Goal: Task Accomplishment & Management: Complete application form

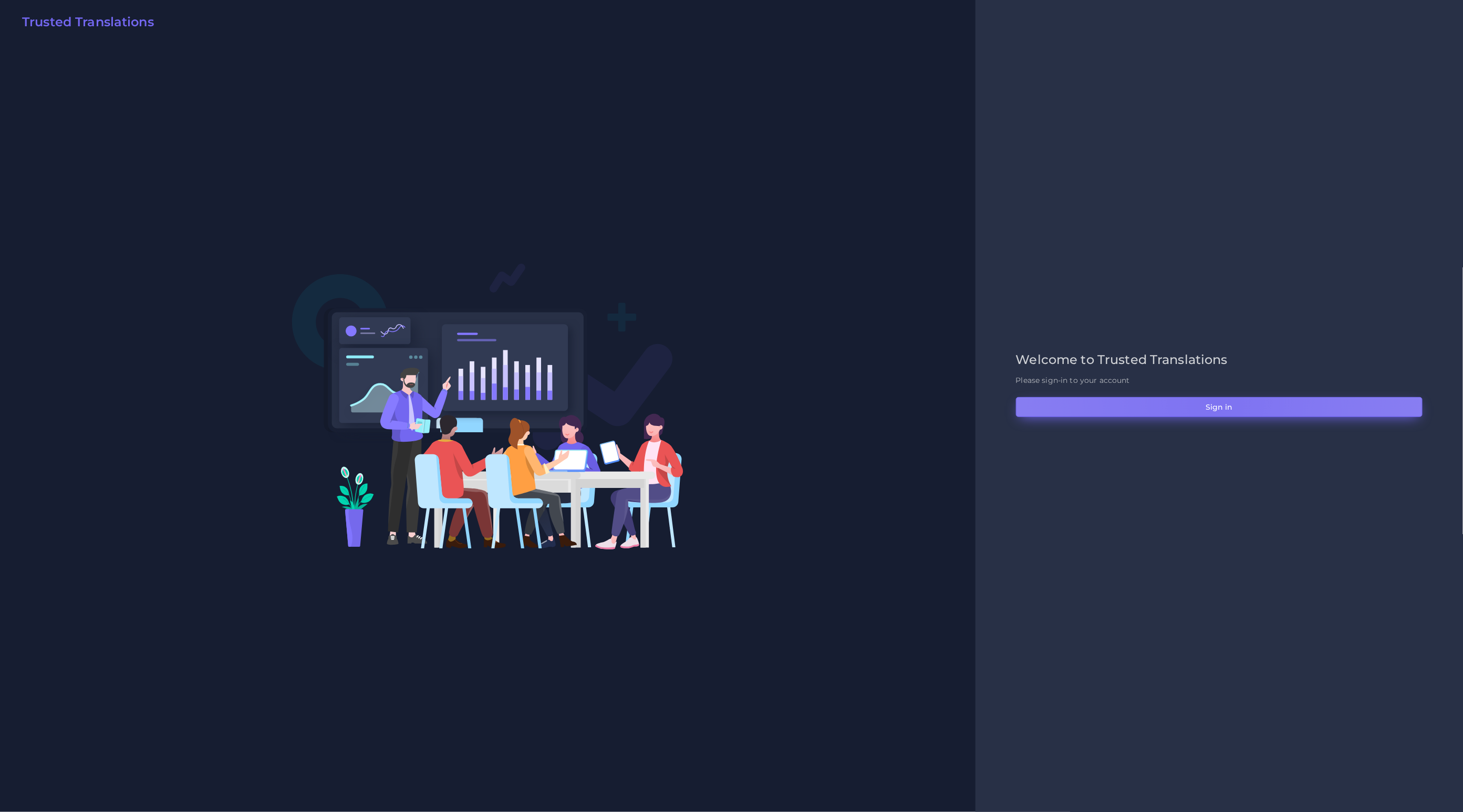
click at [975, 404] on button "Sign in" at bounding box center [1219, 406] width 406 height 20
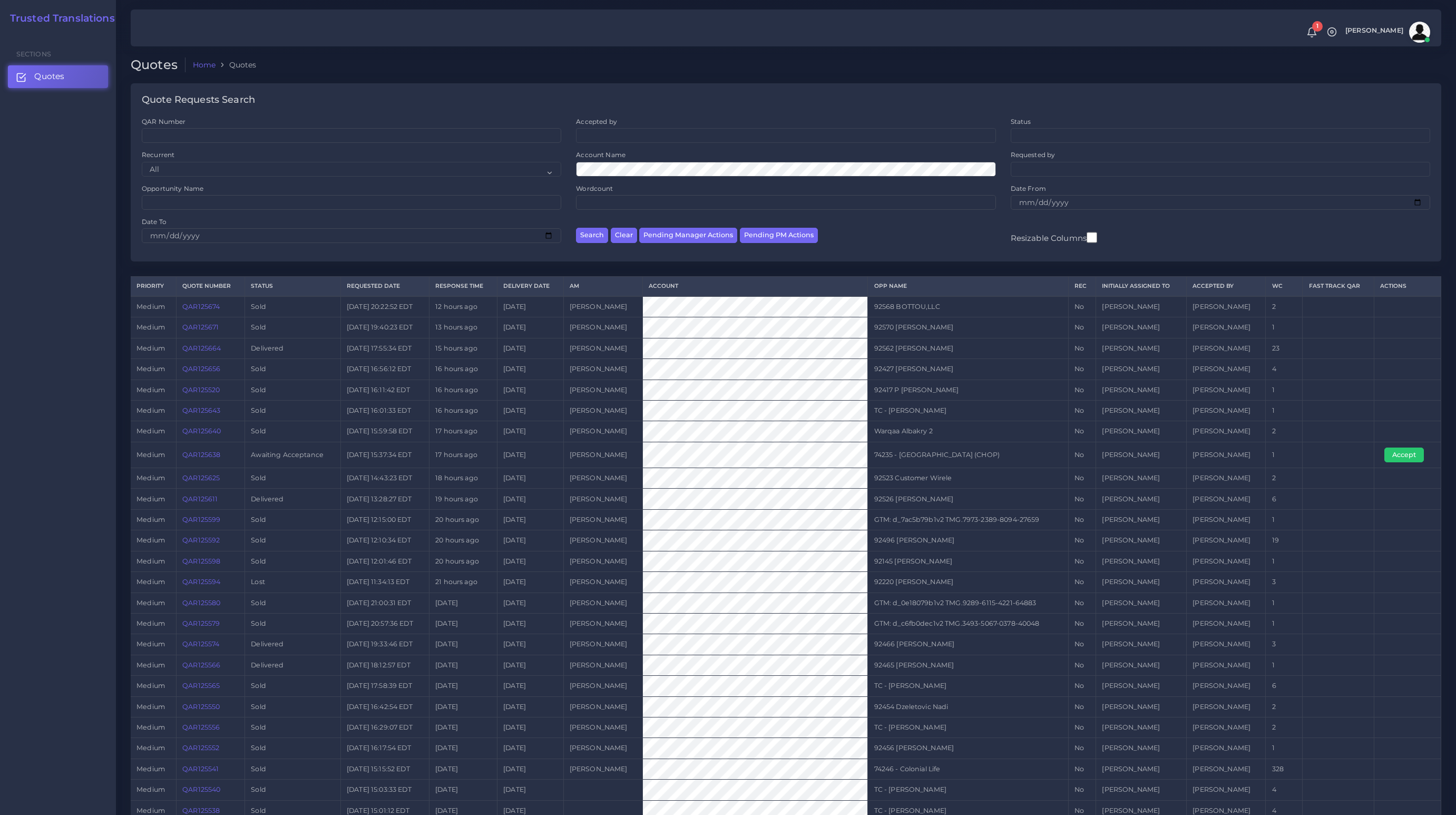
scroll to position [154, 0]
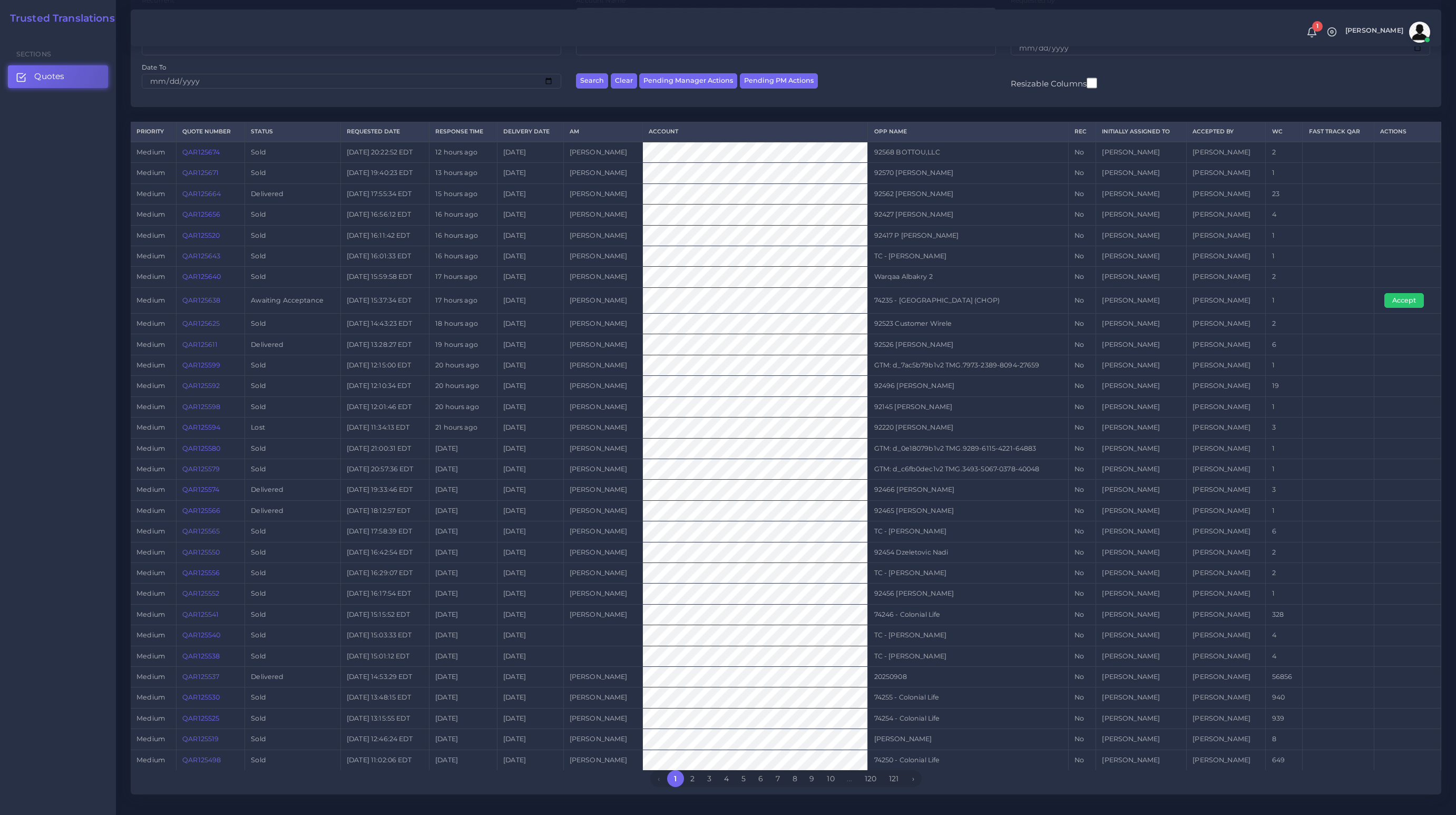
drag, startPoint x: 1306, startPoint y: 303, endPoint x: 1275, endPoint y: 303, distance: 31.0
click at [1275, 303] on tr "medium QAR125638 Awaiting Acceptance 2025-09-09 15:37:34 EDT 17 hours ago 2025-…" at bounding box center [786, 299] width 1311 height 26
click at [1402, 300] on button "Accept" at bounding box center [1404, 300] width 39 height 15
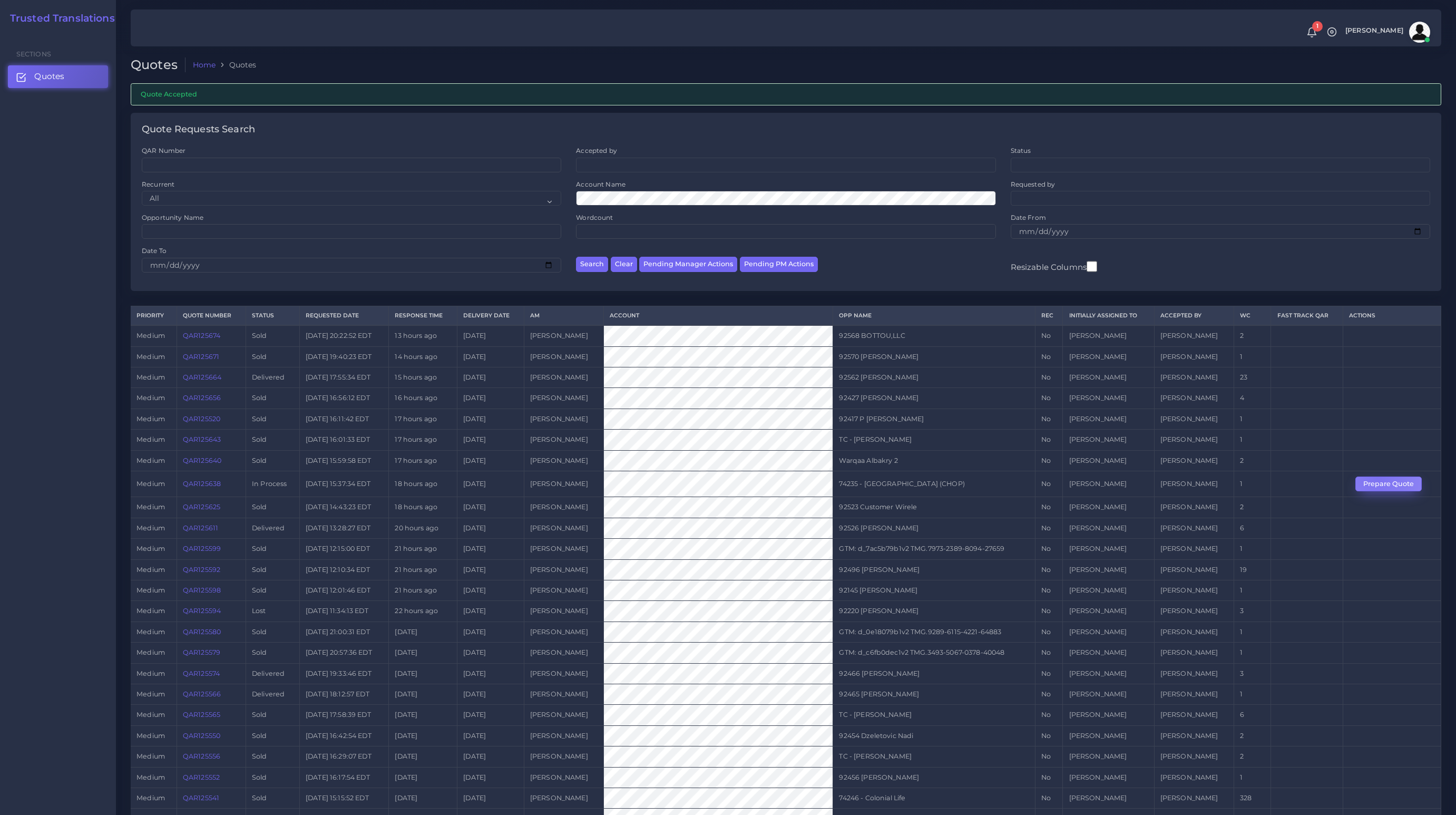
click at [1378, 477] on button "Prepare Quote" at bounding box center [1388, 483] width 66 height 15
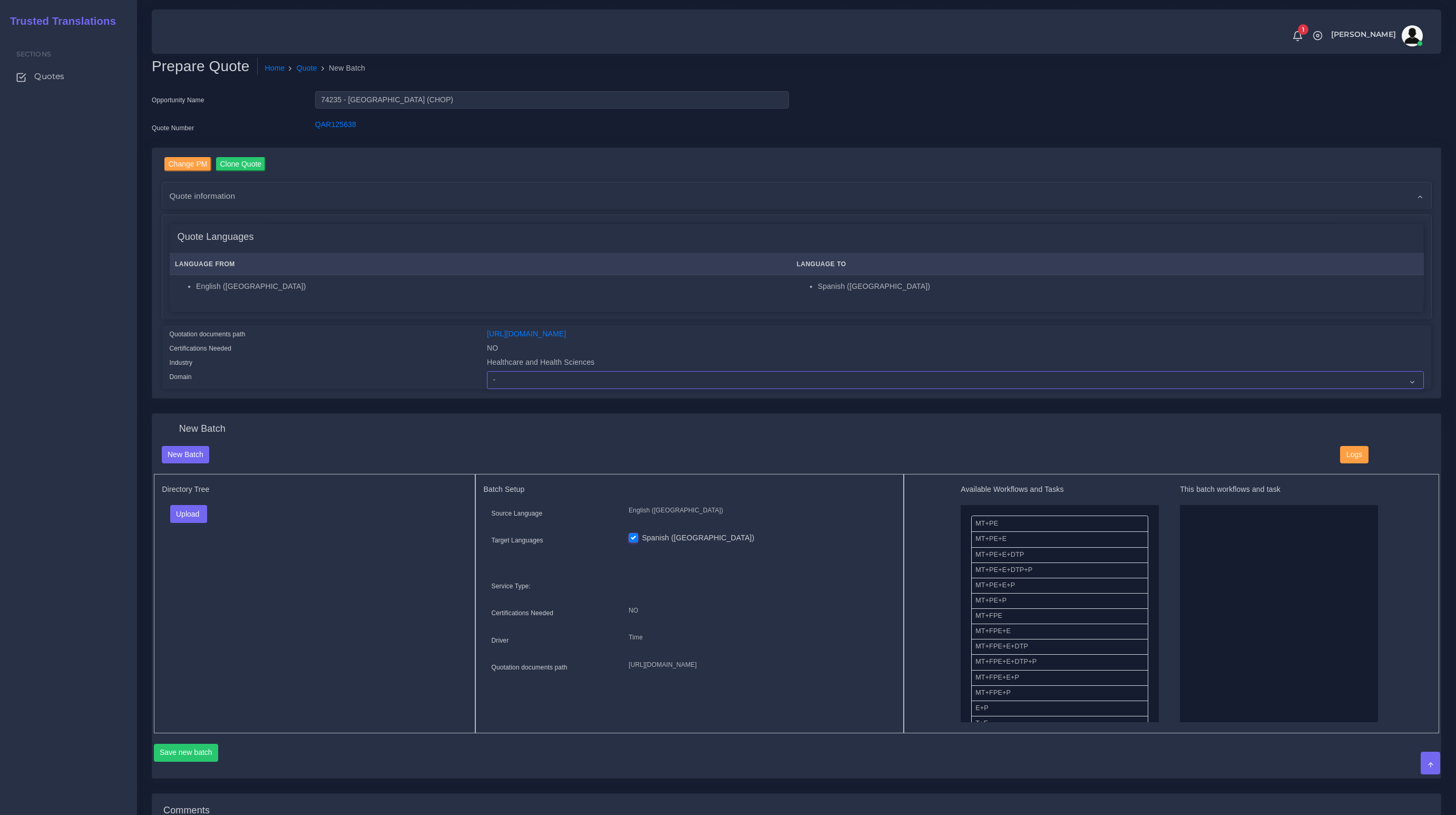
click at [512, 384] on select "- Advertising and Media Agriculture, Forestry and Fishing Architecture, Buildin…" at bounding box center [955, 380] width 937 height 18
select select "Healthcare and Health Sciences"
click at [487, 371] on select "- Advertising and Media Agriculture, Forestry and Fishing Architecture, Buildin…" at bounding box center [955, 380] width 937 height 18
click at [361, 518] on div "Upload Folder Files un/check all" at bounding box center [315, 517] width 305 height 25
click at [195, 514] on button "Upload" at bounding box center [189, 513] width 38 height 18
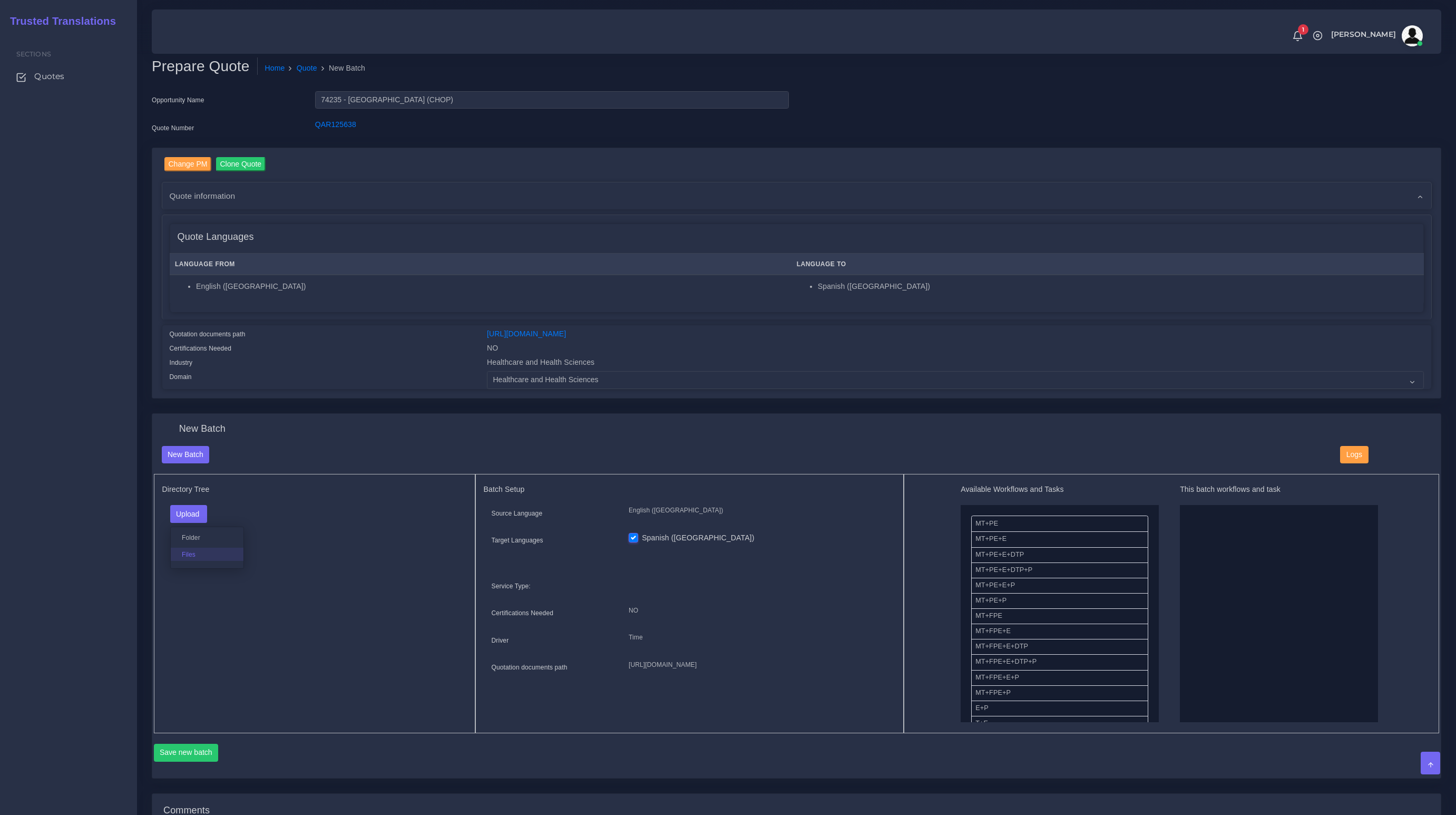
click at [199, 550] on label "Files" at bounding box center [207, 554] width 73 height 13
drag, startPoint x: 985, startPoint y: 606, endPoint x: 1178, endPoint y: 597, distance: 193.2
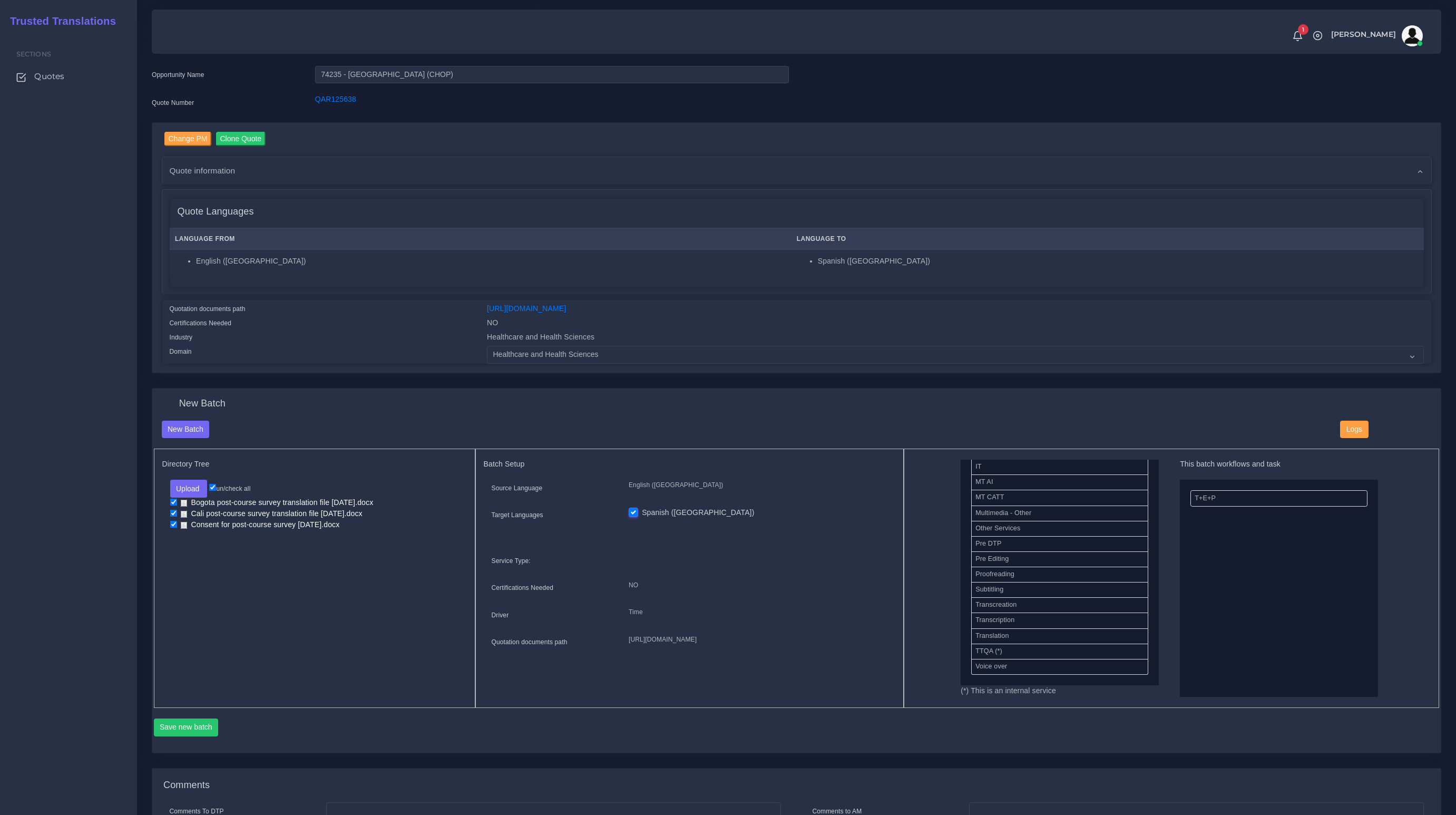
scroll to position [0, 0]
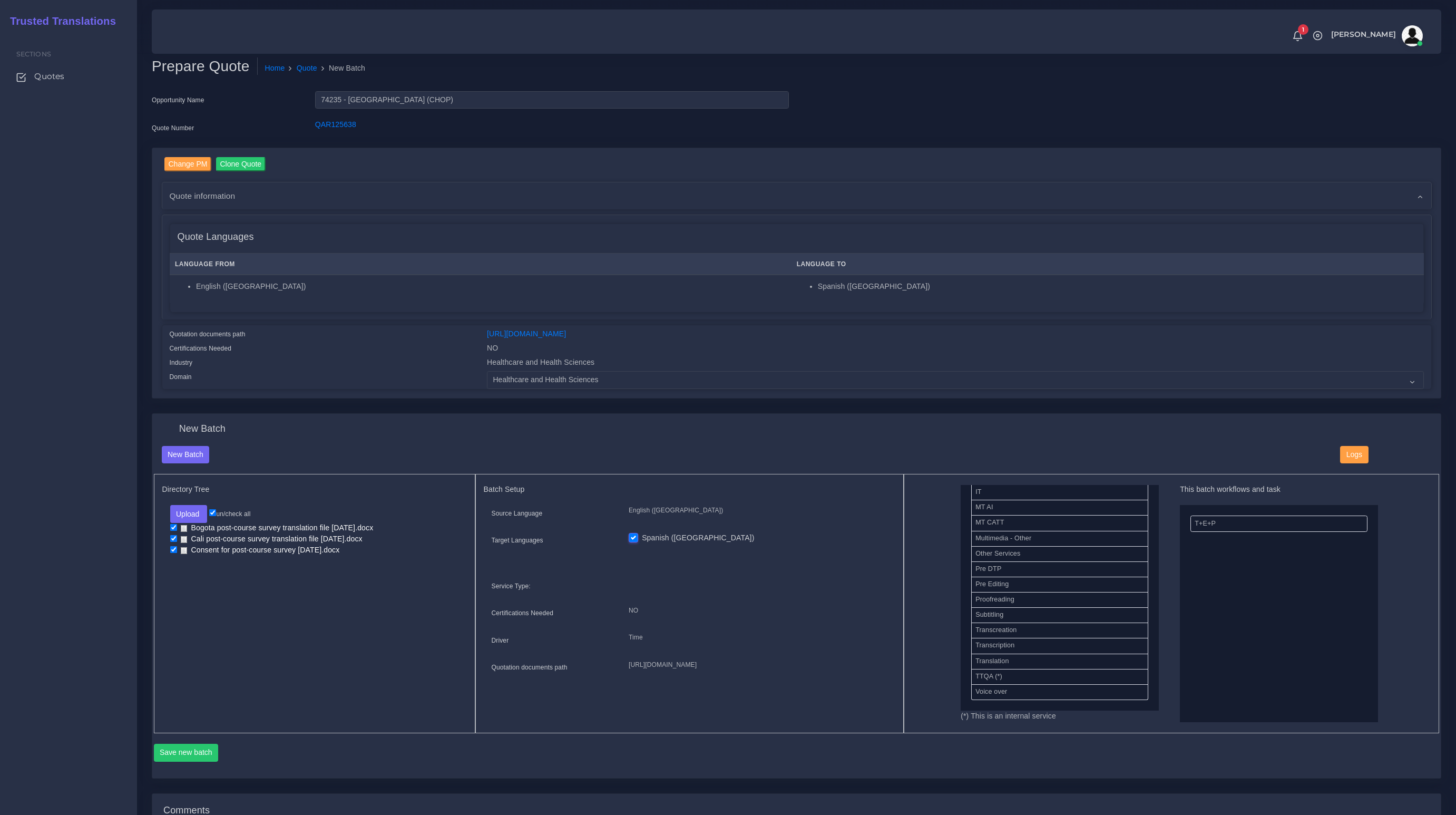
click at [924, 577] on div "Available Workflows and Tasks MT+PE MT+PE+E MT+PE+E+DTP MT+PE+E+DTP+P MT+PE+E+P…" at bounding box center [1172, 604] width 519 height 237
drag, startPoint x: 988, startPoint y: 526, endPoint x: 1218, endPoint y: 596, distance: 240.4
click at [191, 754] on button "Save new batch" at bounding box center [186, 752] width 64 height 18
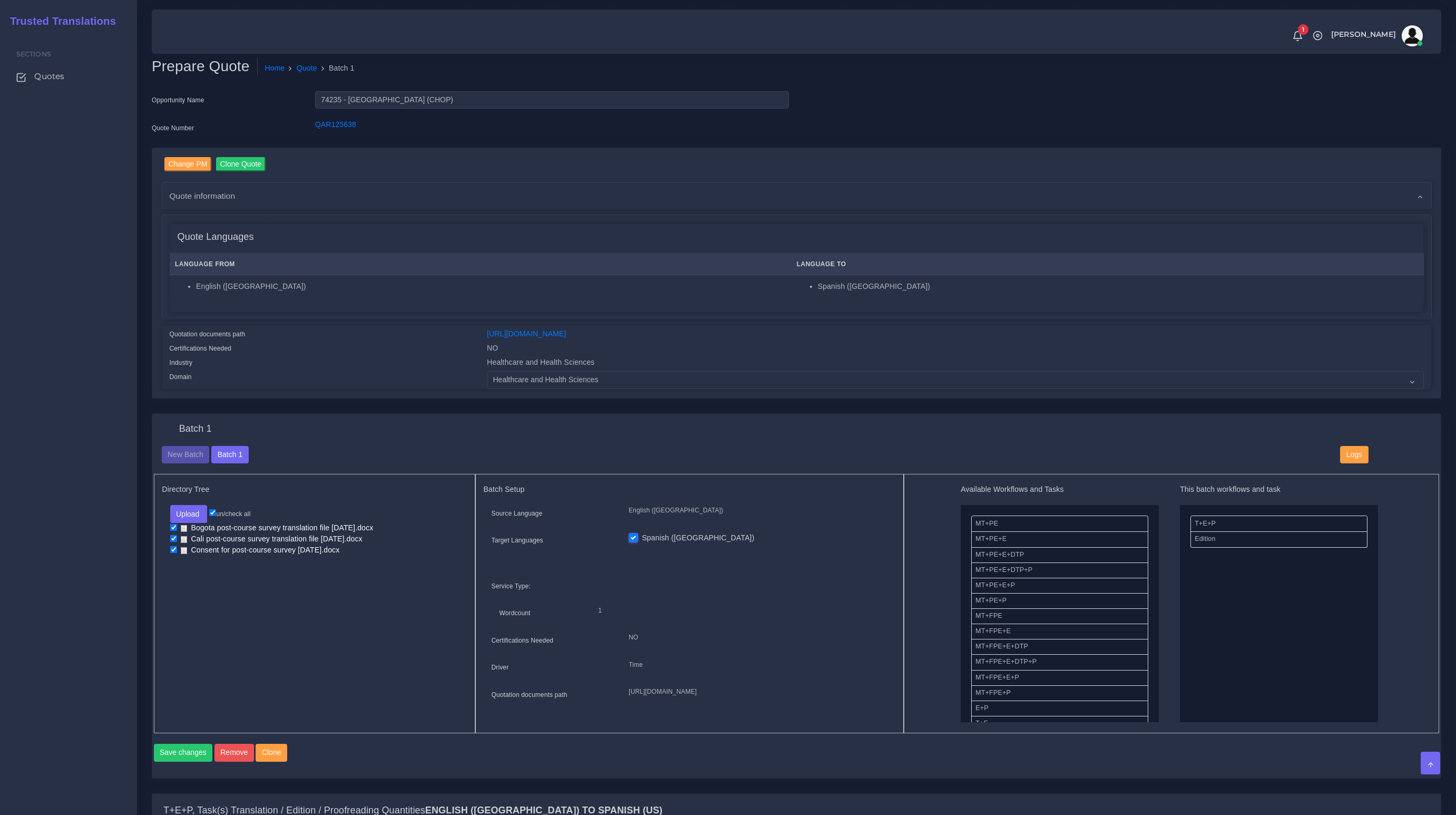
click at [173, 536] on input "checkbox" at bounding box center [174, 538] width 7 height 7
checkbox input "false"
click at [174, 527] on input "checkbox" at bounding box center [174, 527] width 7 height 7
checkbox input "false"
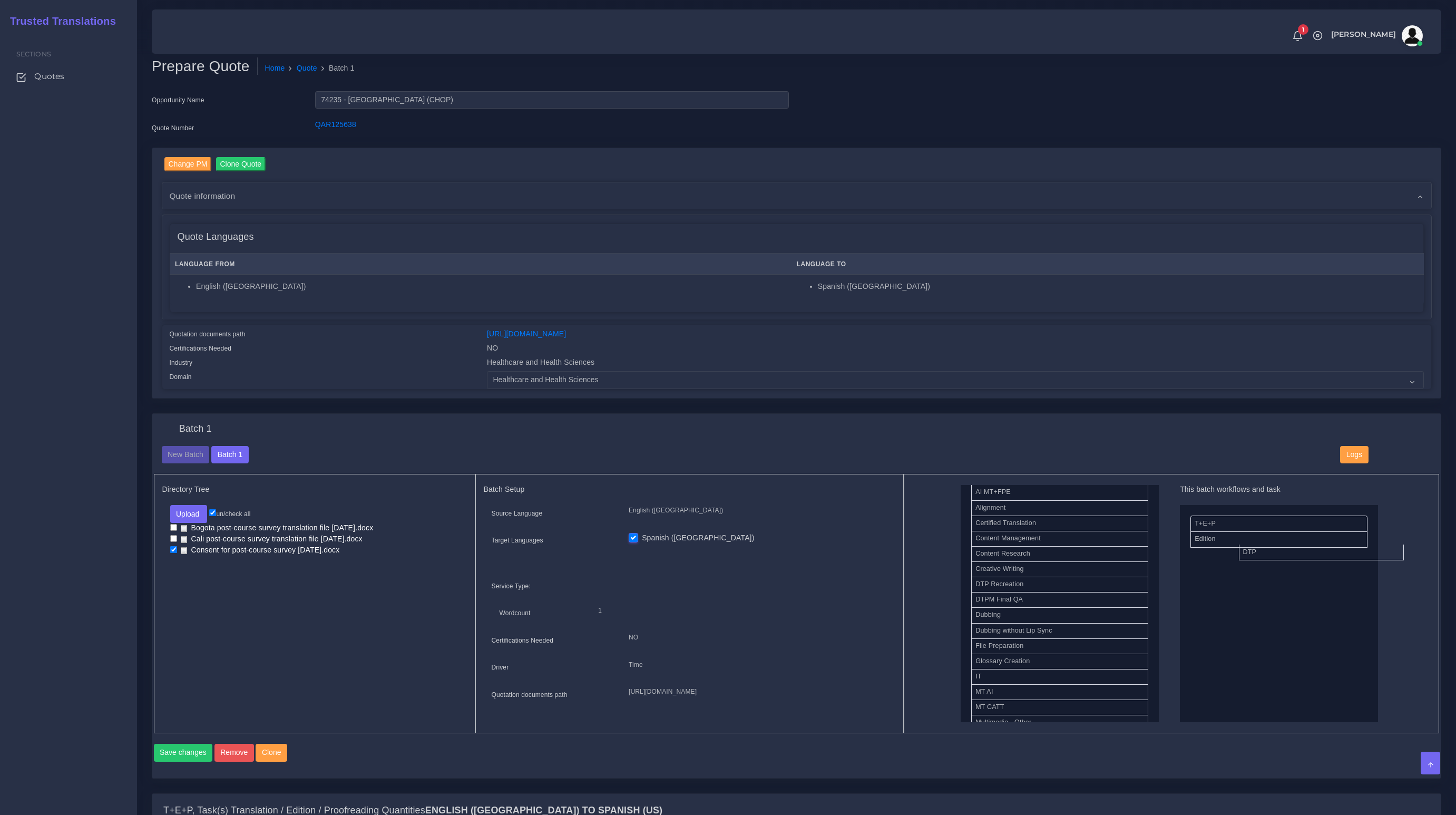
drag, startPoint x: 1171, startPoint y: 564, endPoint x: 1271, endPoint y: 554, distance: 100.5
click at [174, 762] on button "Save changes" at bounding box center [183, 752] width 59 height 18
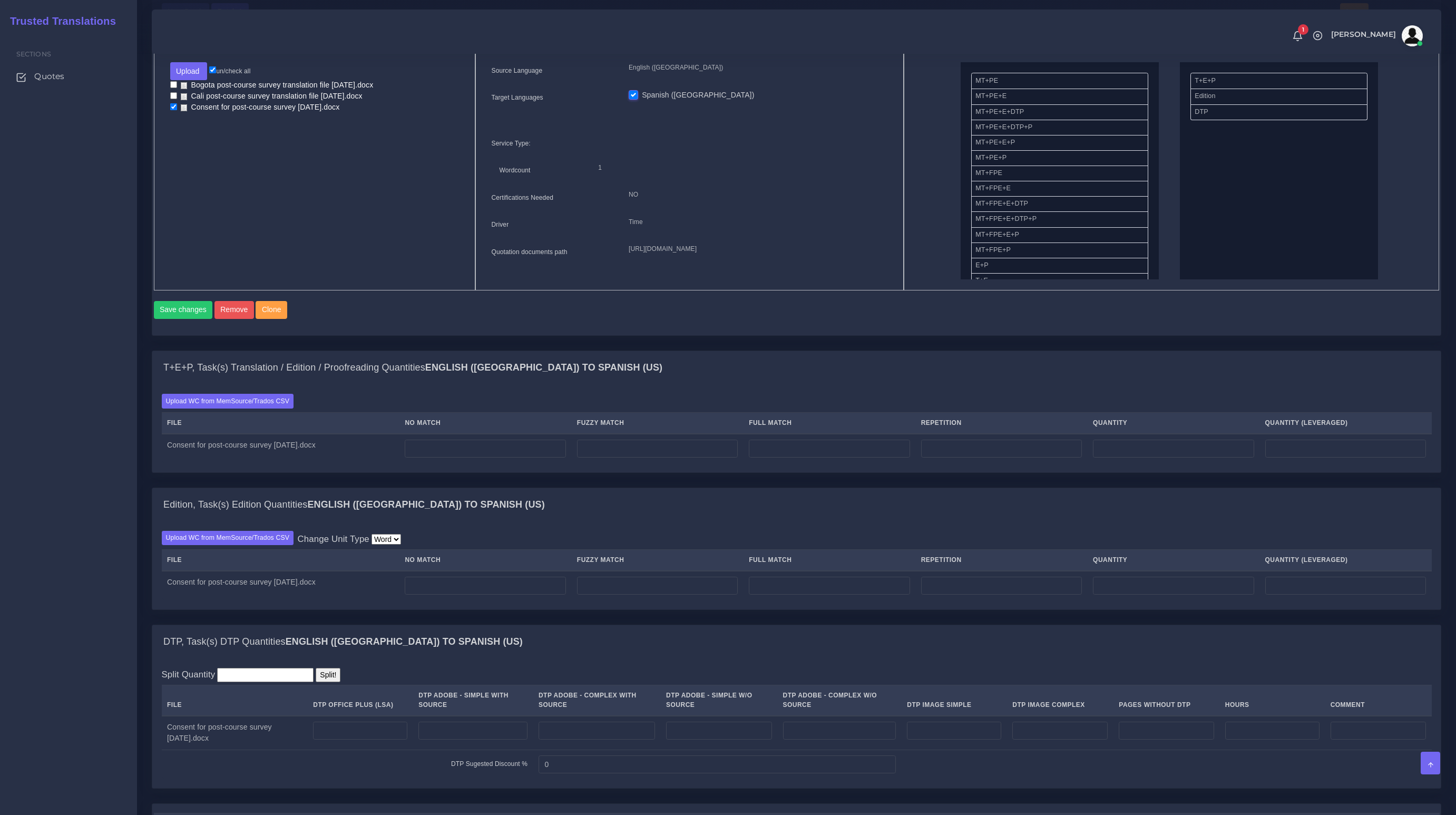
scroll to position [359, 0]
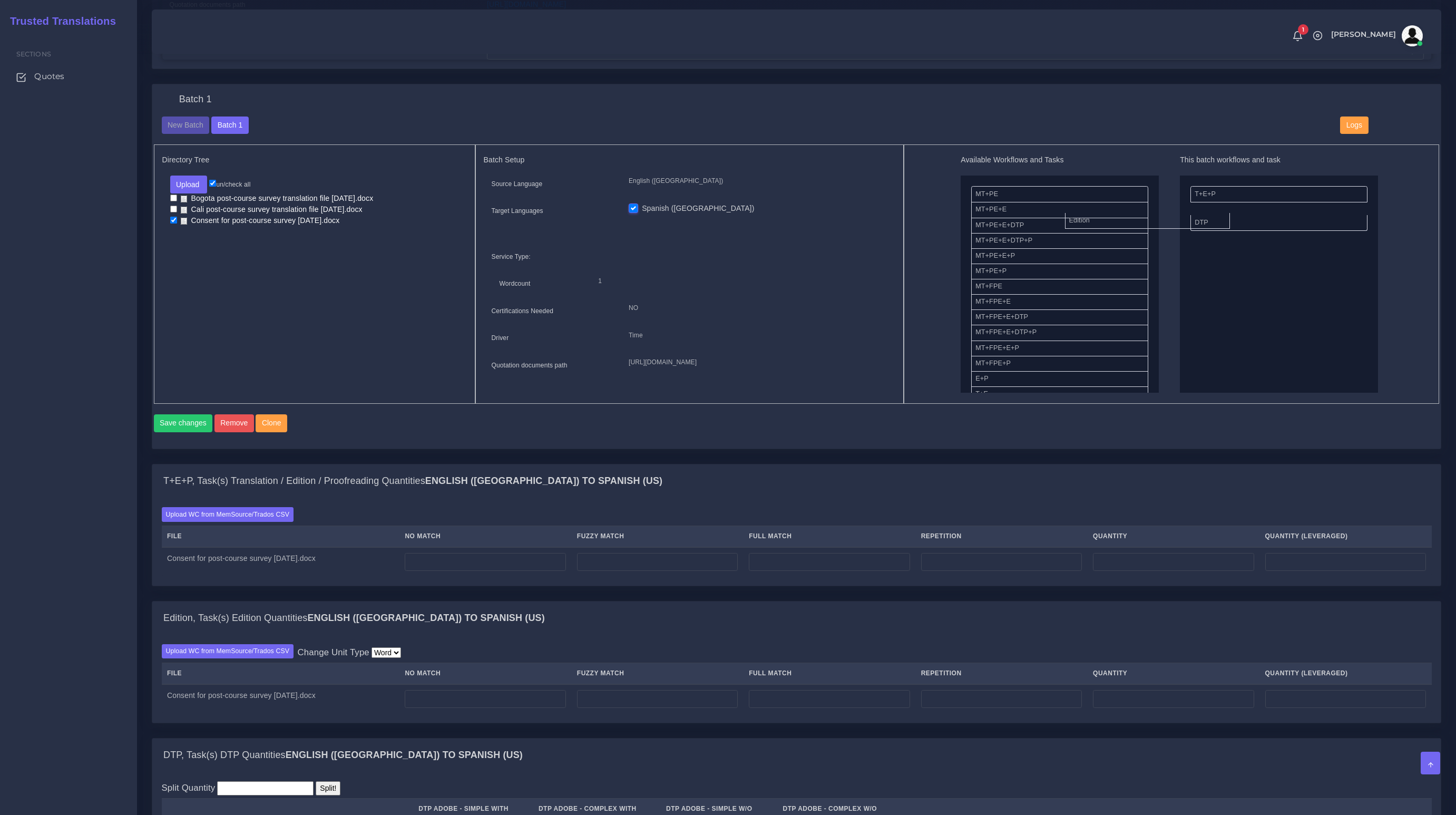
drag, startPoint x: 1216, startPoint y: 207, endPoint x: 1090, endPoint y: 218, distance: 126.5
click at [168, 432] on button "Save changes" at bounding box center [183, 423] width 59 height 18
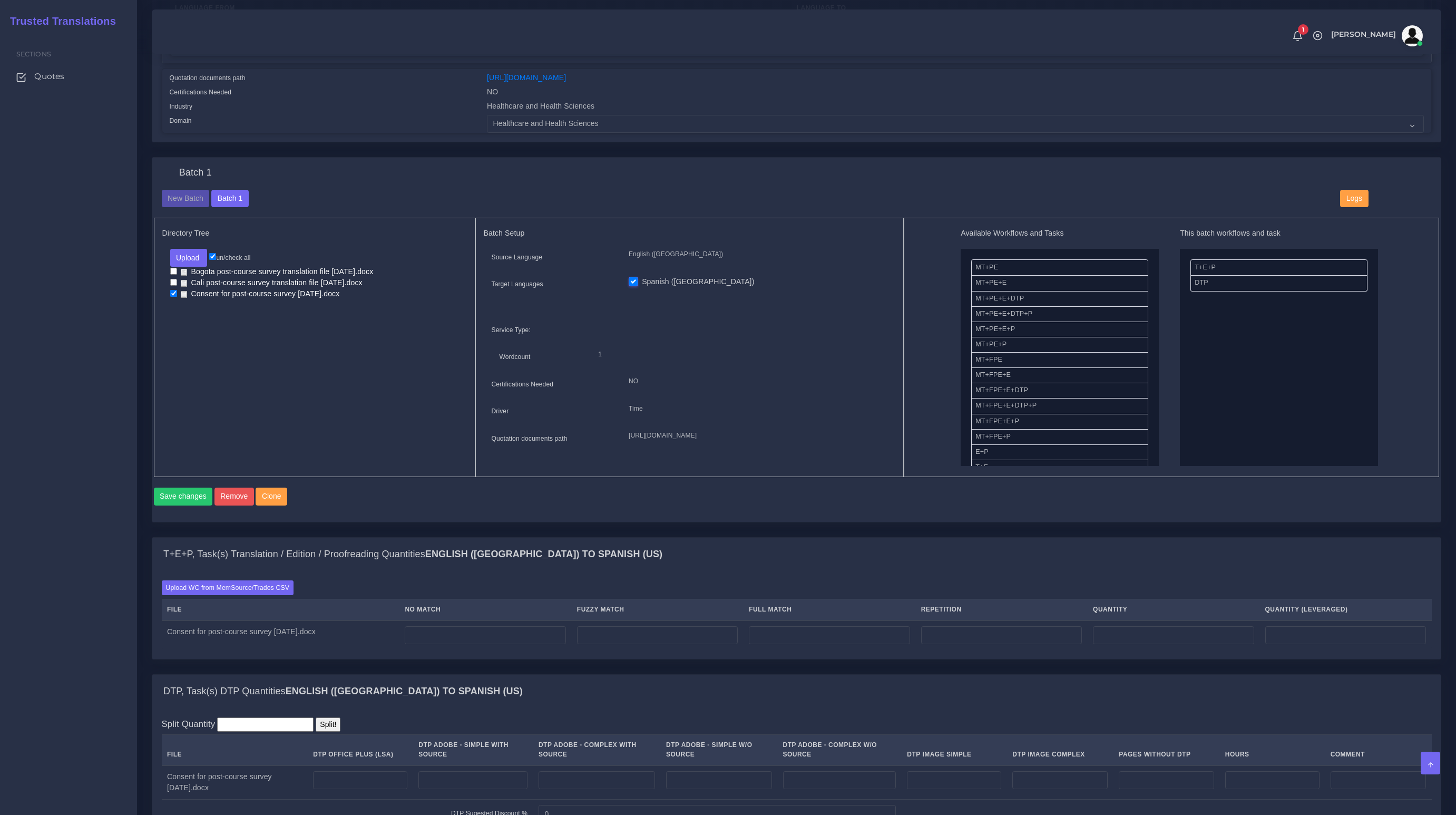
scroll to position [305, 0]
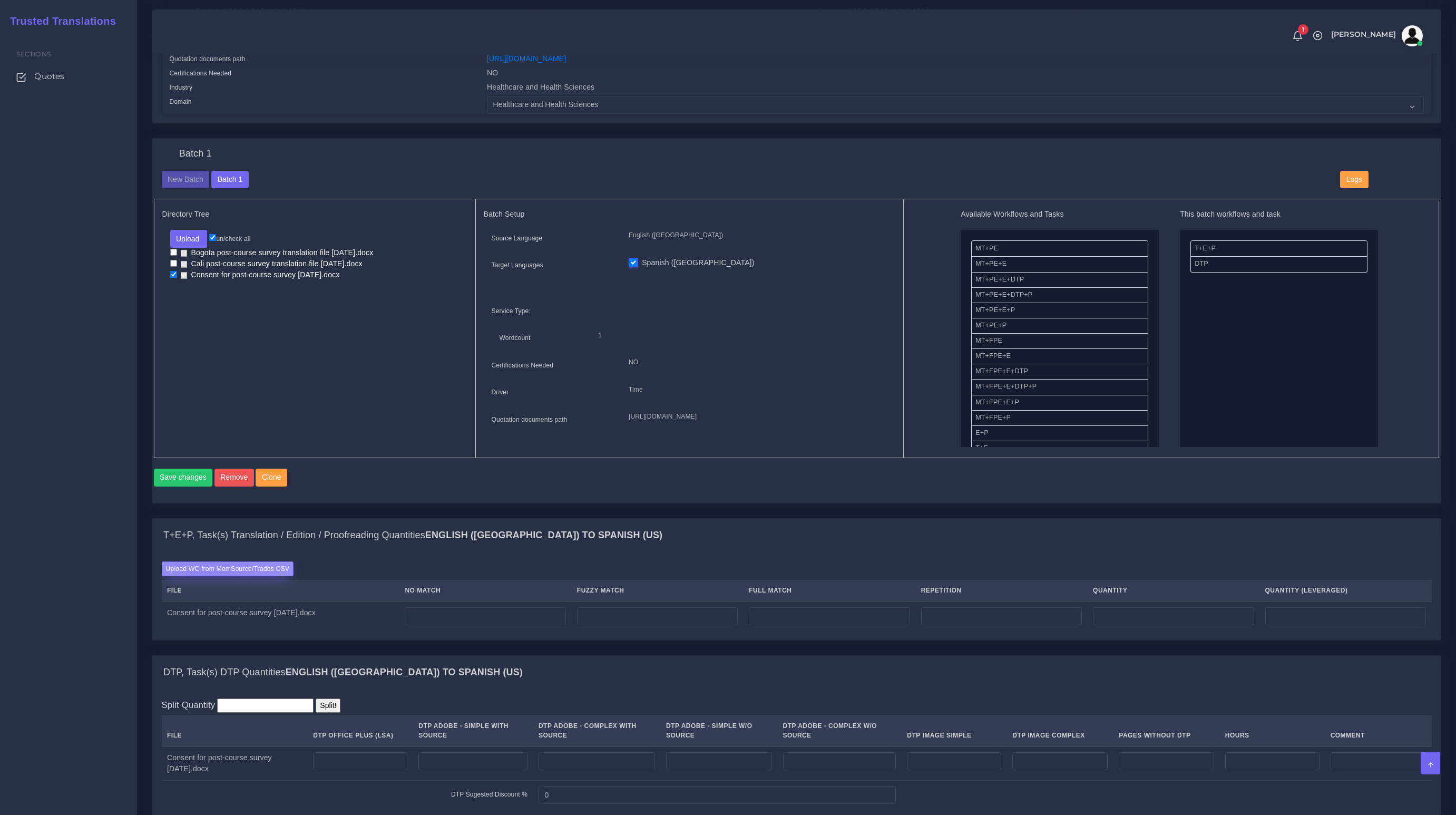
click at [211, 575] on label "Upload WC from MemSource/Trados CSV" at bounding box center [228, 568] width 132 height 14
click at [0, 0] on input "Upload WC from MemSource/Trados CSV" at bounding box center [0, 0] width 0 height 0
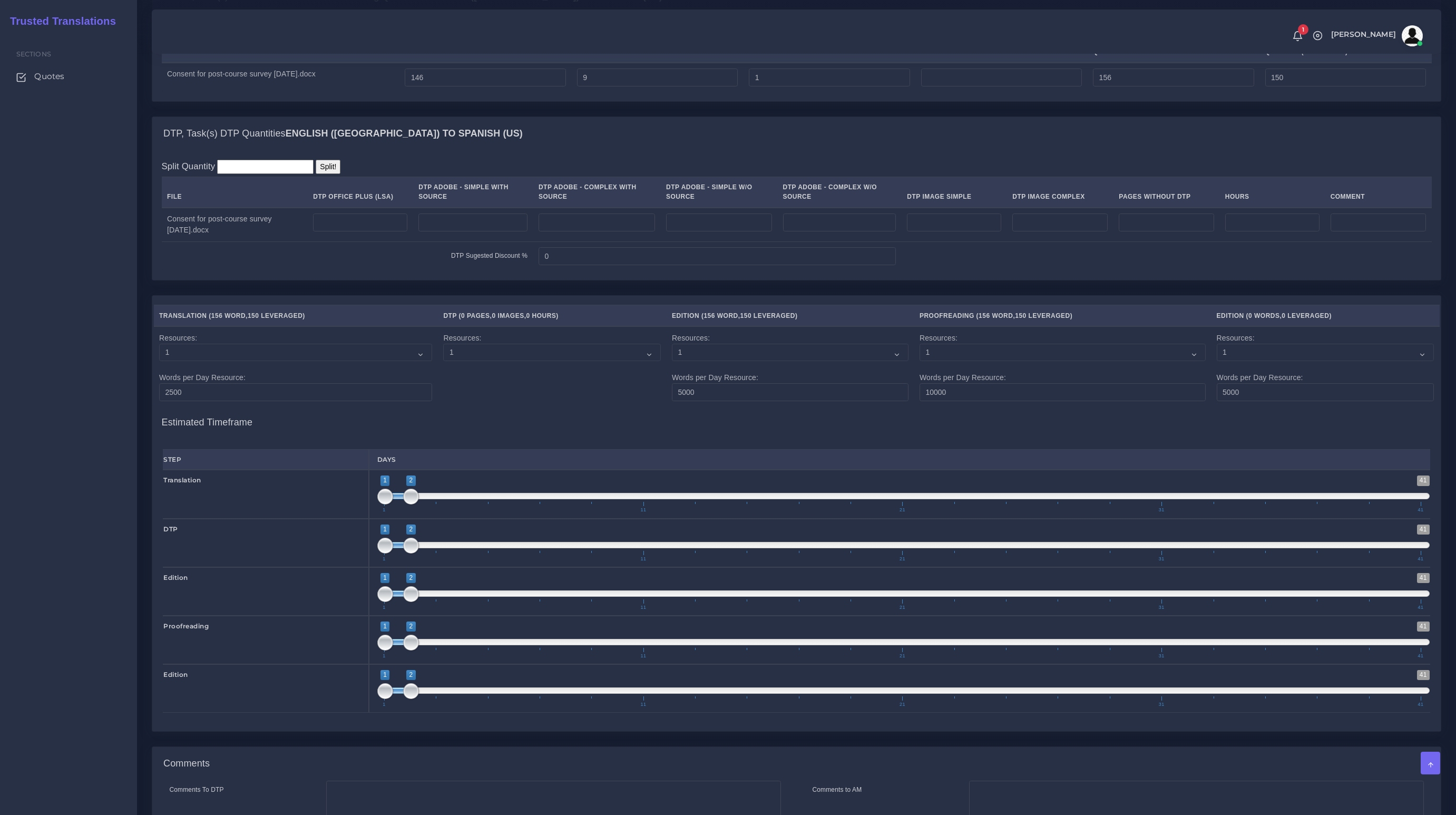
scroll to position [519, 0]
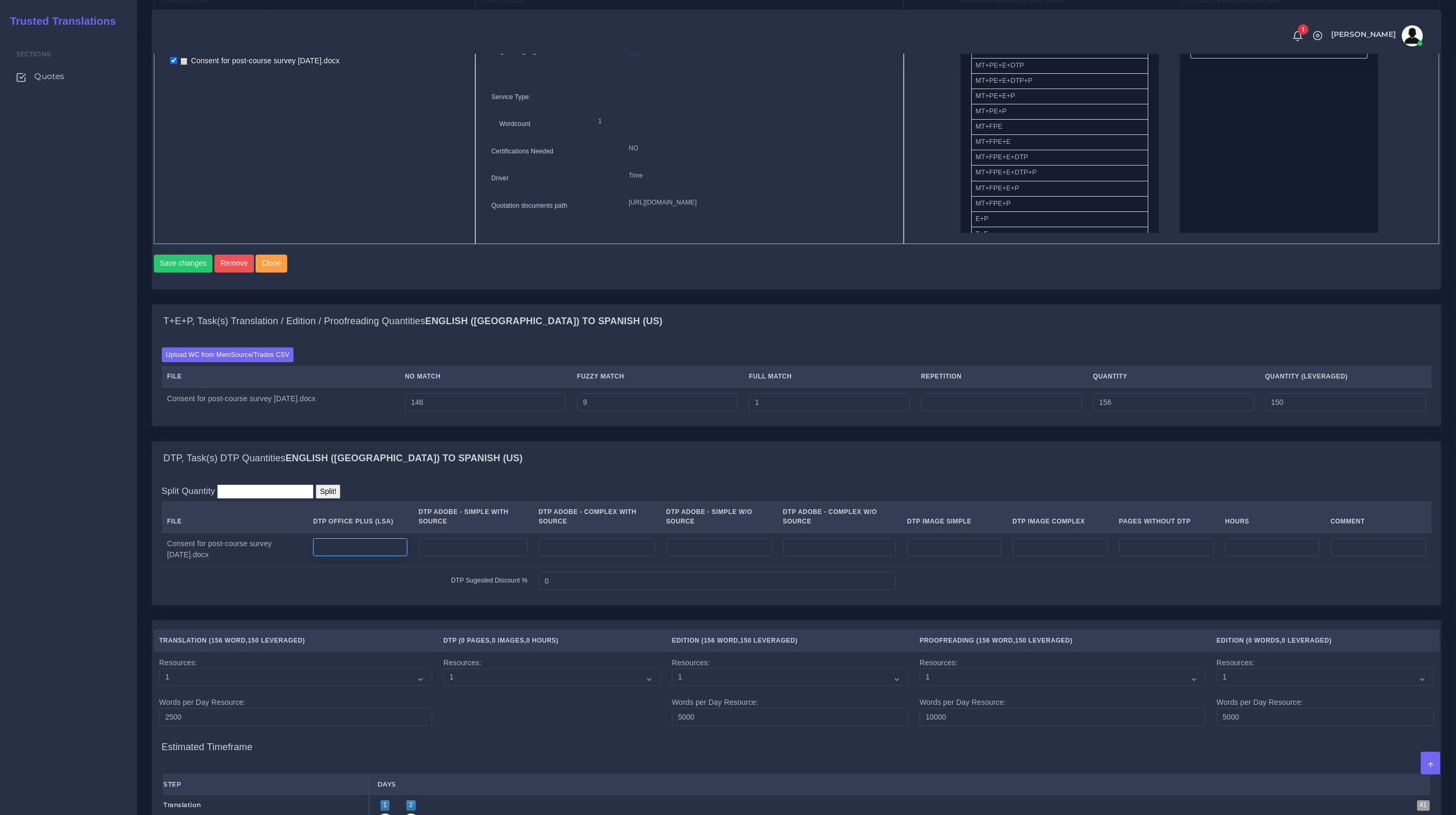
click at [399, 556] on input "number" at bounding box center [360, 547] width 94 height 18
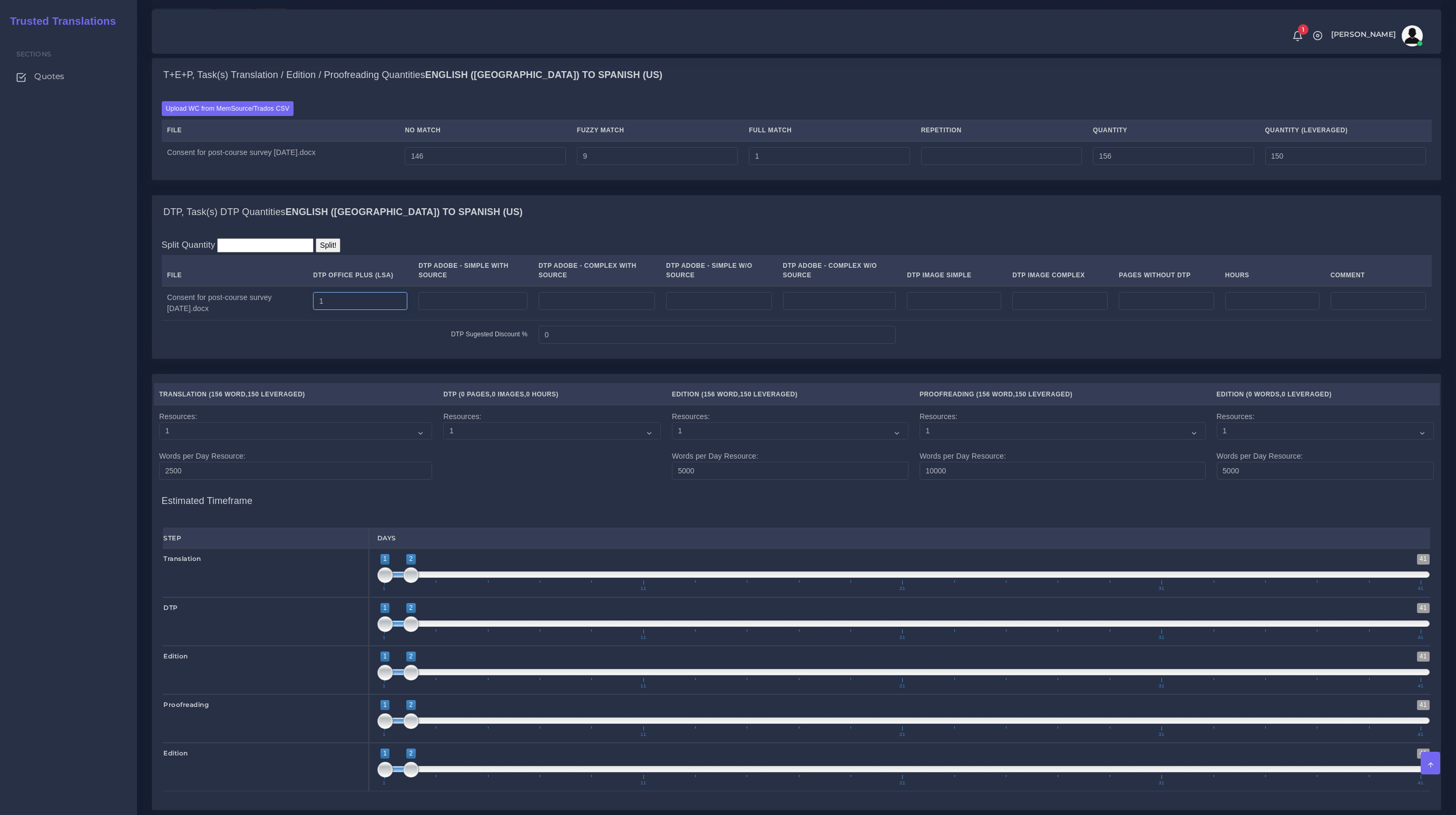
scroll to position [1014, 0]
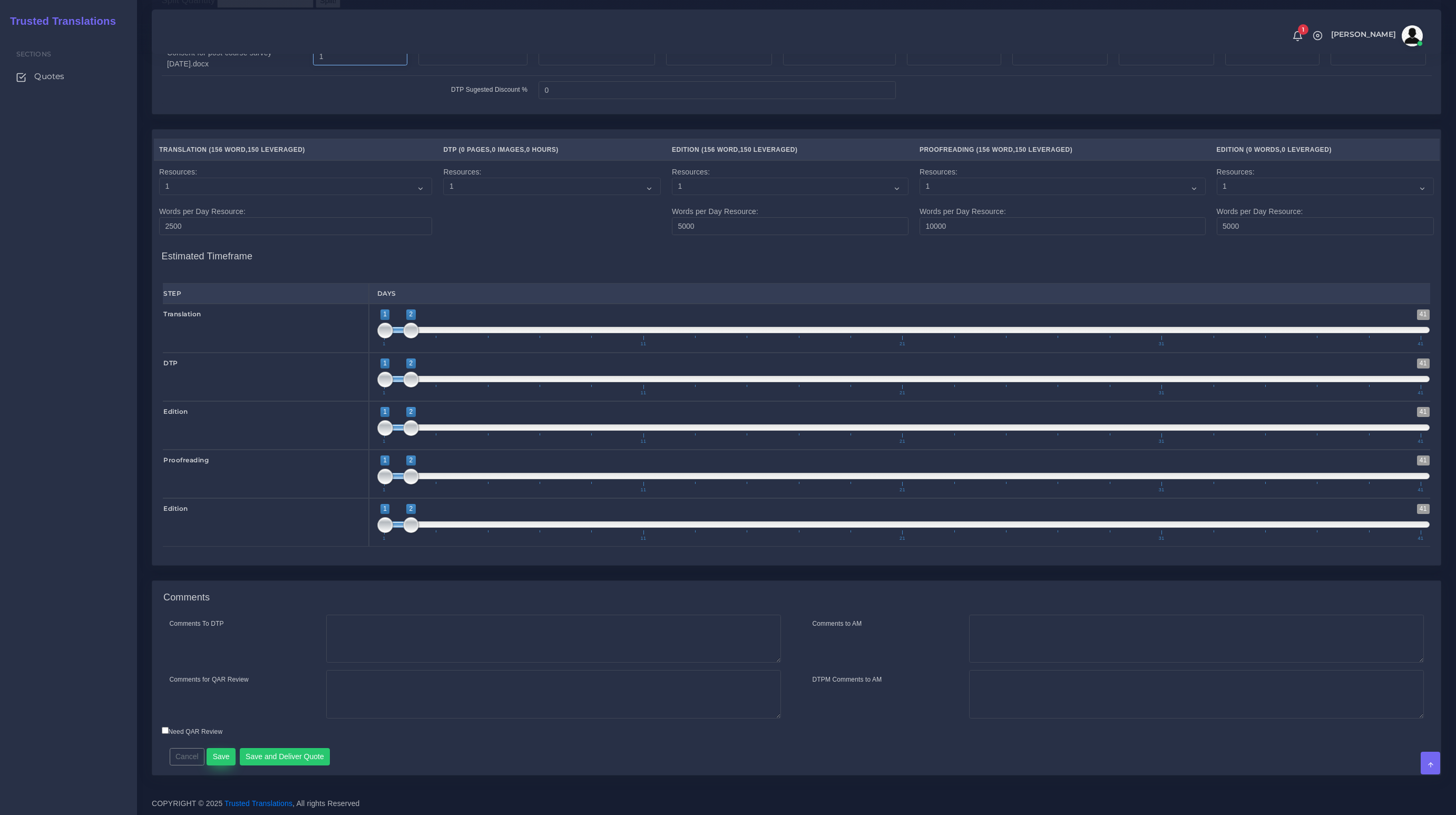
type input "1"
click at [227, 757] on button "Save" at bounding box center [221, 757] width 29 height 18
click at [224, 759] on button "Save" at bounding box center [221, 757] width 29 height 18
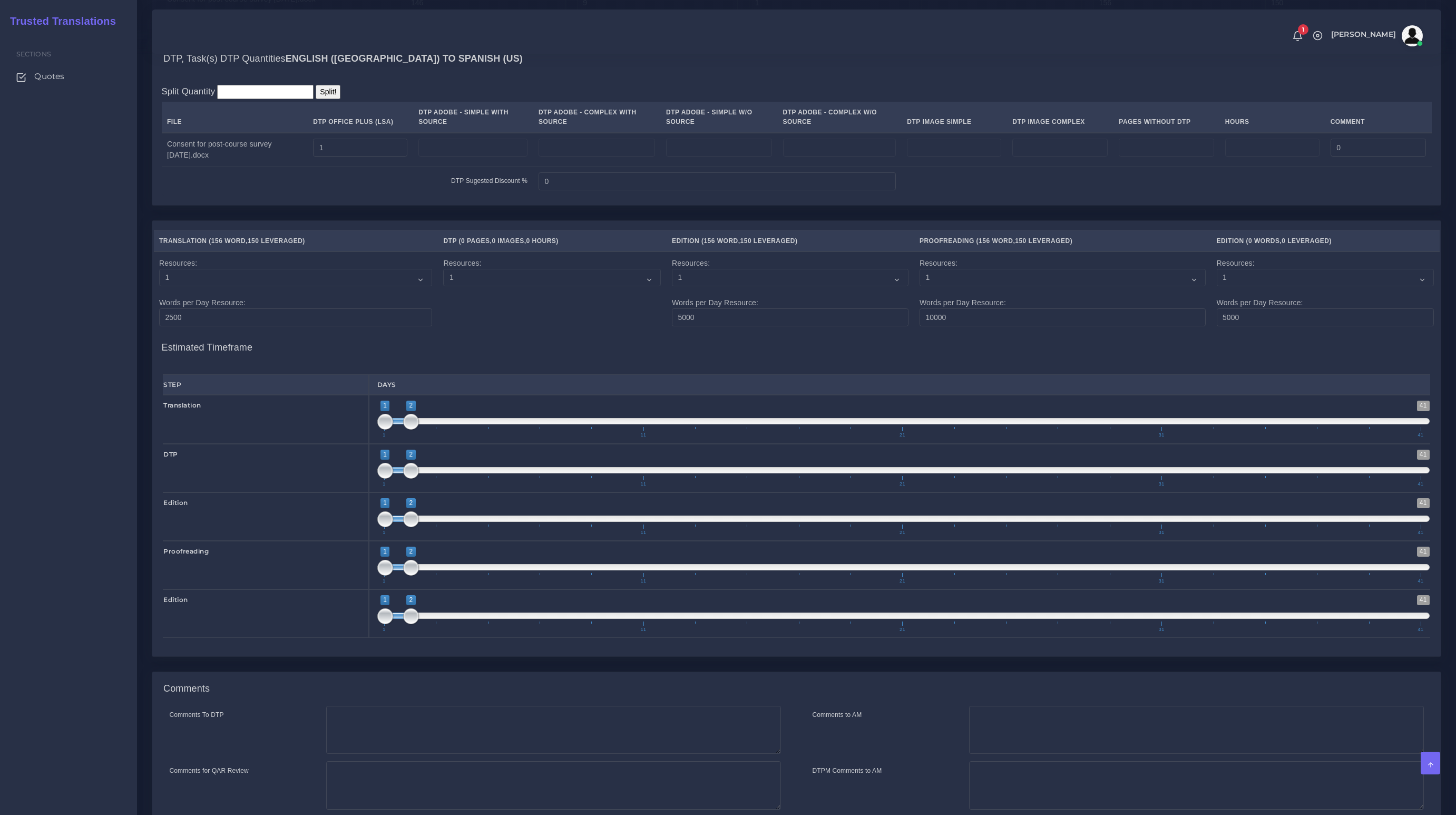
scroll to position [873, 0]
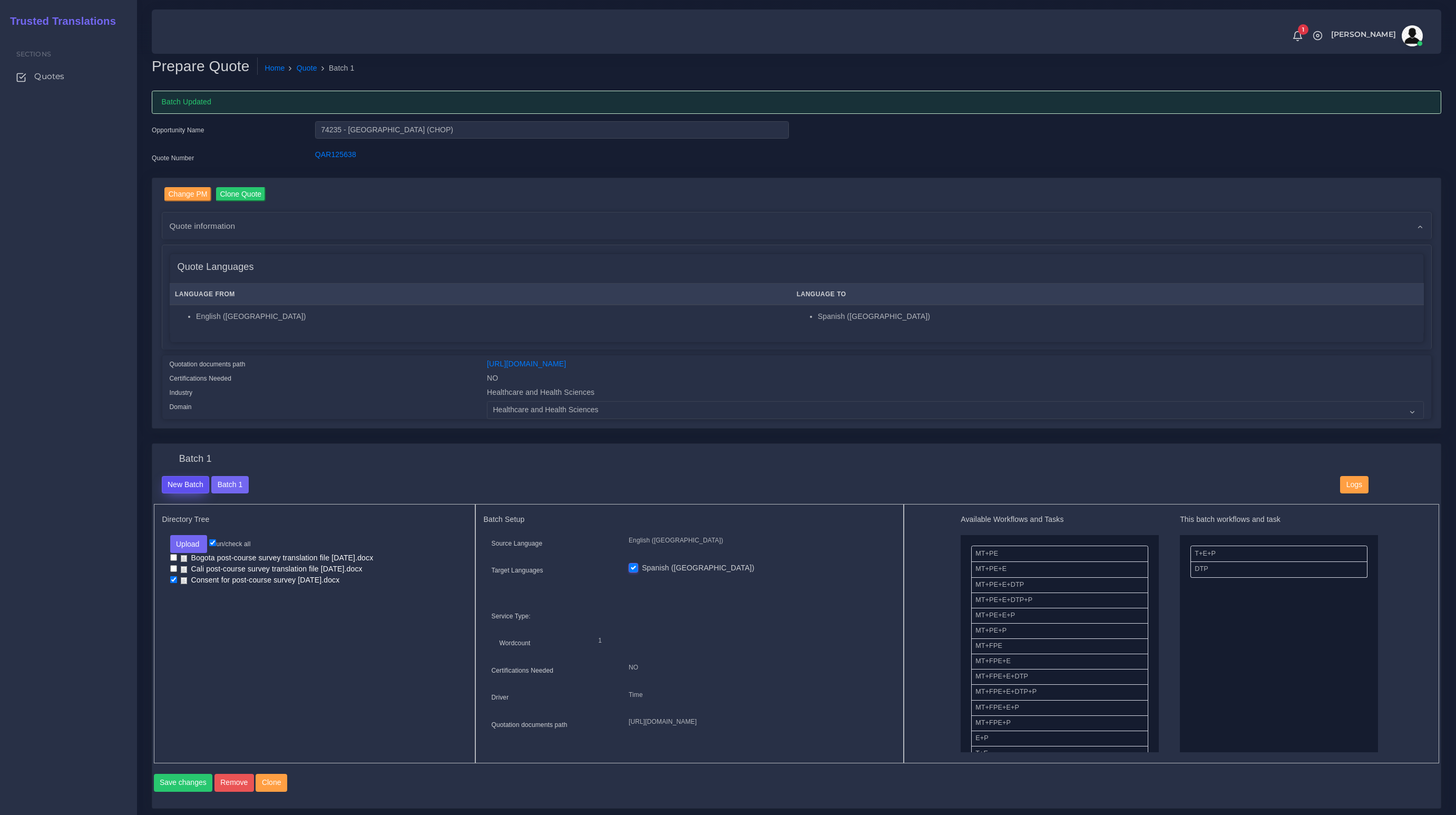
click at [200, 483] on button "New Batch" at bounding box center [185, 485] width 48 height 18
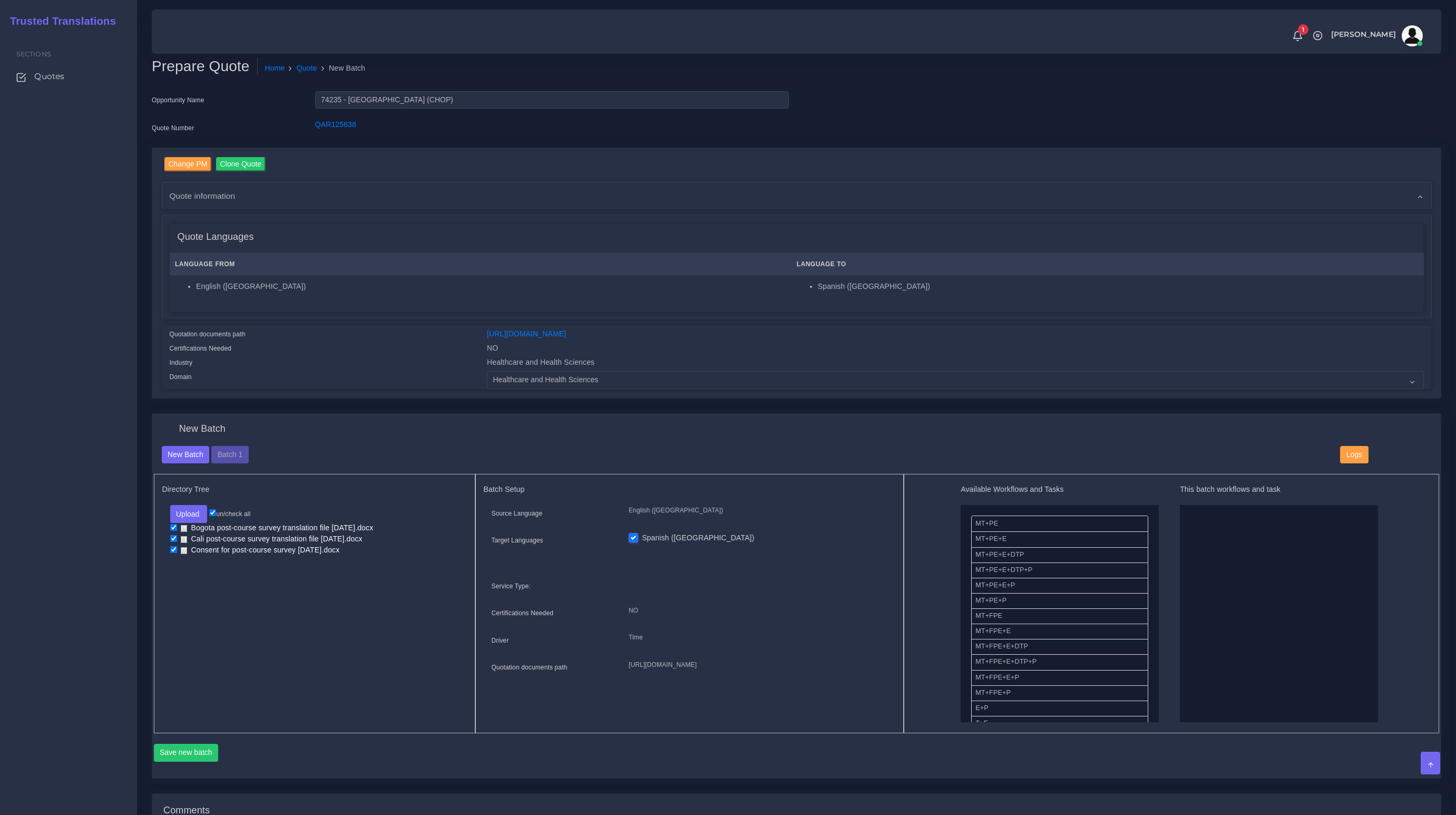
click at [174, 538] on input "checkbox" at bounding box center [174, 538] width 7 height 7
checkbox input "false"
click at [174, 549] on input "checkbox" at bounding box center [174, 549] width 7 height 7
checkbox input "false"
click at [182, 751] on button "Save new batch" at bounding box center [186, 752] width 64 height 18
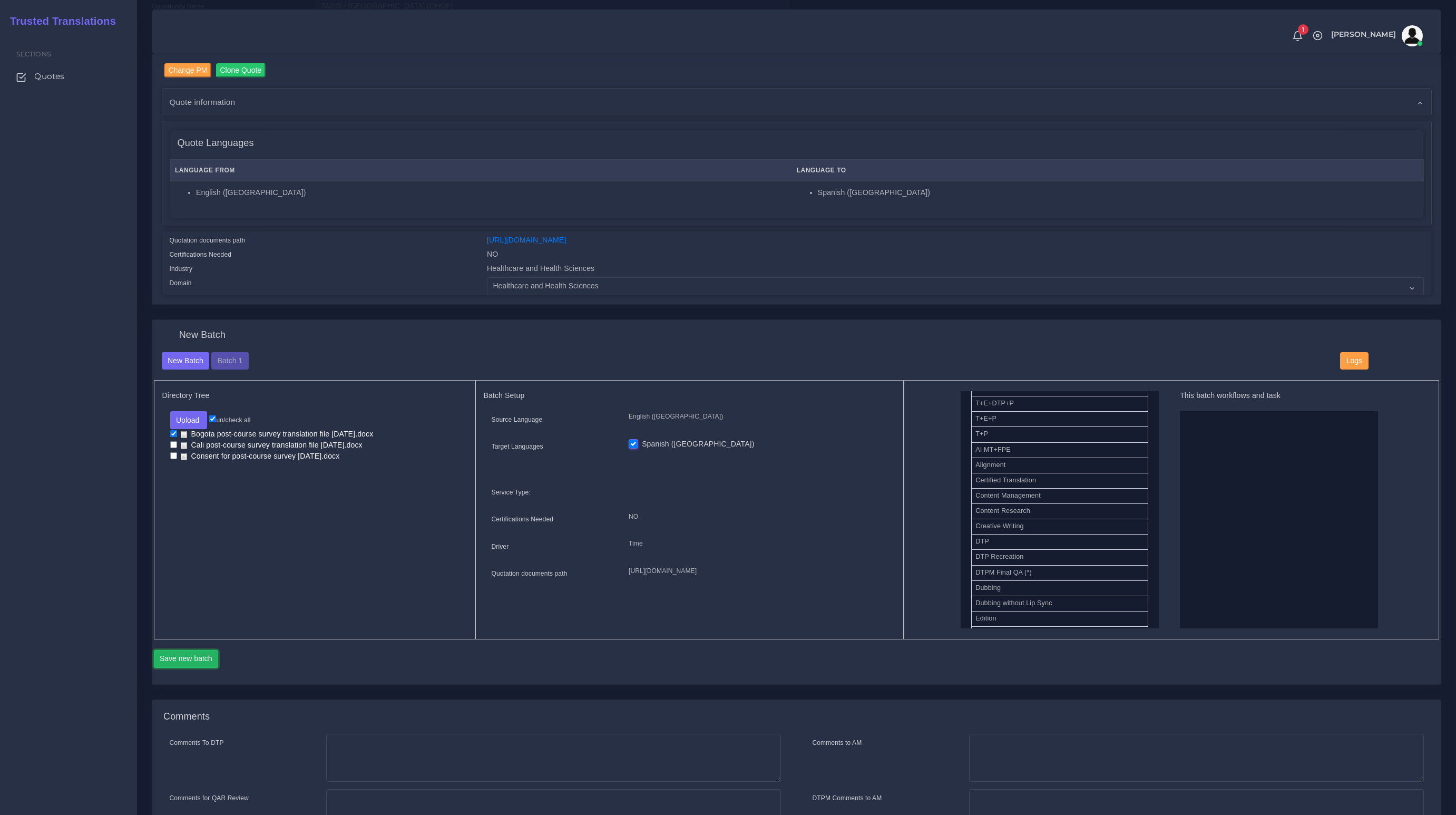
scroll to position [284, 0]
drag, startPoint x: 1005, startPoint y: 589, endPoint x: 1210, endPoint y: 577, distance: 205.4
click at [203, 654] on button "Save new batch" at bounding box center [186, 659] width 64 height 18
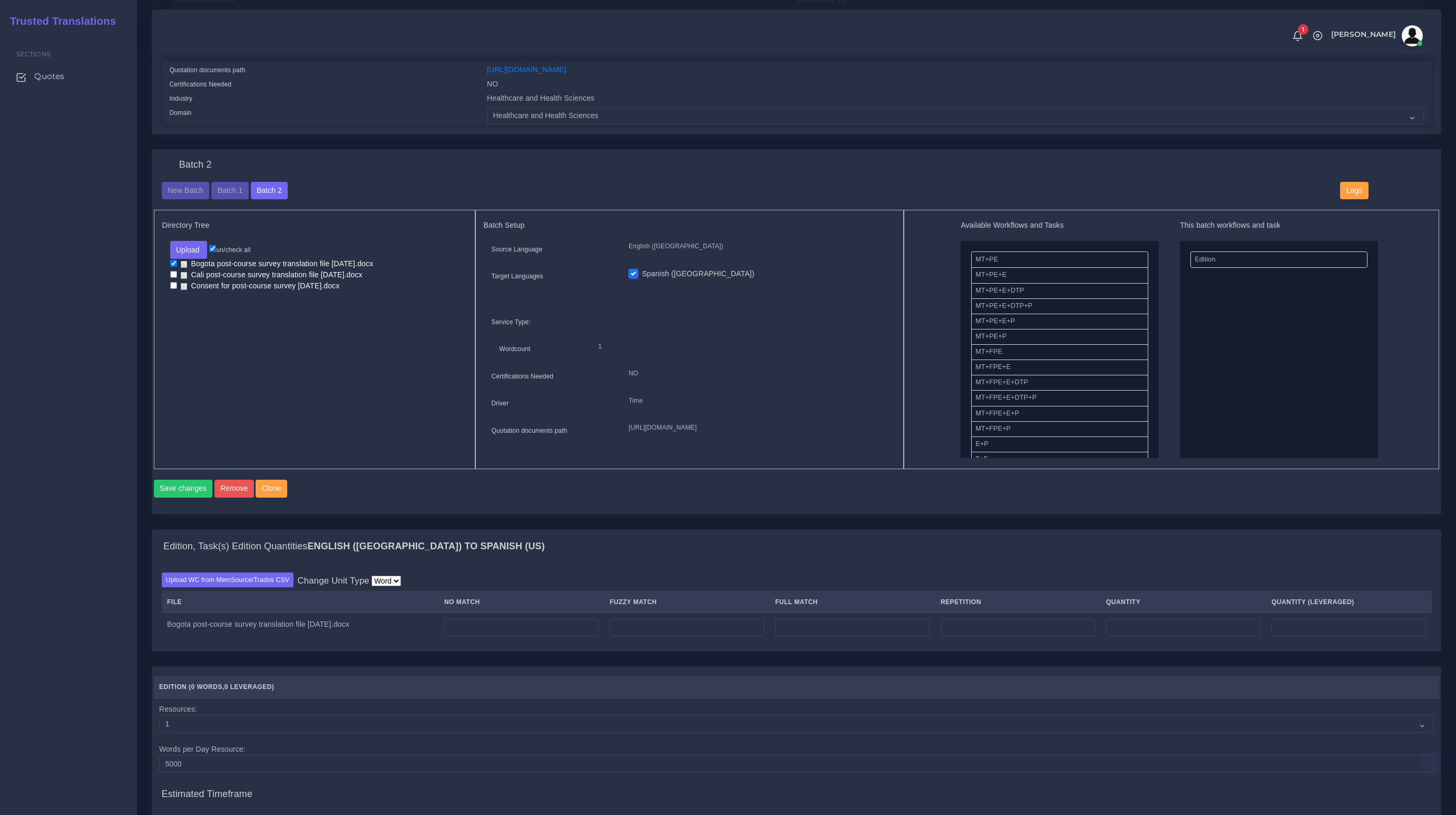
scroll to position [291, 0]
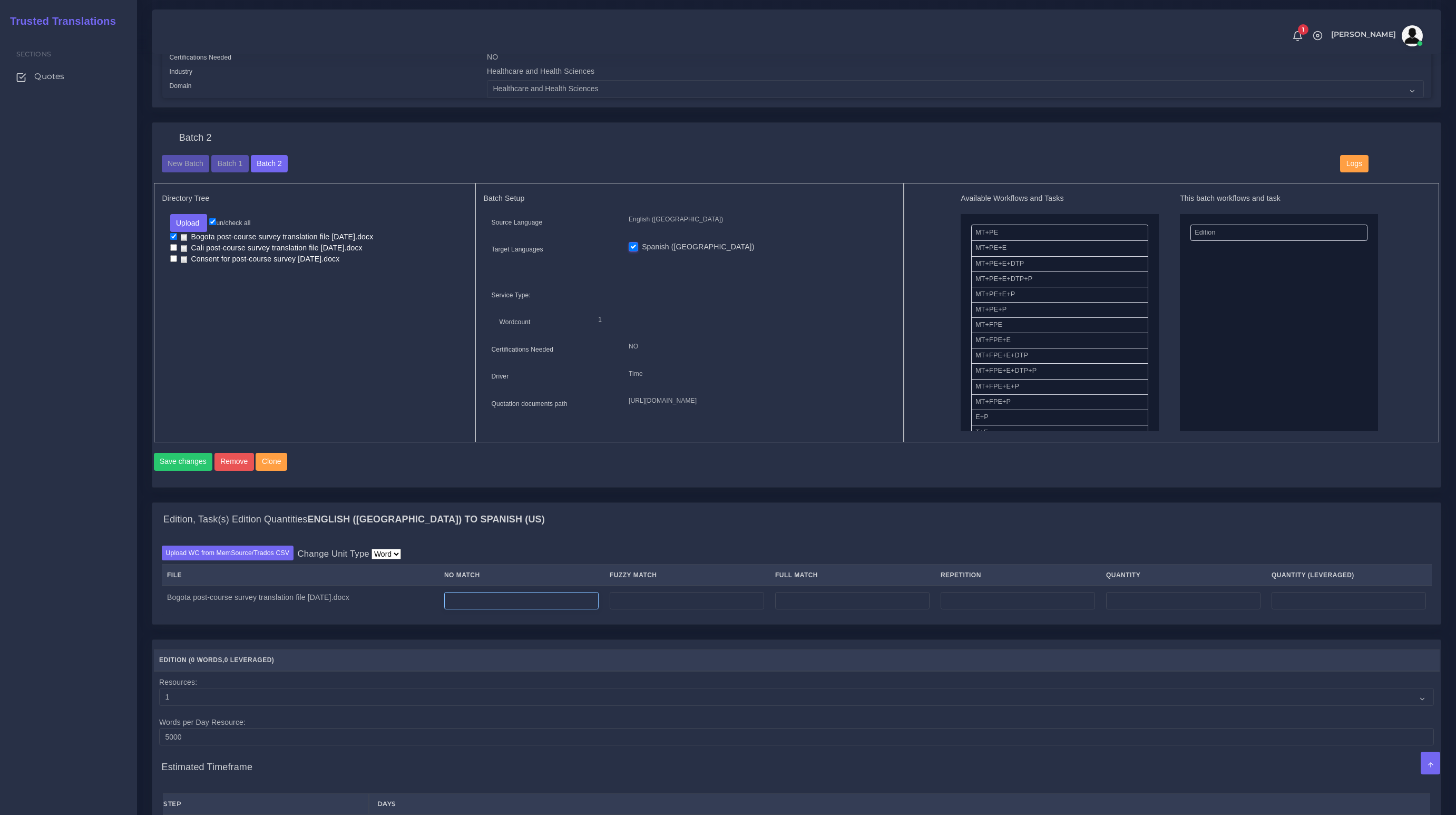
click at [530, 610] on input "number" at bounding box center [521, 600] width 154 height 18
paste input "1762"
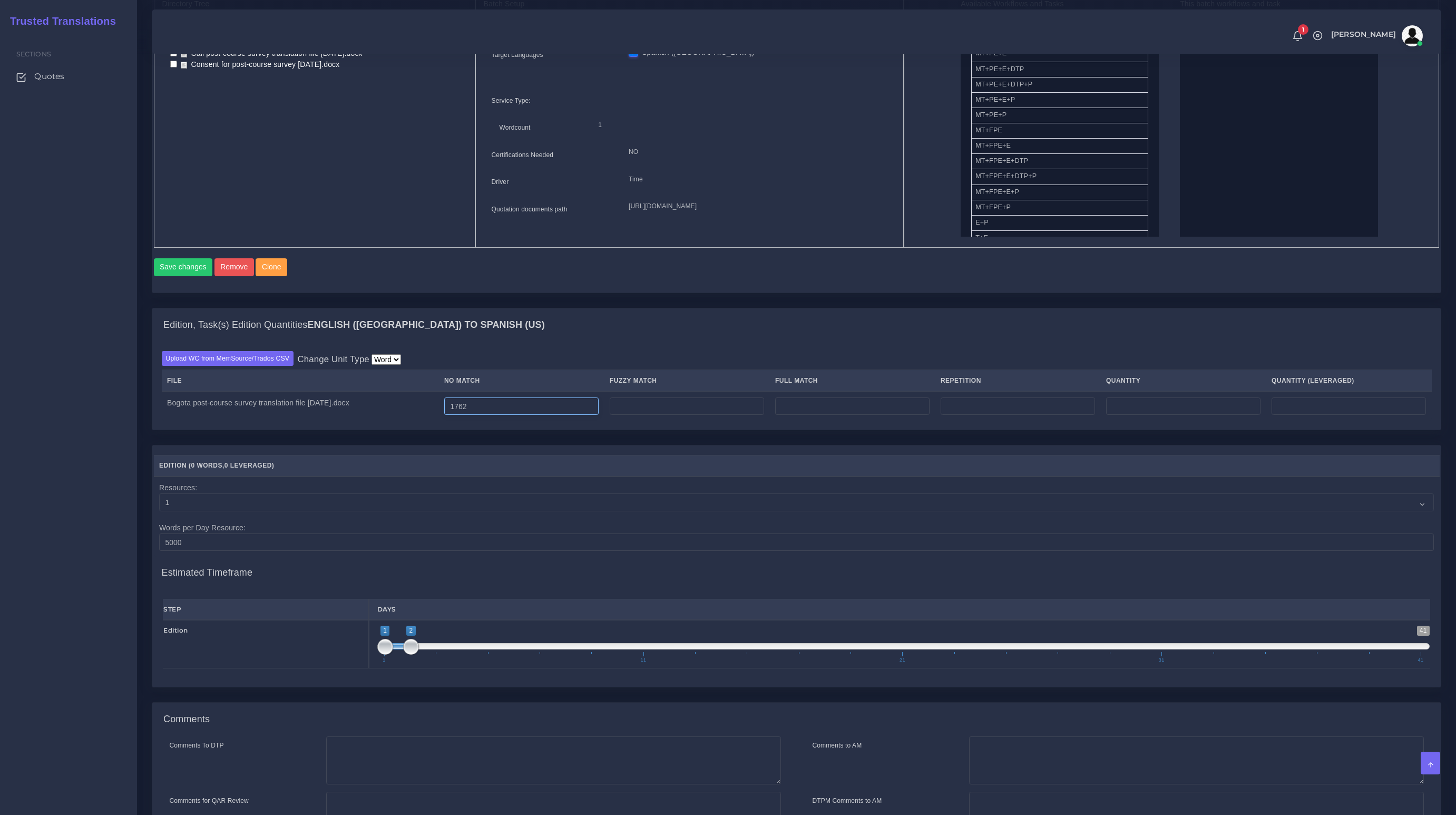
scroll to position [613, 0]
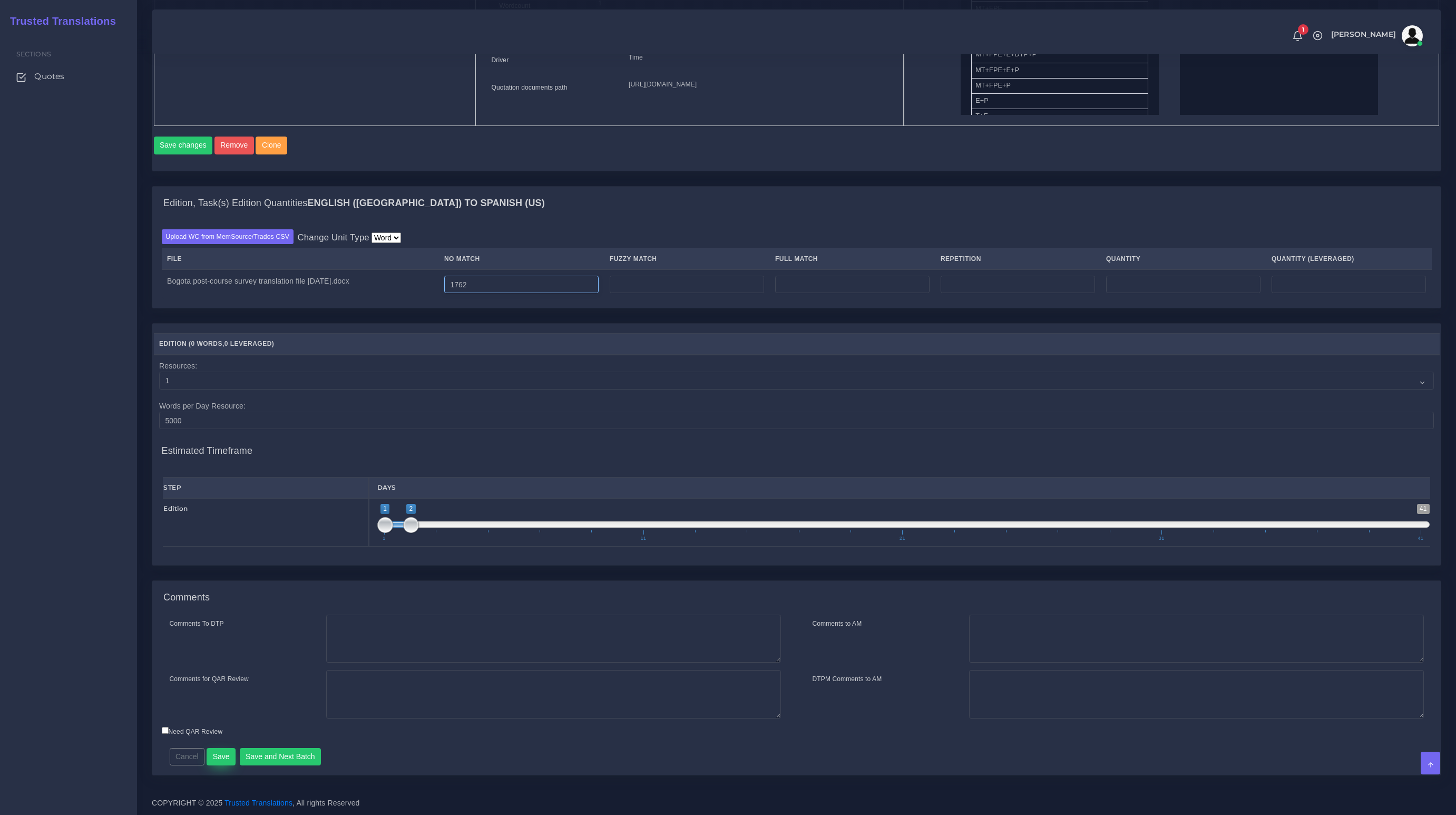
type input "1762"
click at [223, 751] on button "Save" at bounding box center [221, 757] width 29 height 18
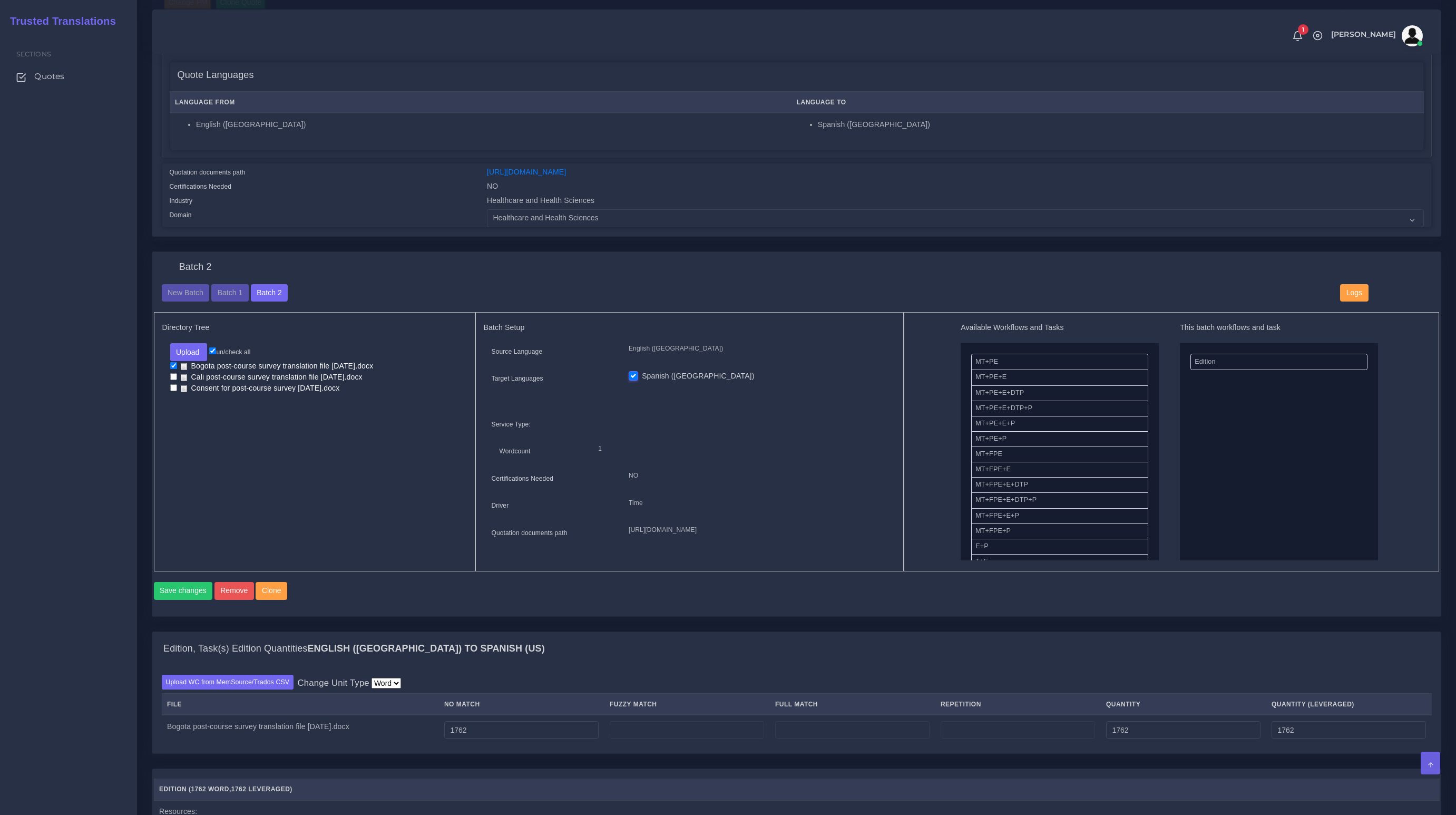
scroll to position [49, 0]
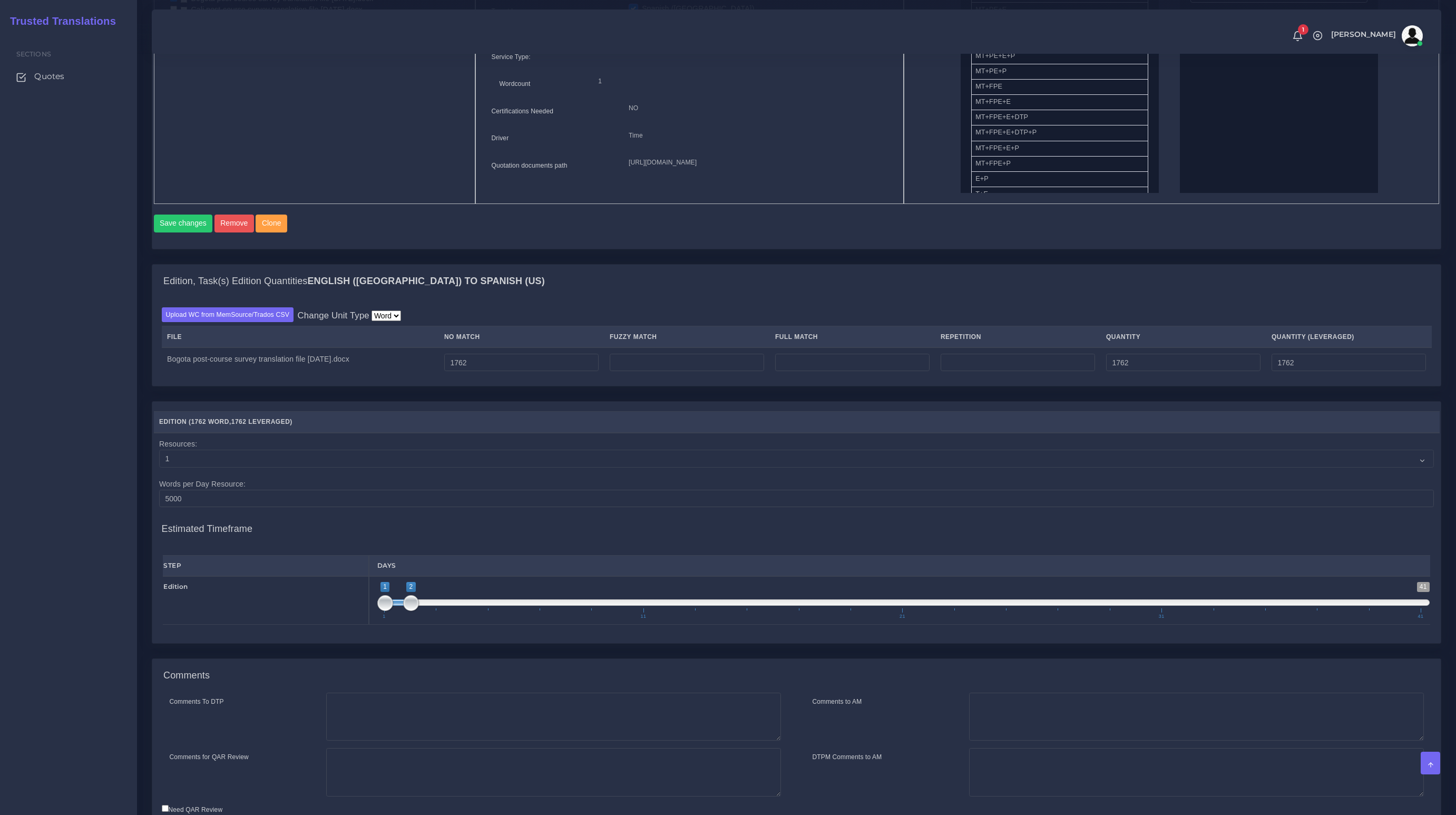
scroll to position [389, 0]
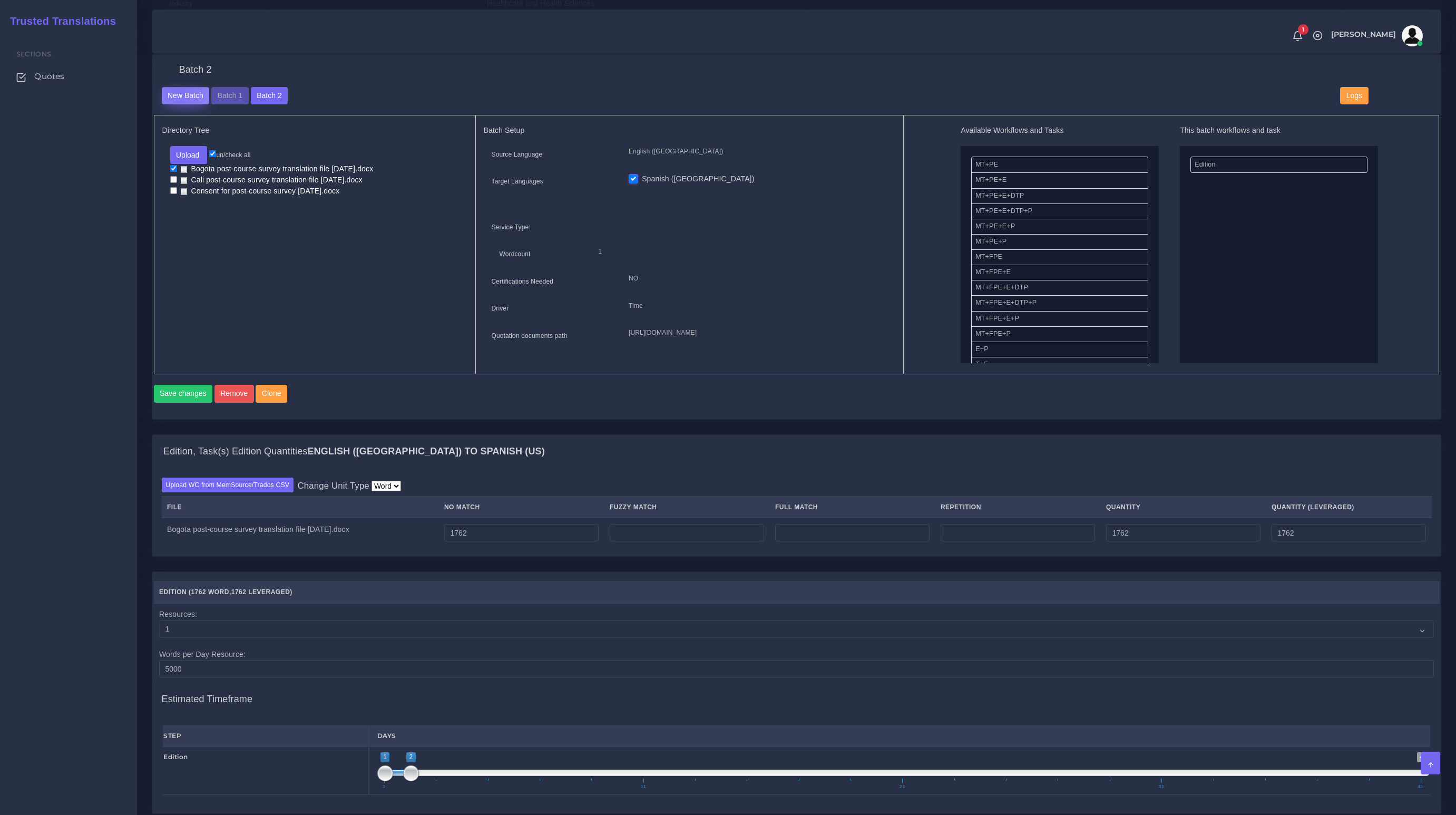
click at [178, 90] on button "New Batch" at bounding box center [185, 96] width 48 height 18
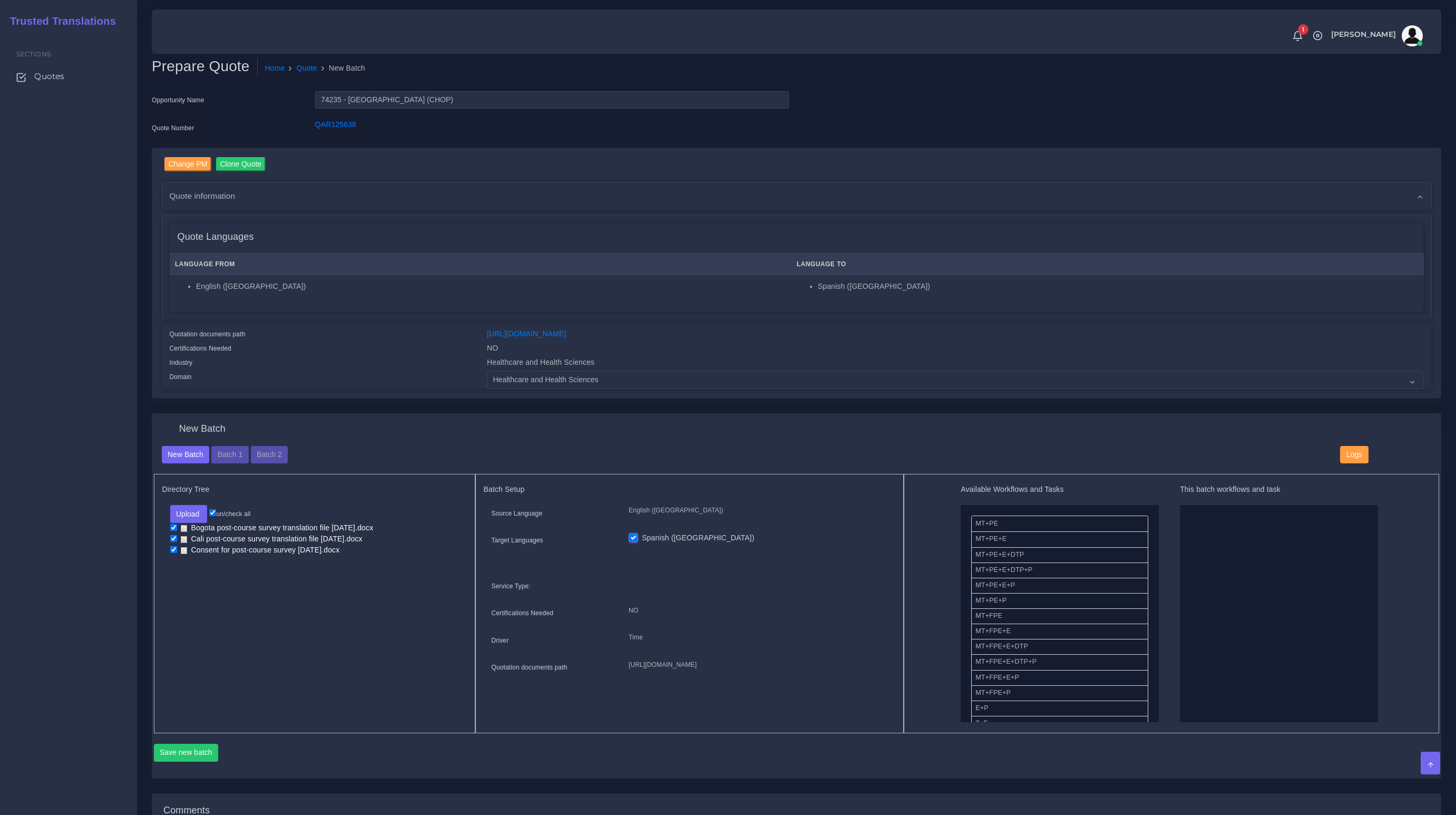
click at [172, 547] on input "checkbox" at bounding box center [174, 549] width 7 height 7
checkbox input "false"
click at [174, 524] on input "checkbox" at bounding box center [174, 527] width 7 height 7
checkbox input "false"
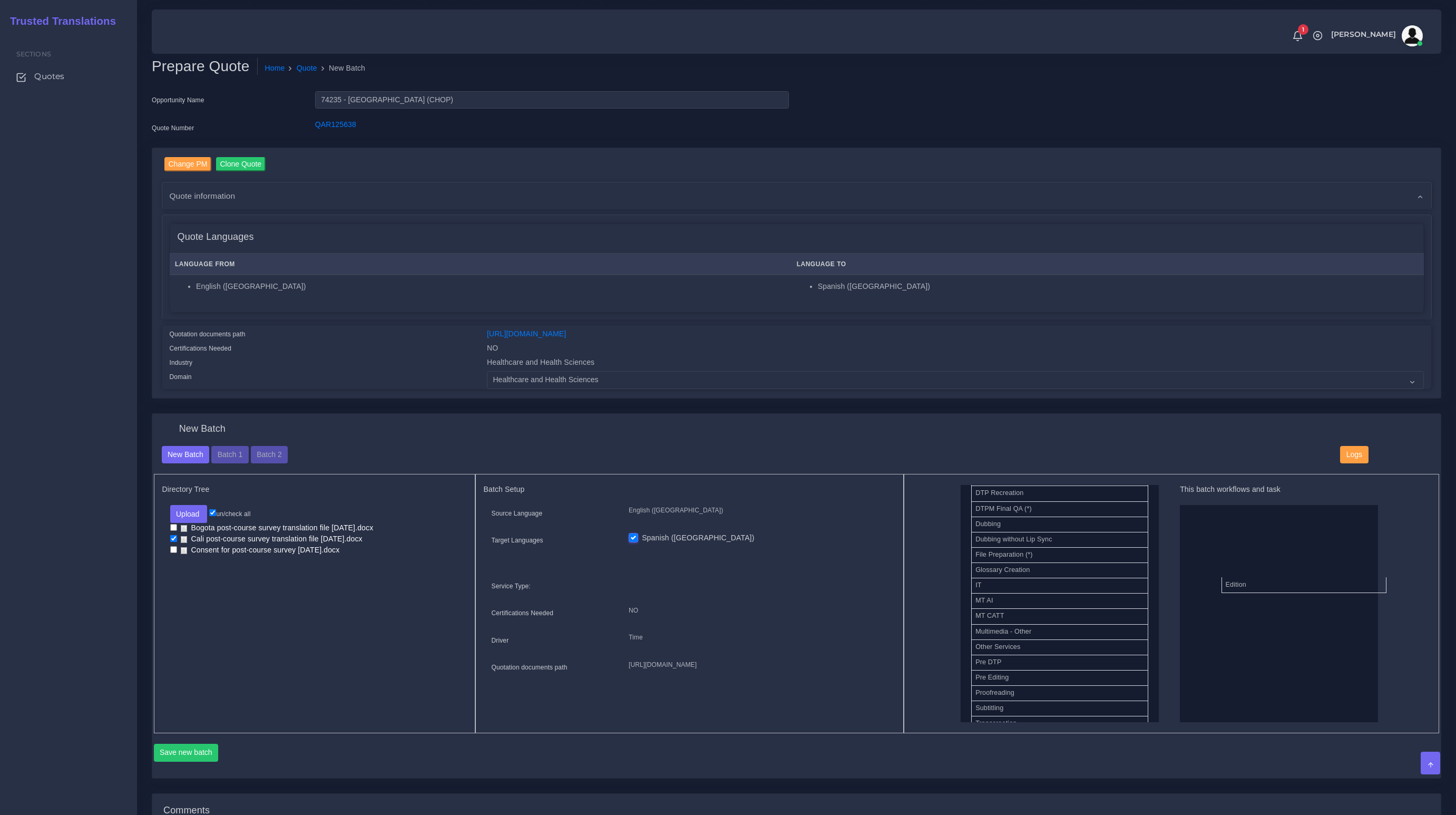
drag, startPoint x: 1080, startPoint y: 562, endPoint x: 1234, endPoint y: 587, distance: 156.0
click at [175, 750] on button "Save new batch" at bounding box center [186, 752] width 64 height 18
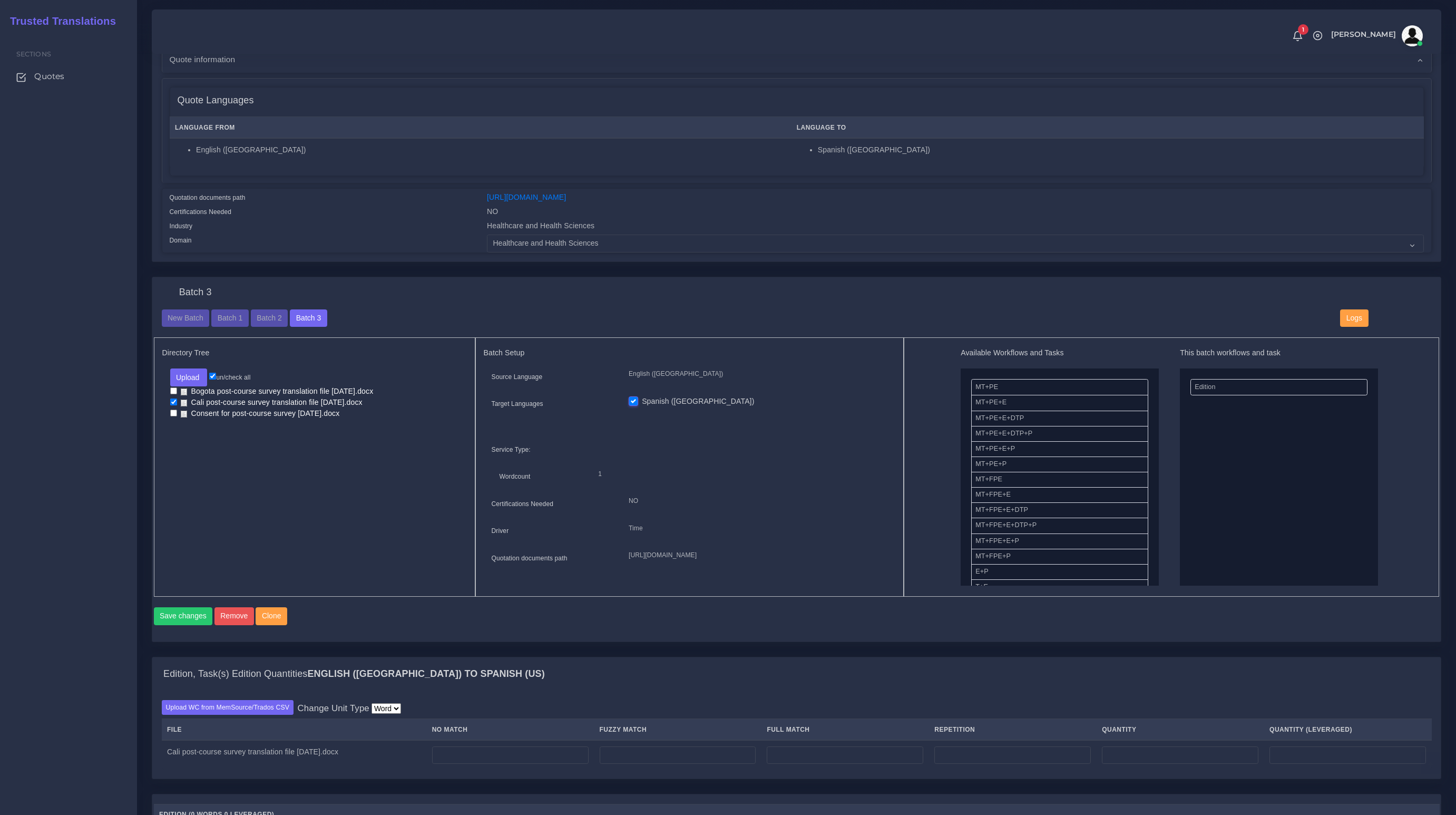
scroll to position [471, 0]
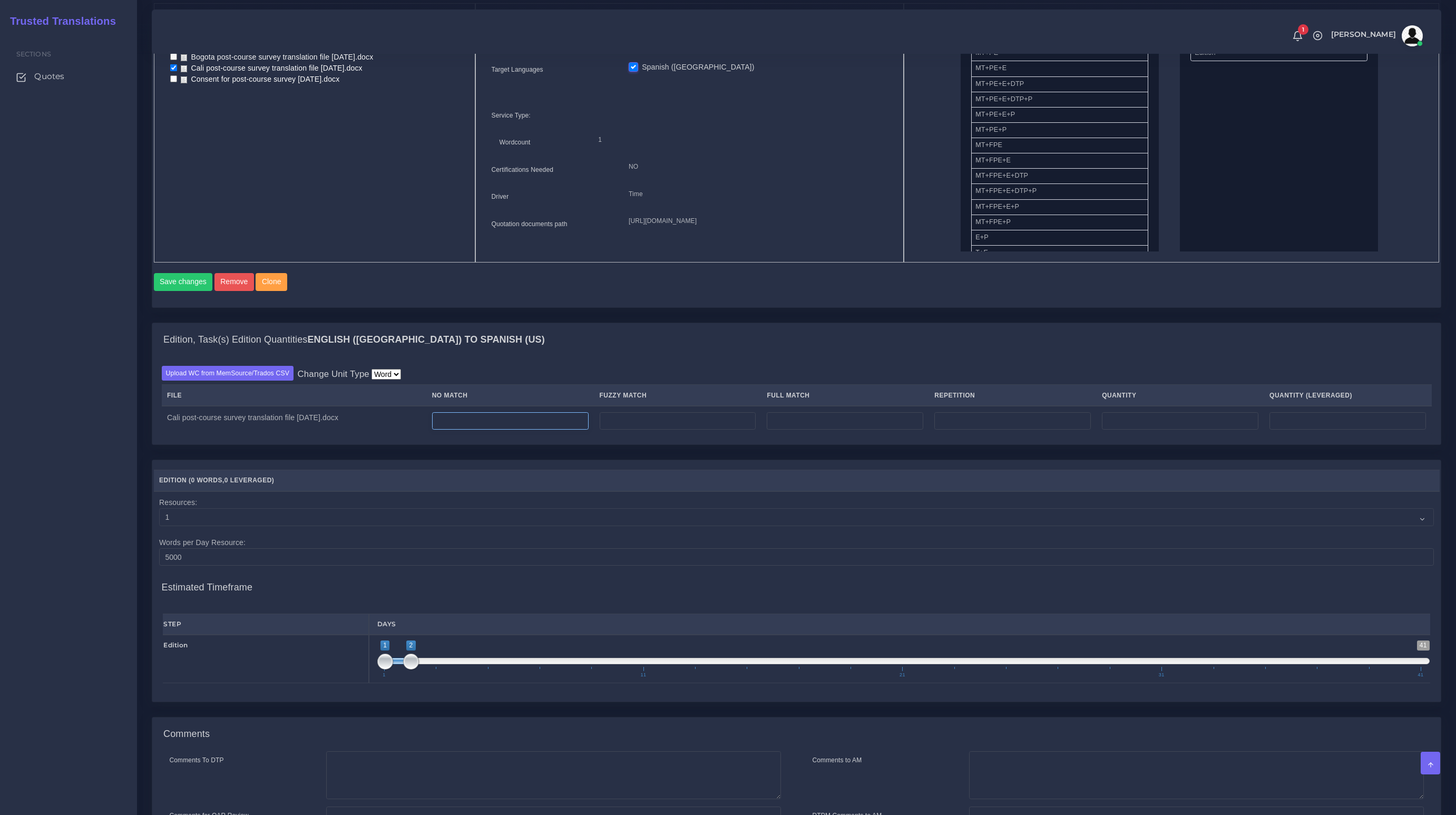
click at [515, 430] on input "number" at bounding box center [510, 420] width 156 height 18
paste input "1709"
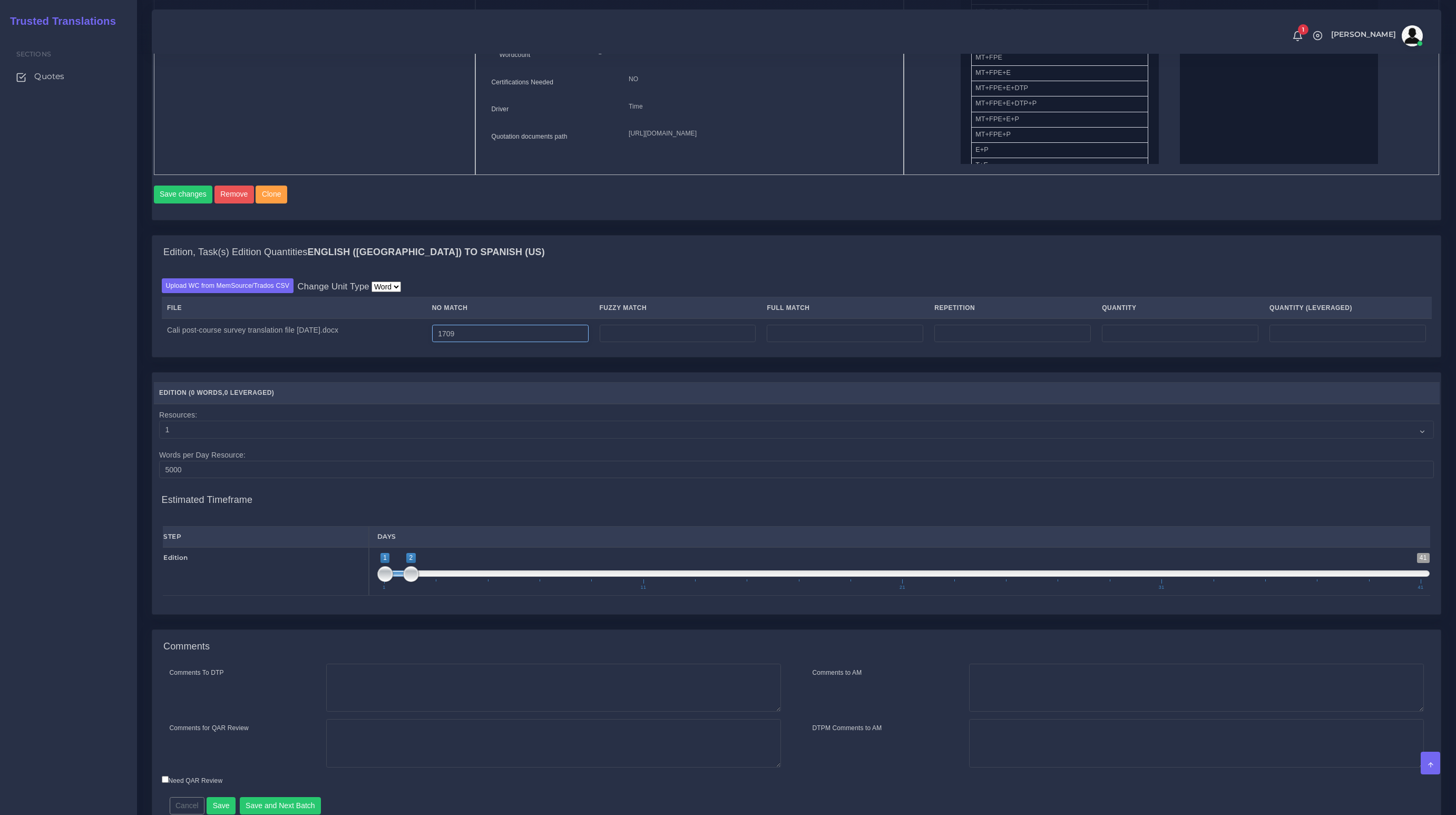
scroll to position [613, 0]
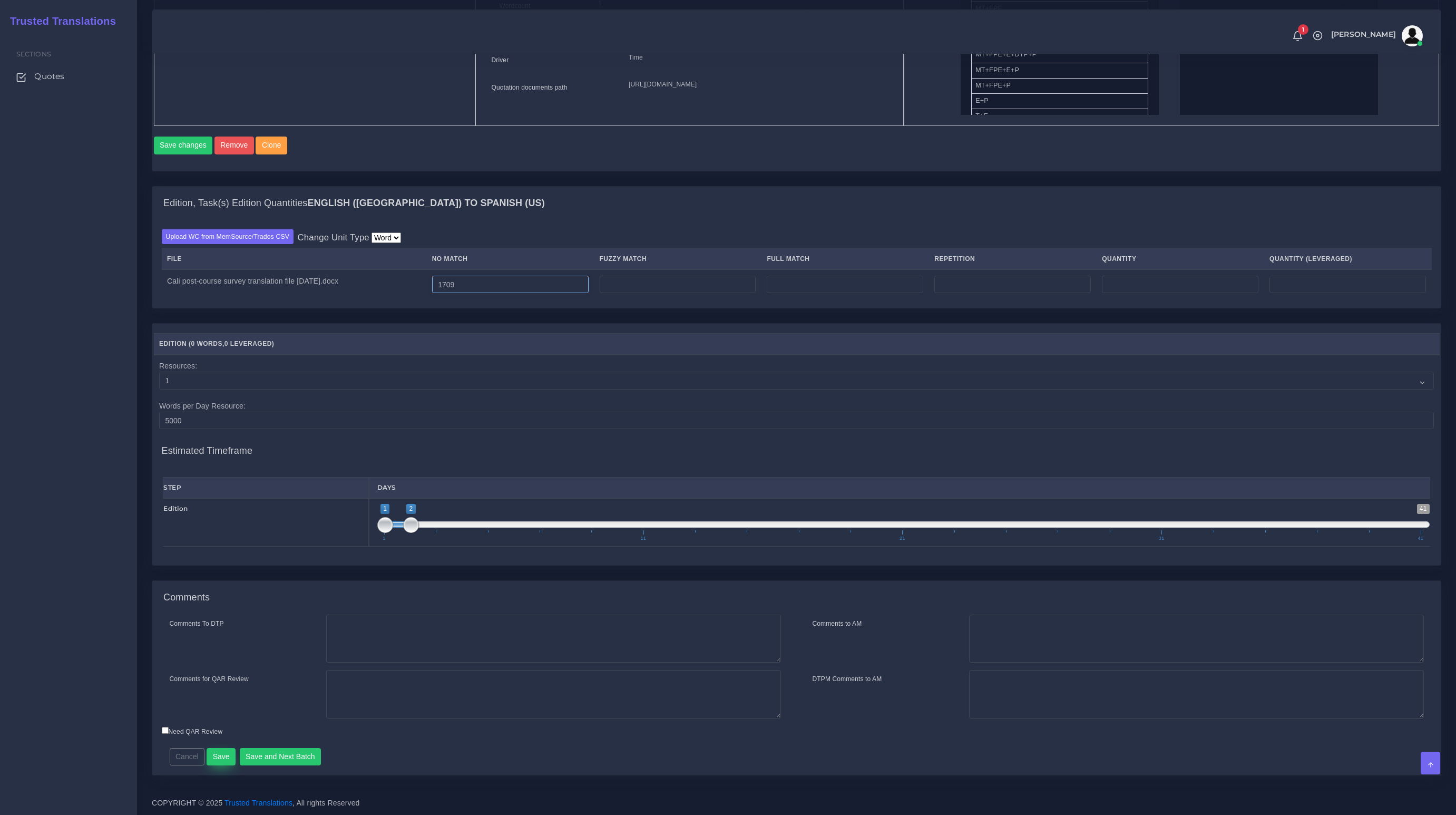
type input "1709"
click at [225, 762] on button "Save" at bounding box center [221, 757] width 29 height 18
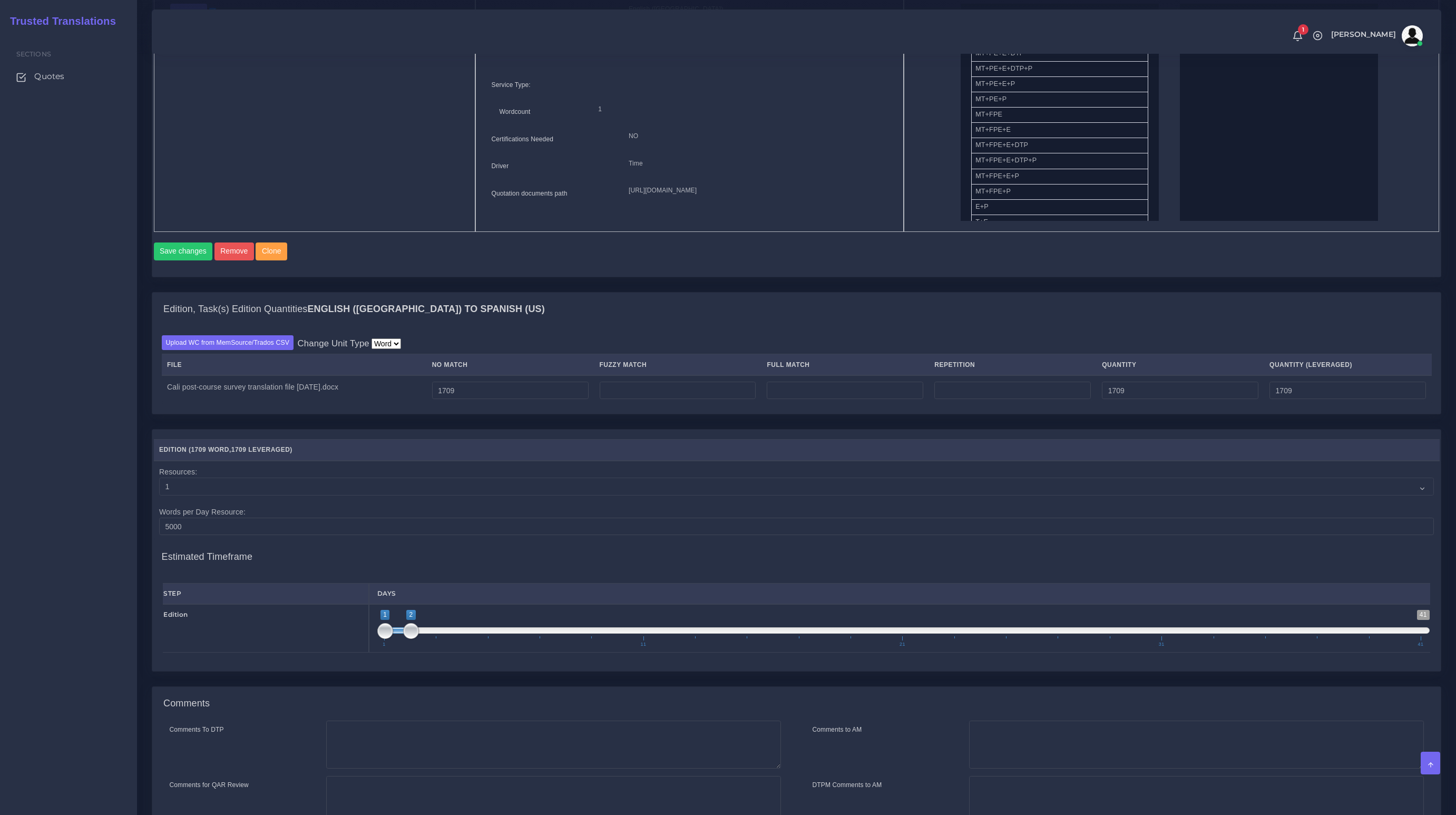
scroll to position [643, 0]
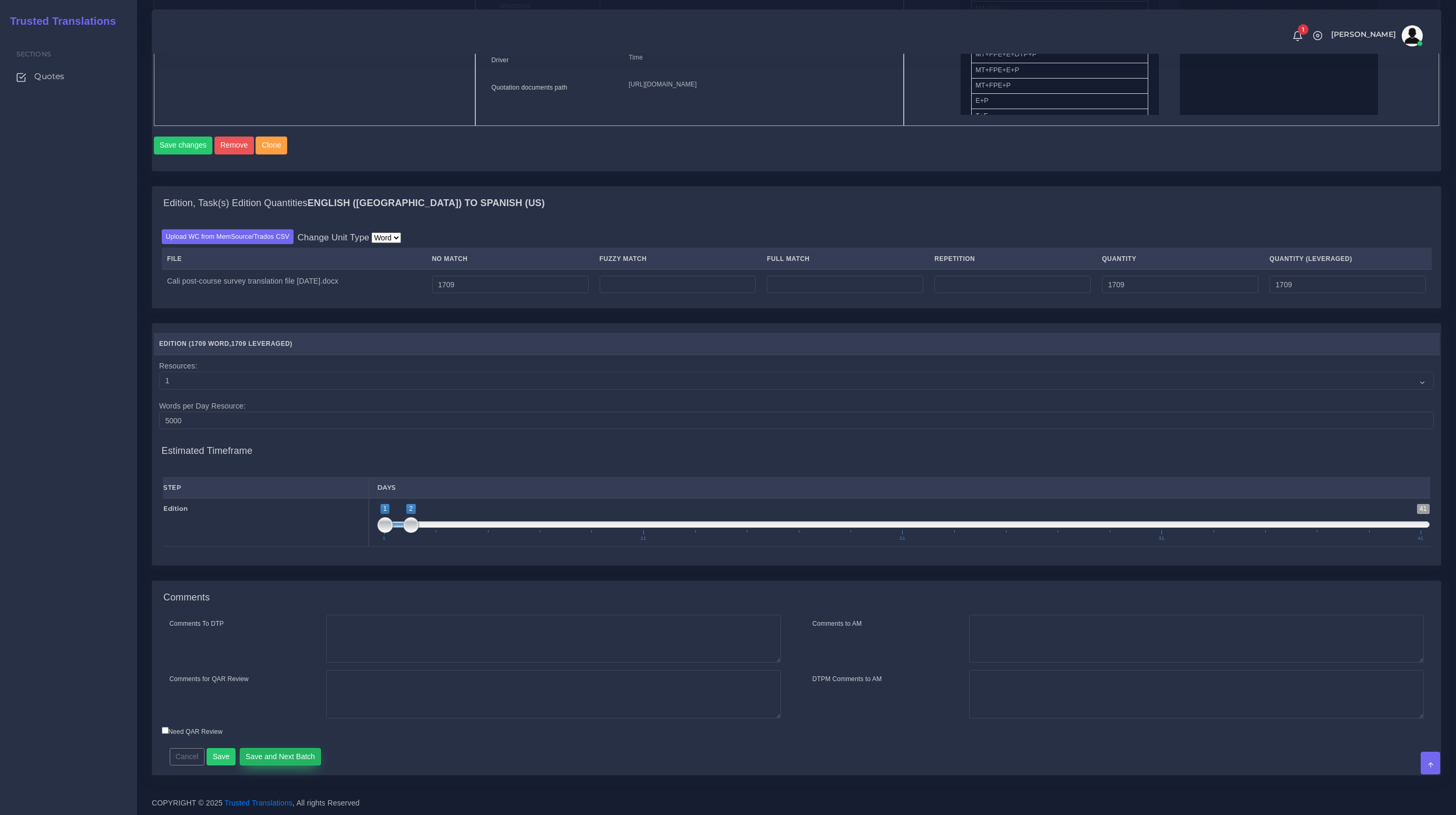
click at [276, 754] on button "Save and Next Batch" at bounding box center [281, 757] width 82 height 18
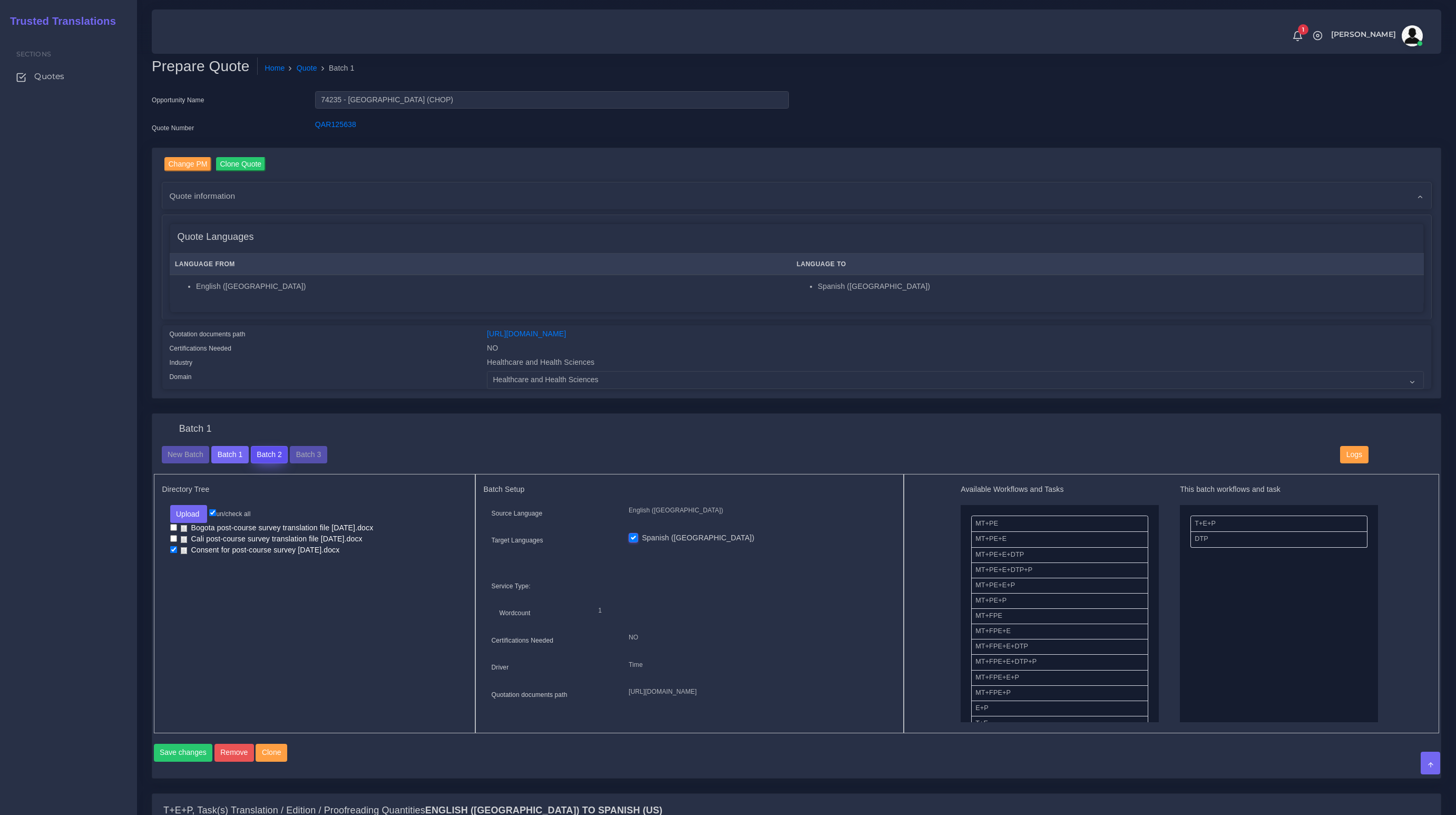
click at [273, 450] on button "Batch 2" at bounding box center [269, 454] width 37 height 18
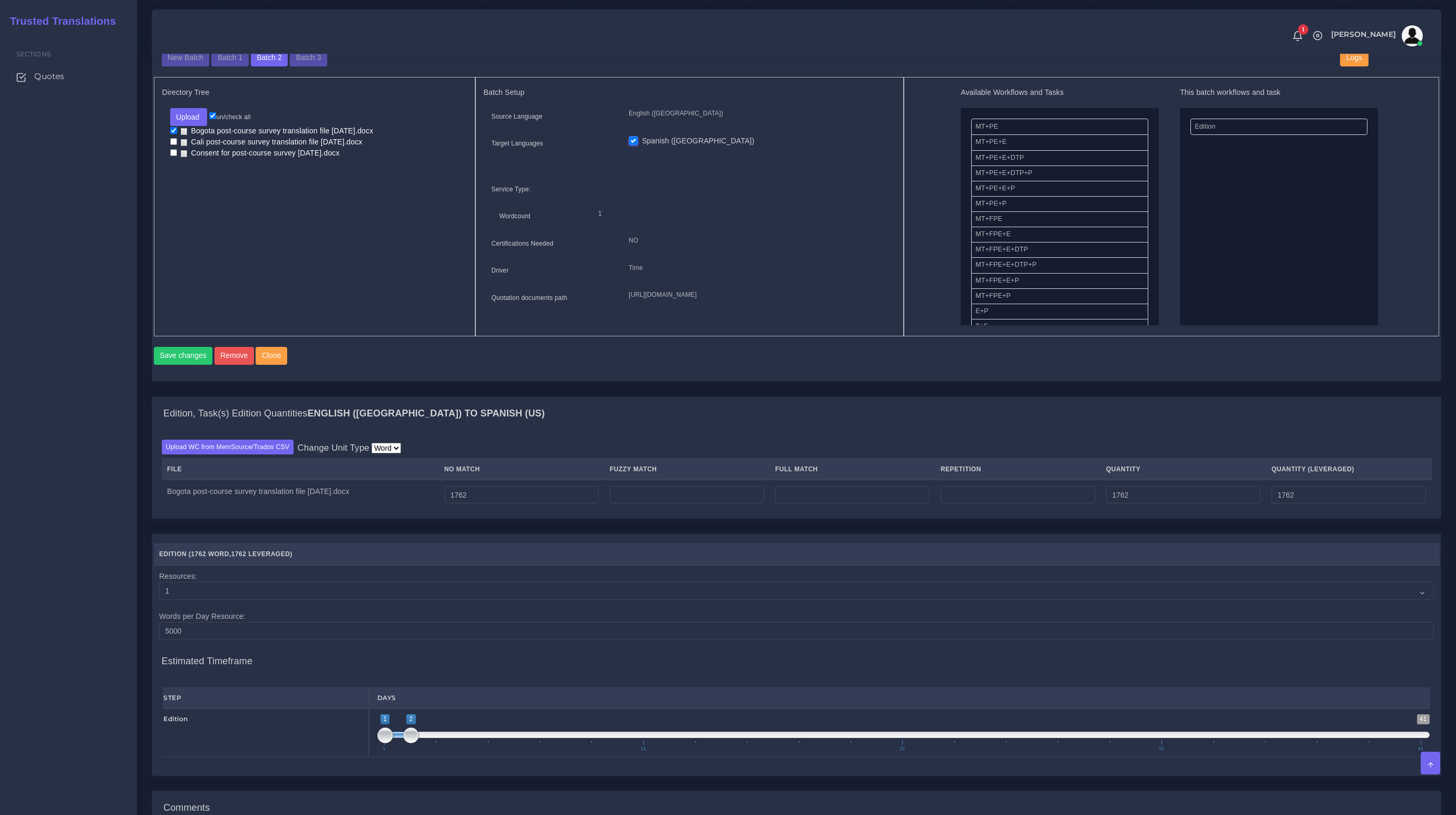
scroll to position [308, 0]
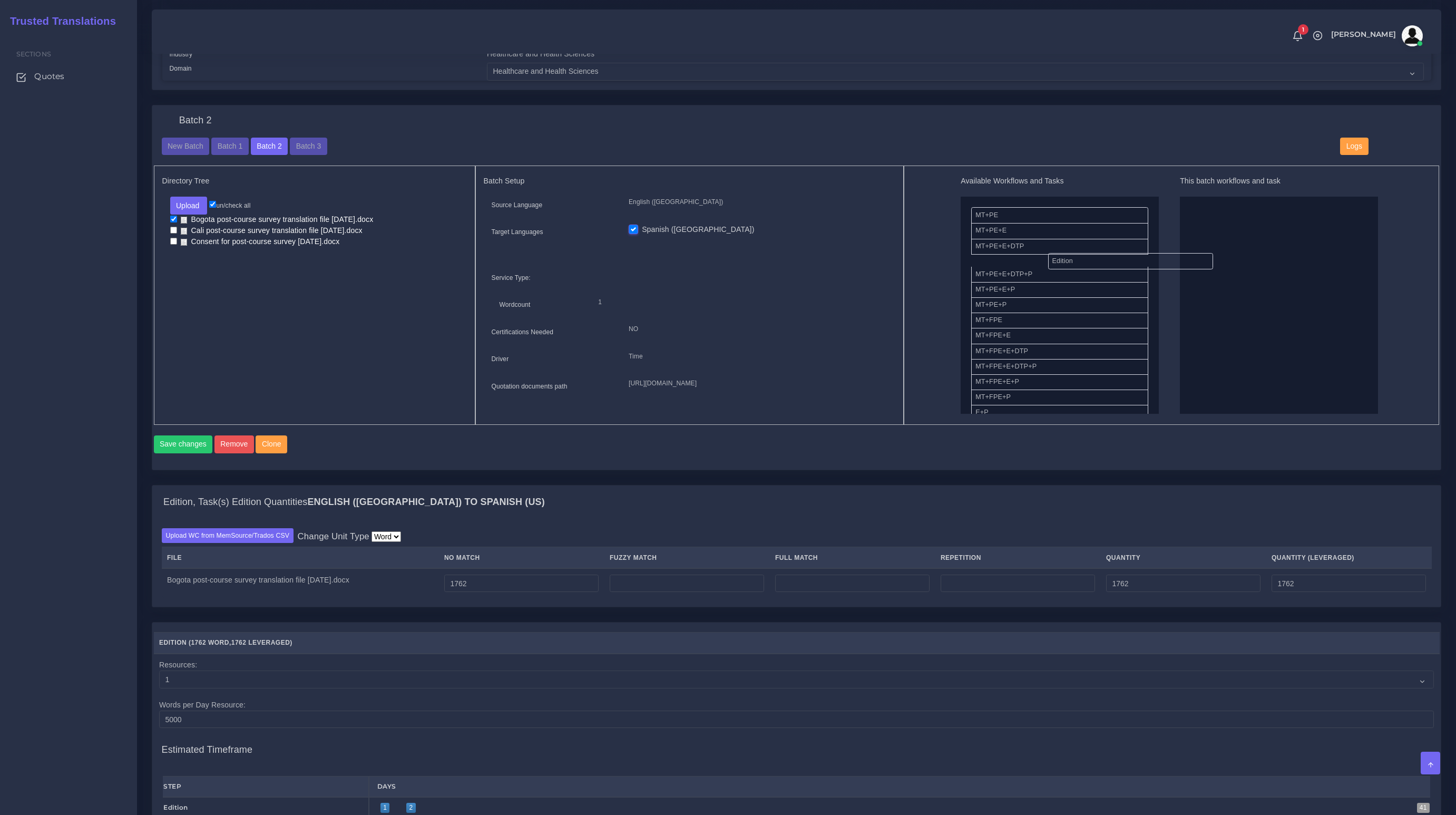
drag, startPoint x: 1212, startPoint y: 210, endPoint x: 1069, endPoint y: 256, distance: 150.2
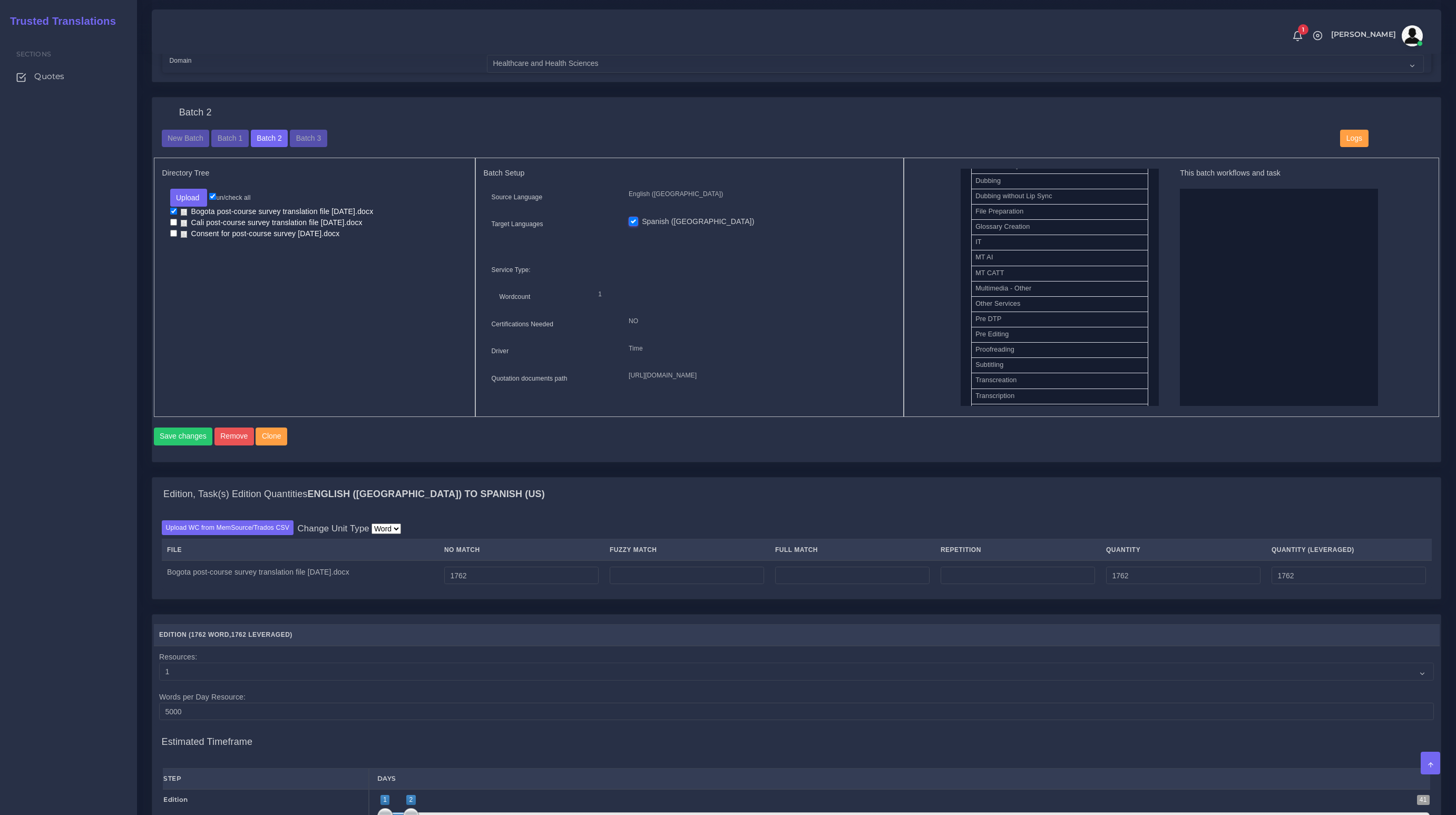
scroll to position [472, 0]
drag, startPoint x: 992, startPoint y: 326, endPoint x: 1171, endPoint y: 341, distance: 179.6
click at [189, 443] on button "Save changes" at bounding box center [183, 436] width 59 height 18
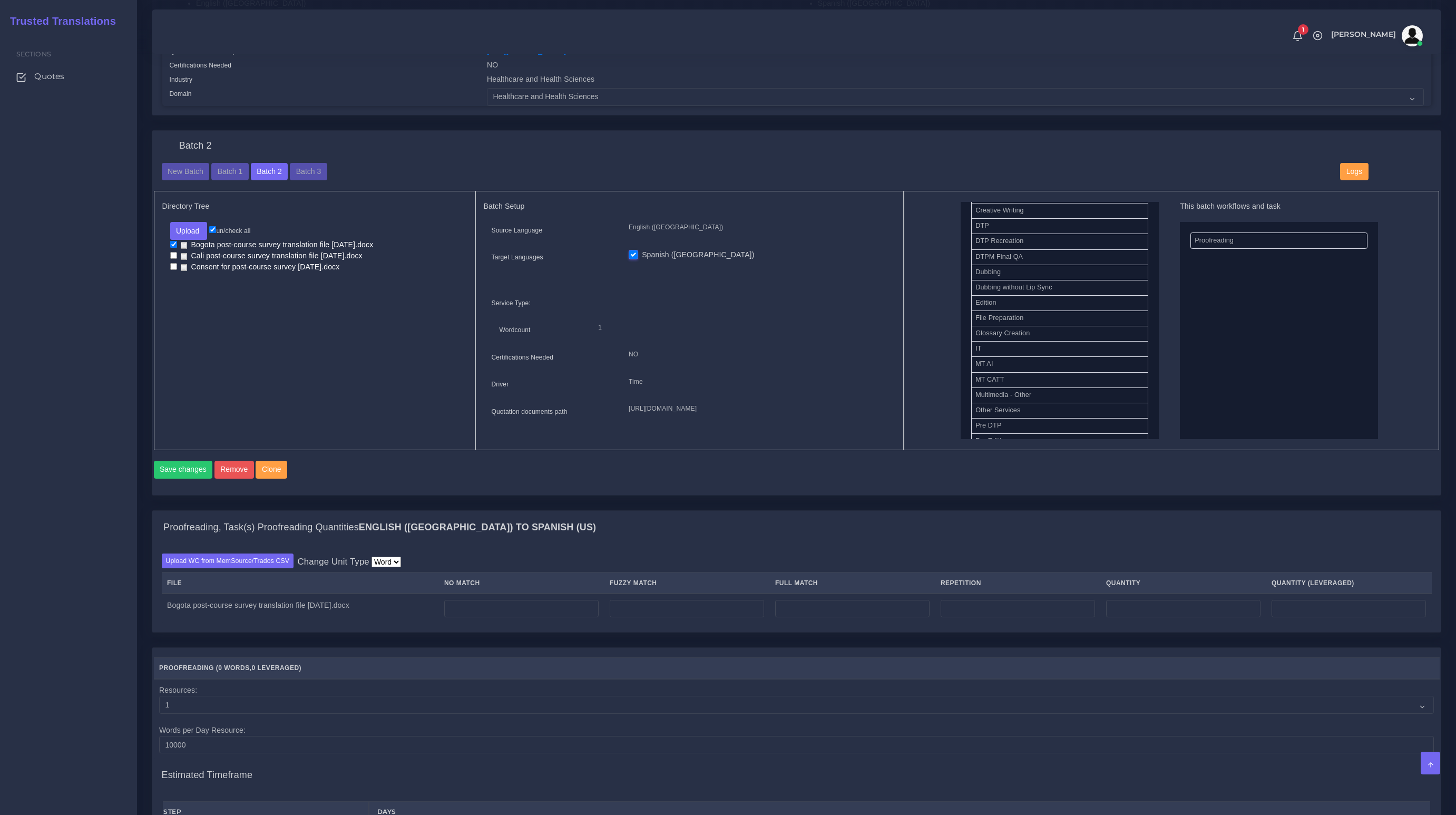
scroll to position [384, 0]
drag, startPoint x: 1207, startPoint y: 241, endPoint x: 1065, endPoint y: 277, distance: 146.5
click at [1050, 95] on select "- Advertising and Media Agriculture, Forestry and Fishing Architecture, Buildin…" at bounding box center [955, 97] width 937 height 18
click at [451, 151] on div "Batch 2" at bounding box center [797, 151] width 1285 height 23
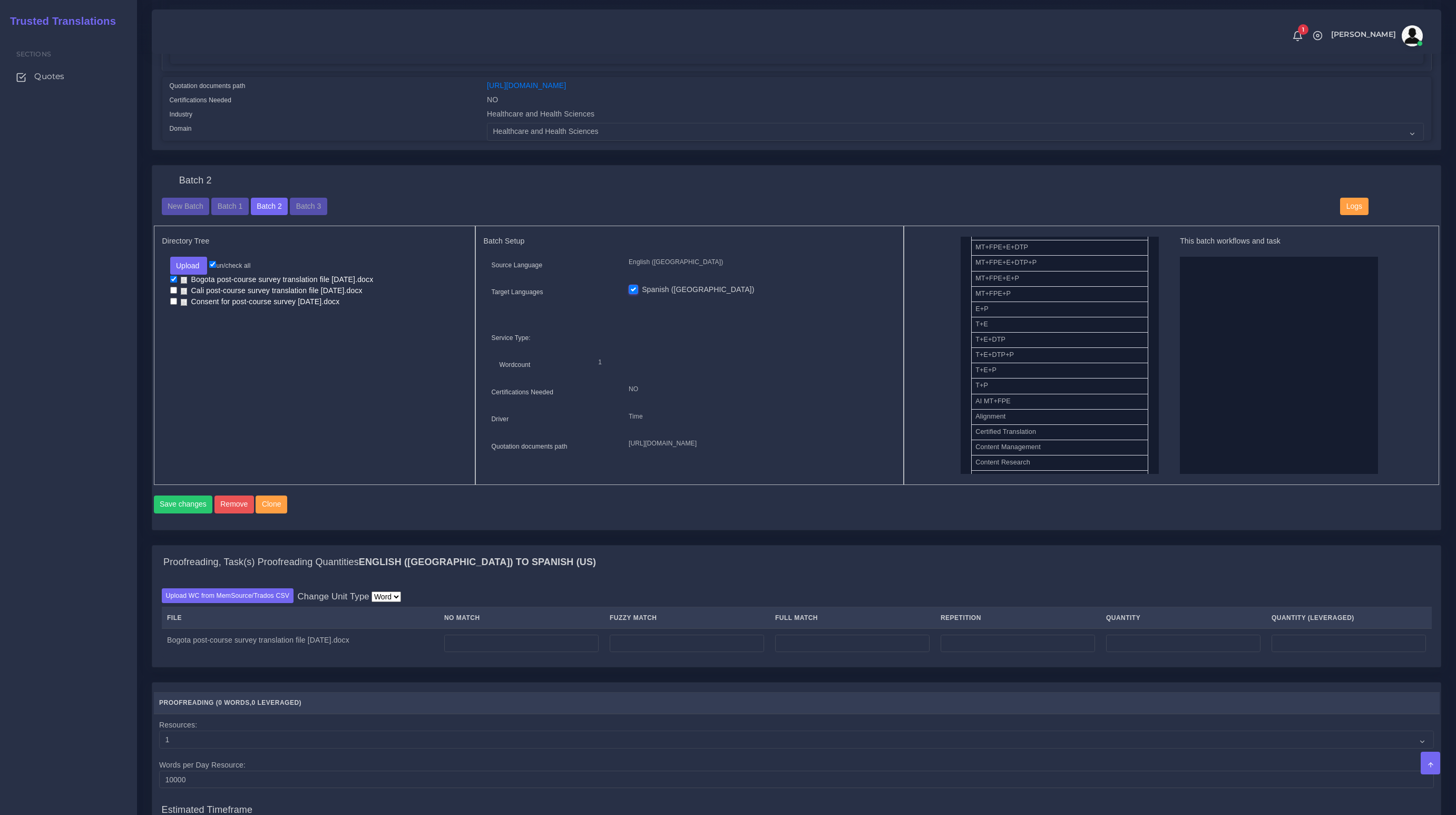
scroll to position [134, 0]
drag, startPoint x: 989, startPoint y: 322, endPoint x: 1179, endPoint y: 326, distance: 190.0
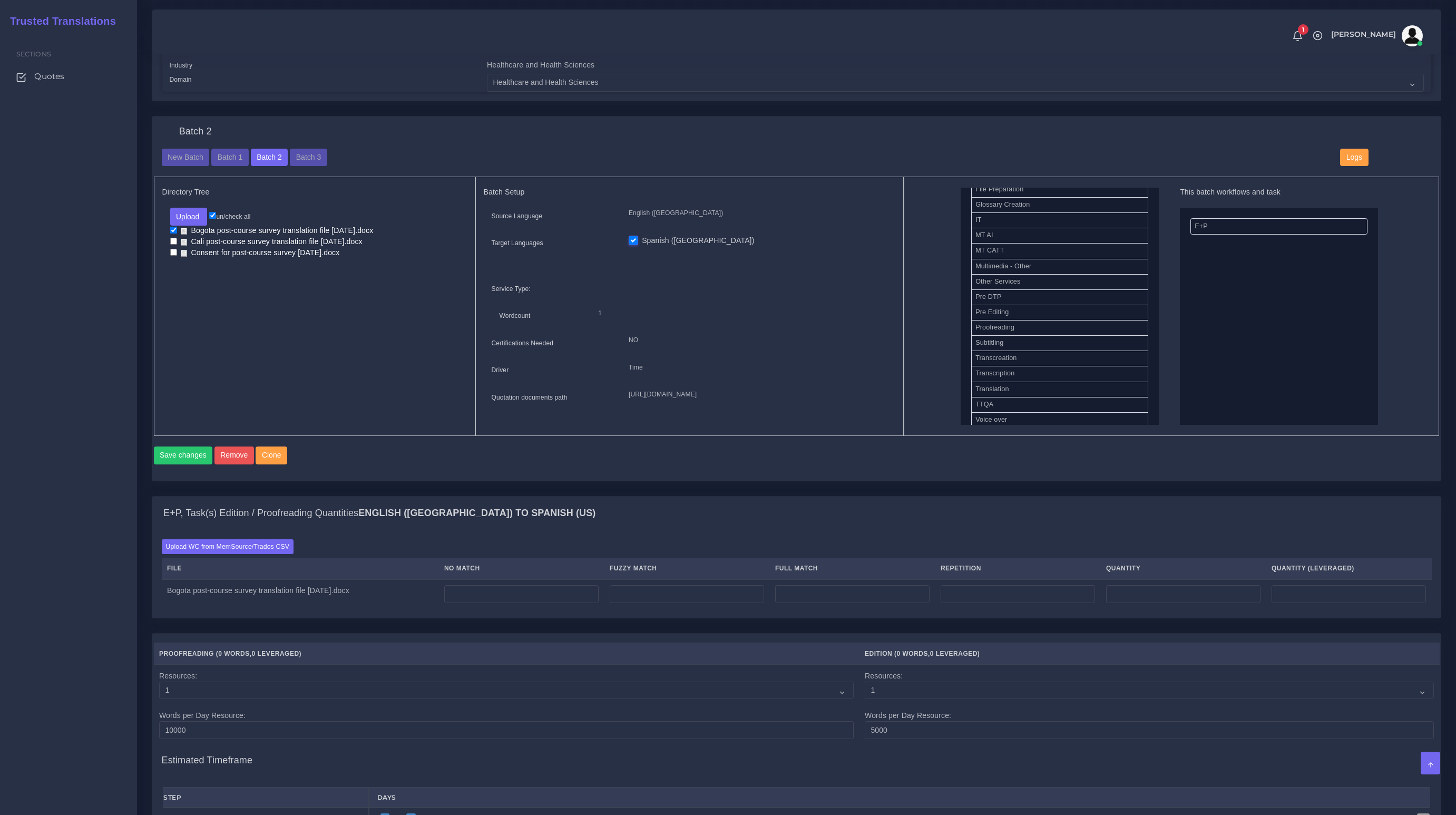
scroll to position [468, 0]
drag, startPoint x: 992, startPoint y: 332, endPoint x: 1267, endPoint y: 337, distance: 275.0
drag, startPoint x: 1162, startPoint y: 236, endPoint x: 991, endPoint y: 268, distance: 174.0
click at [178, 460] on button "Save changes" at bounding box center [183, 455] width 59 height 18
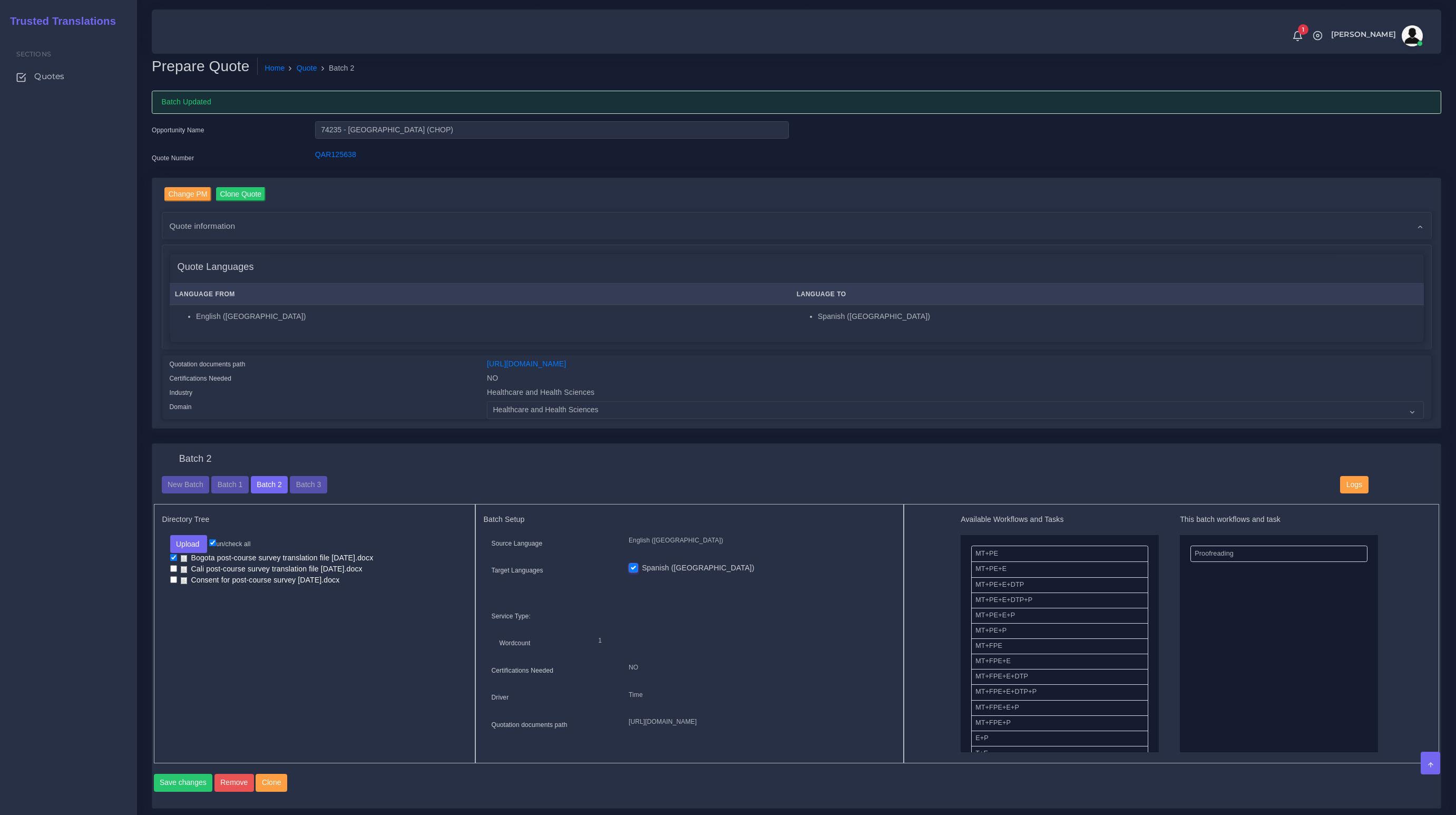
click at [715, 189] on div "Change PM Clone Quote" at bounding box center [801, 195] width 1275 height 17
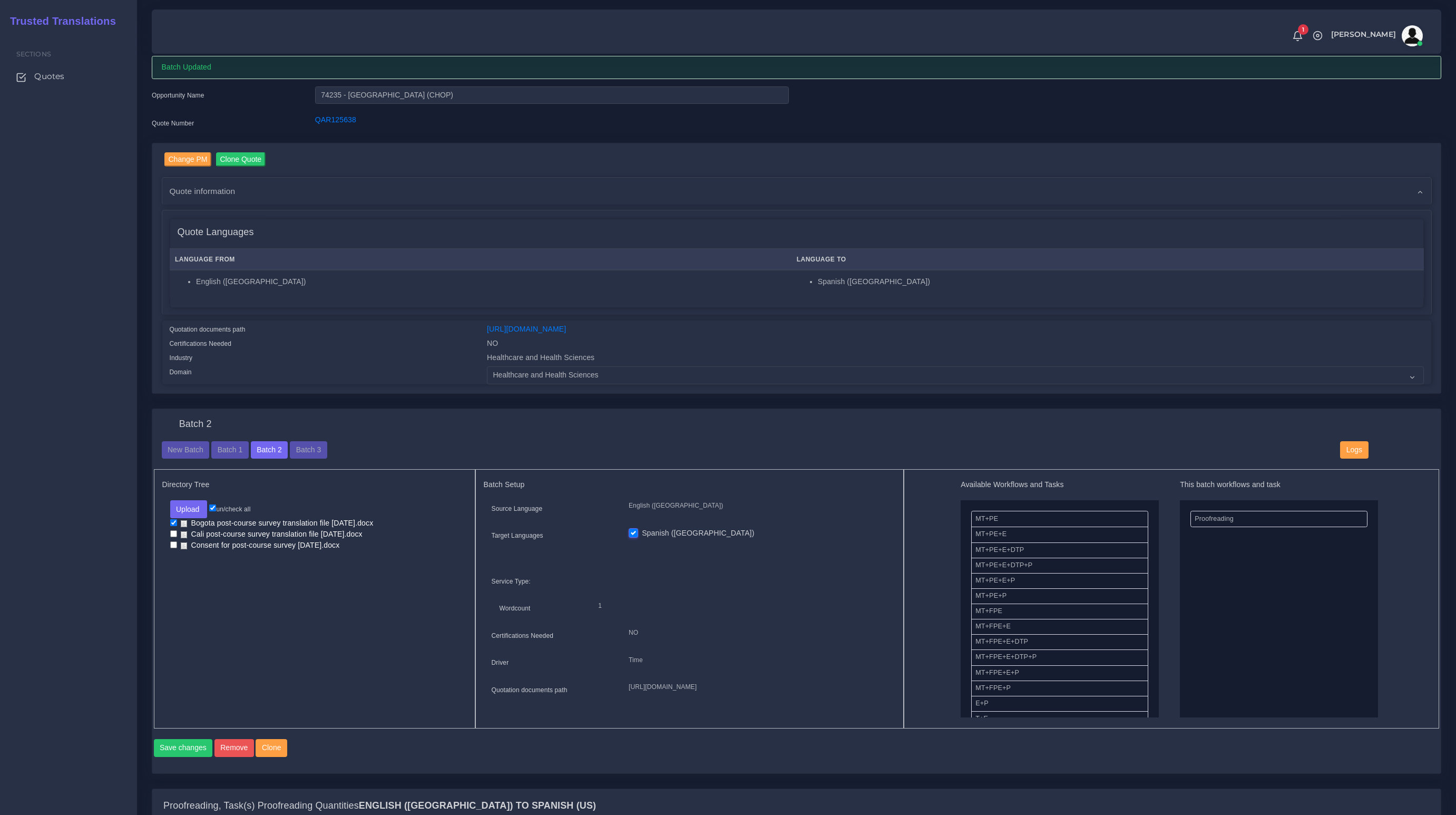
scroll to position [171, 0]
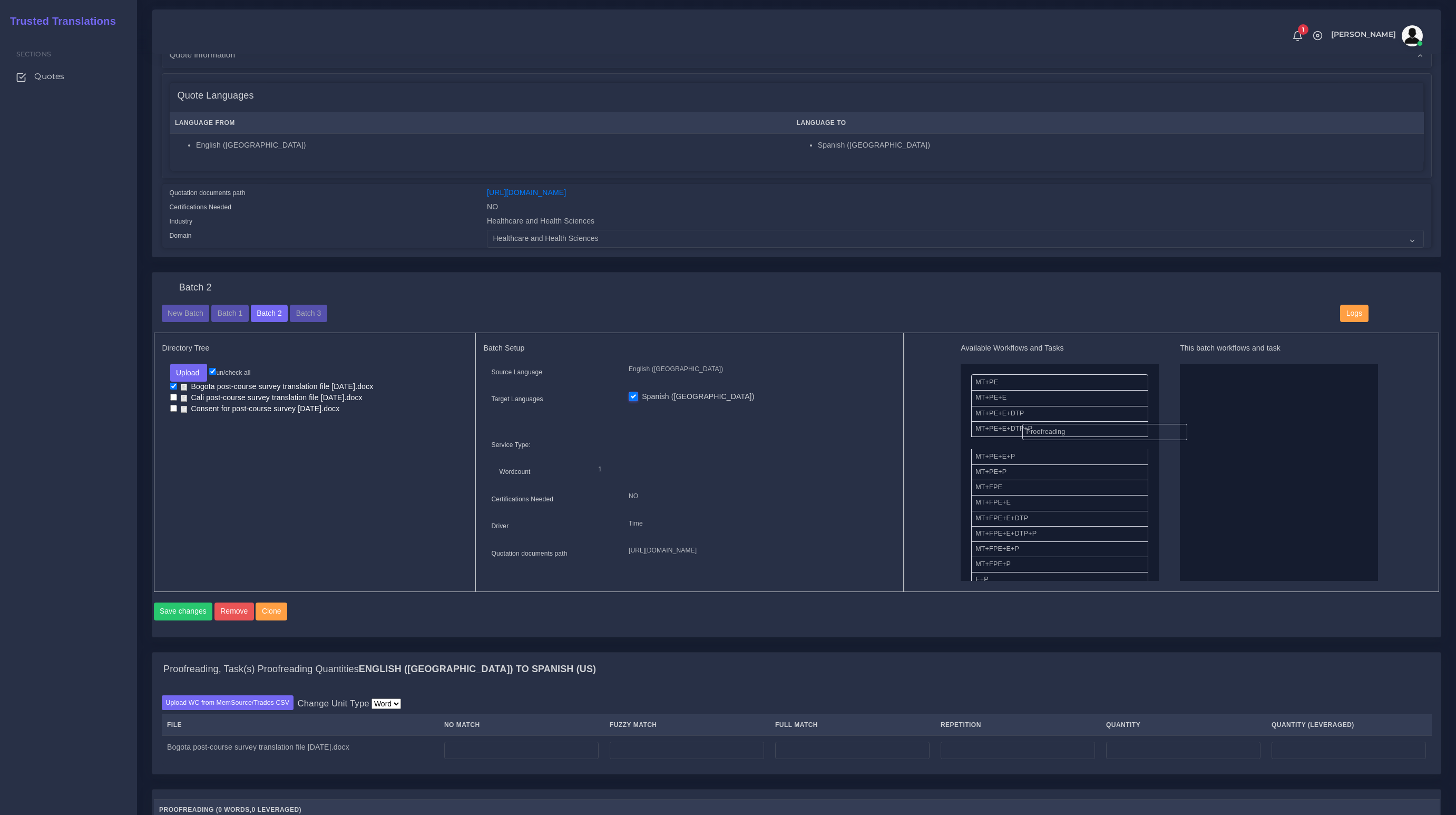
drag, startPoint x: 1208, startPoint y: 380, endPoint x: 1033, endPoint y: 431, distance: 182.3
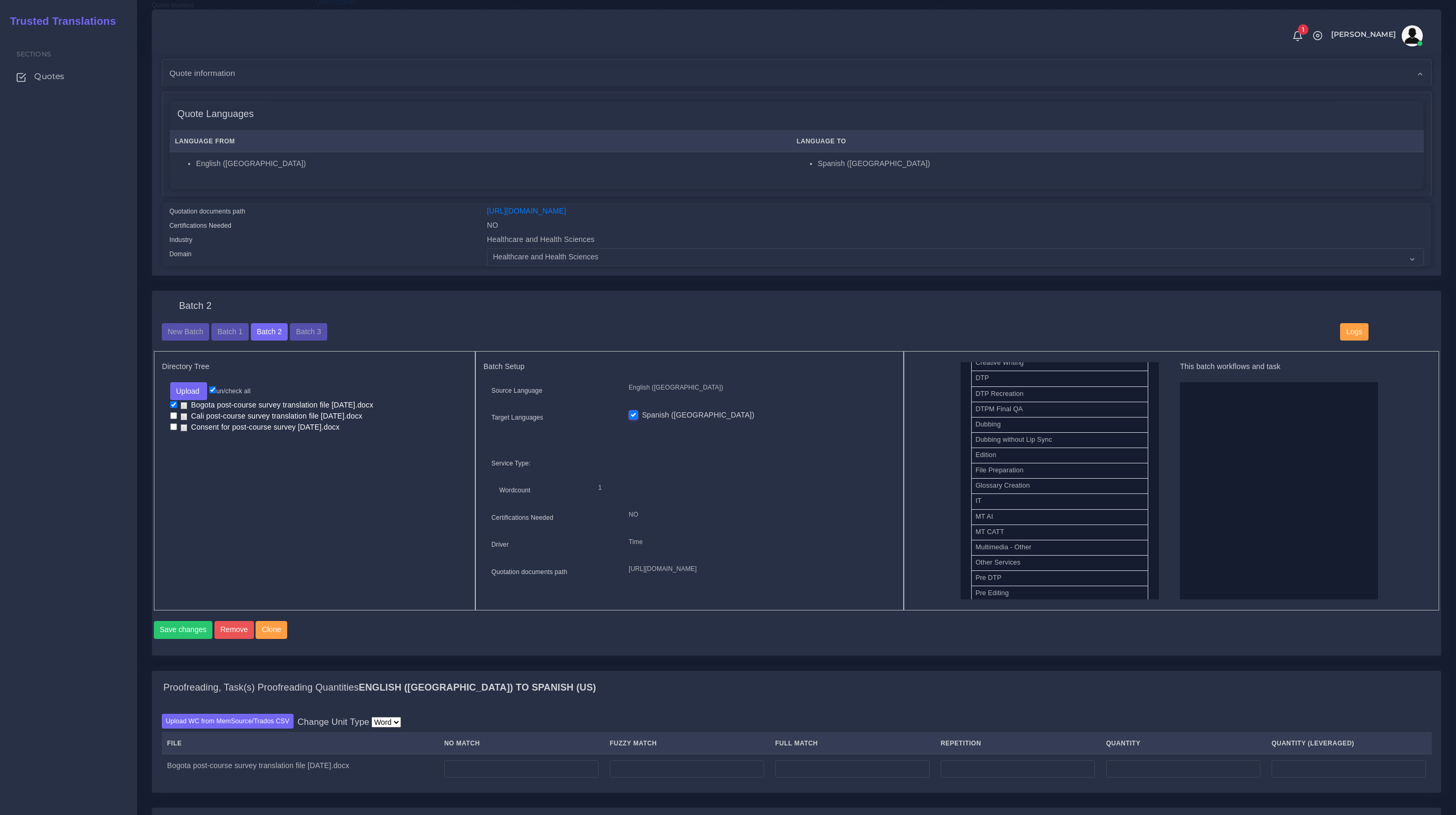
scroll to position [421, 0]
drag, startPoint x: 1012, startPoint y: 538, endPoint x: 1248, endPoint y: 505, distance: 238.3
click at [189, 639] on button "Save changes" at bounding box center [183, 630] width 59 height 18
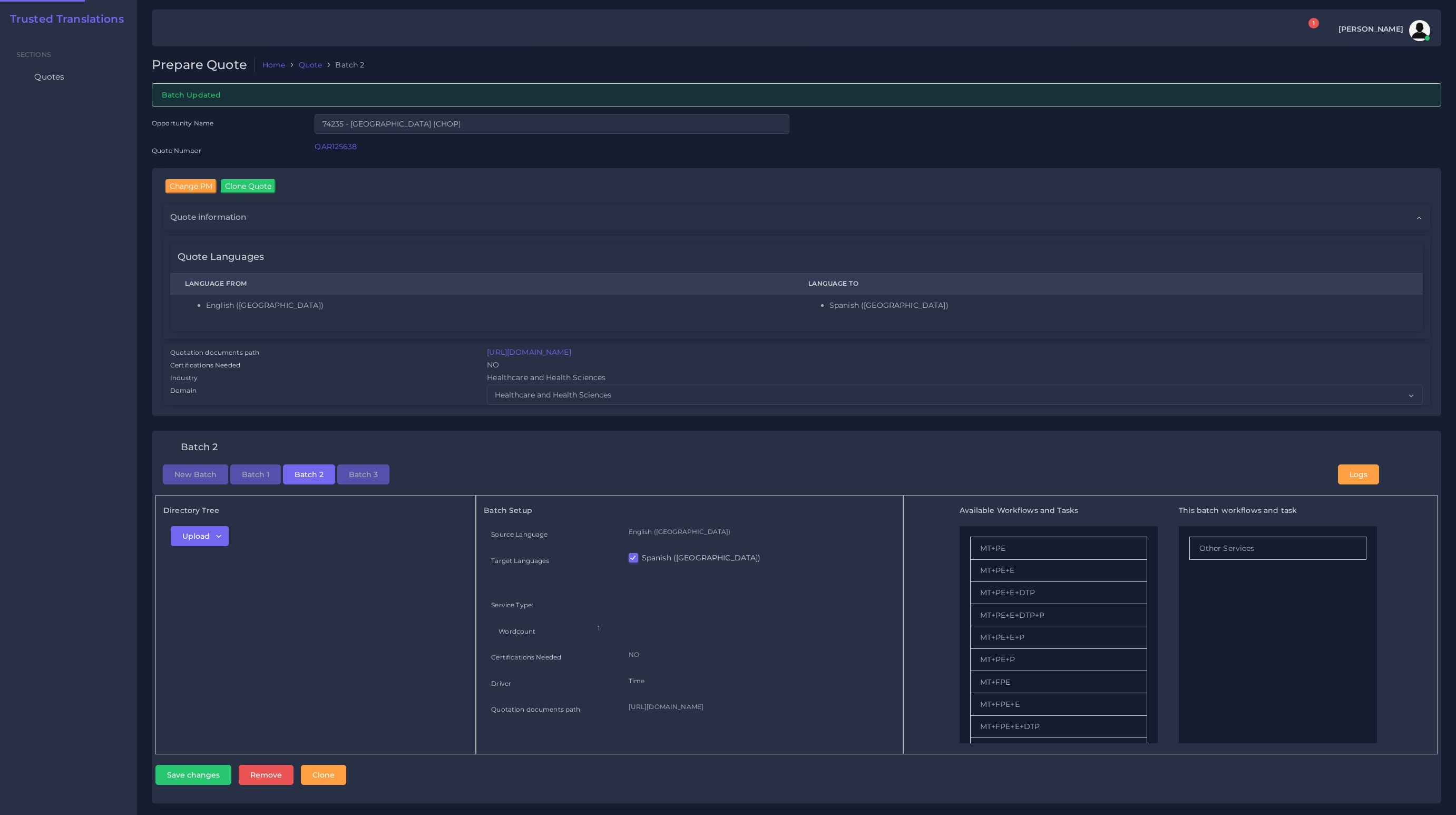
checkbox input "true"
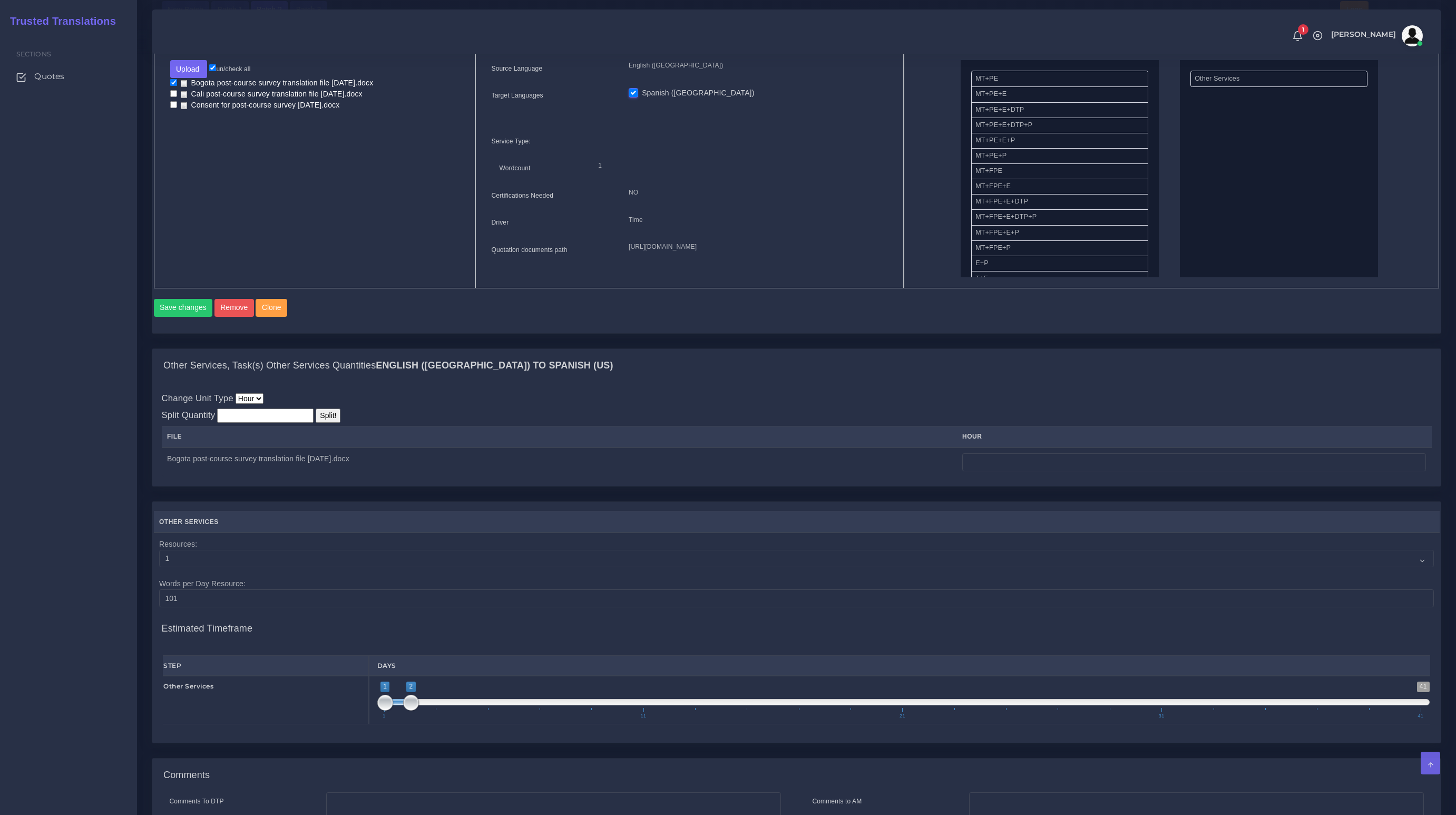
scroll to position [526, 0]
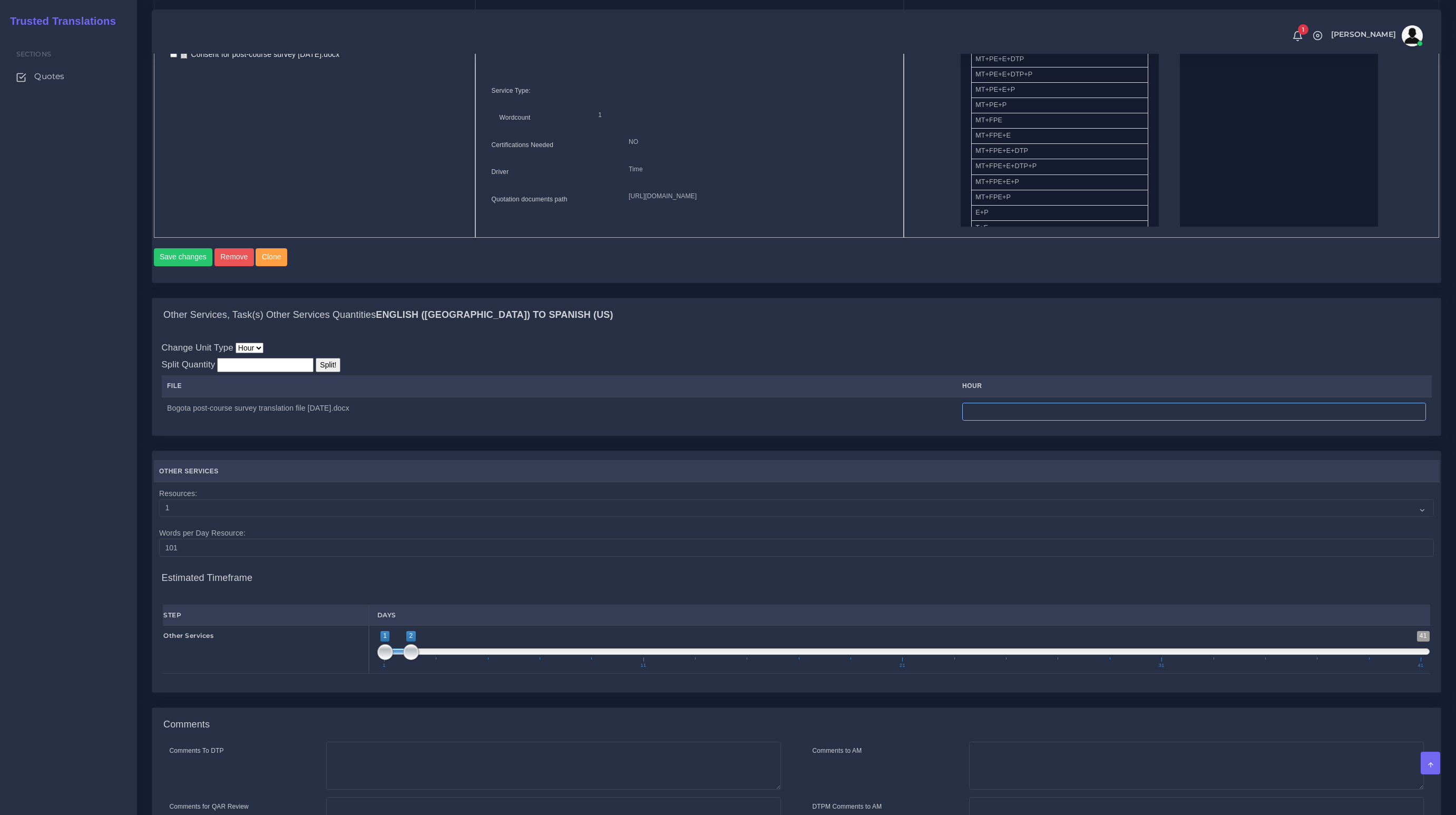
click at [1178, 420] on input "number" at bounding box center [1194, 411] width 464 height 18
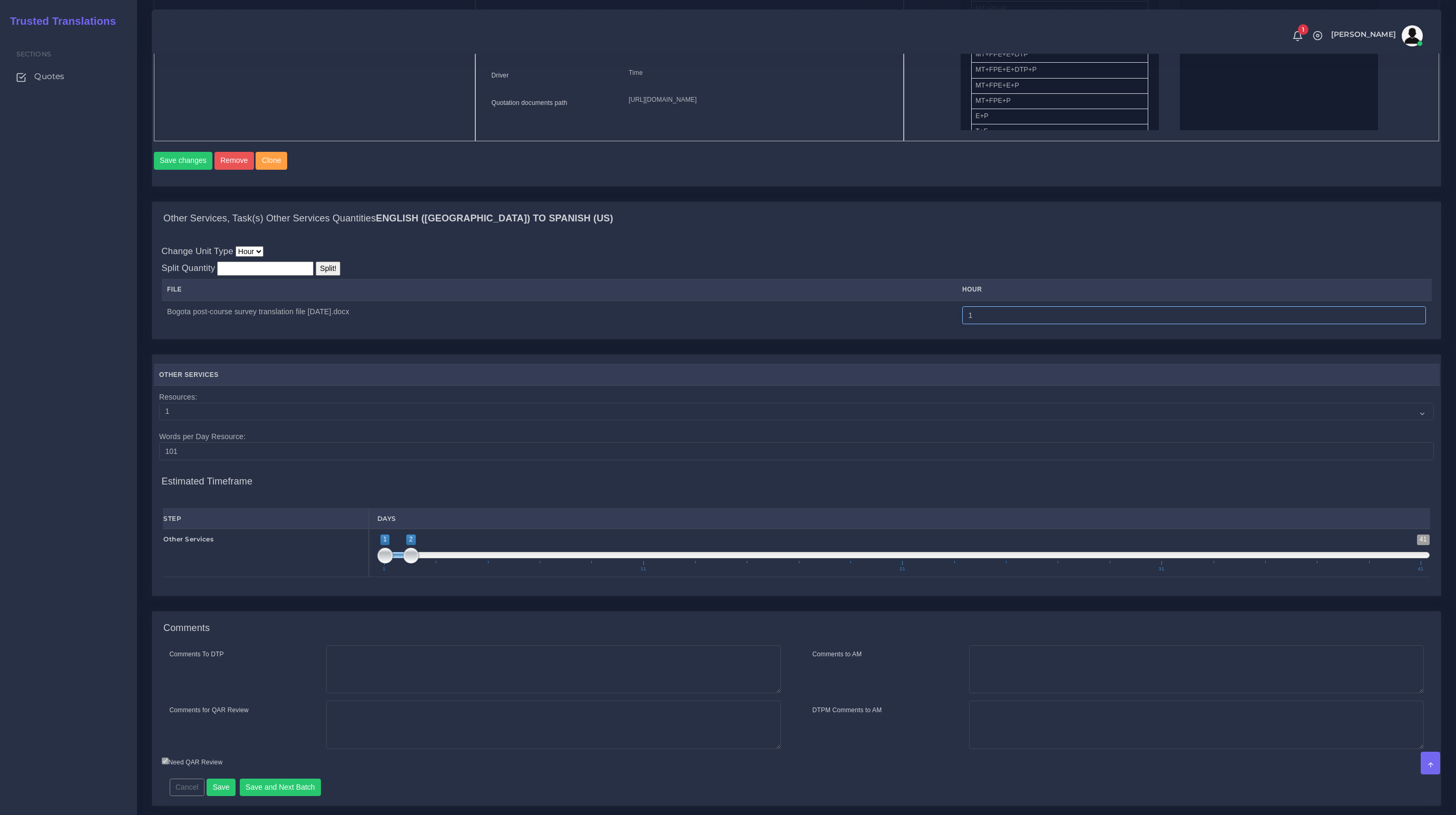
scroll to position [659, 0]
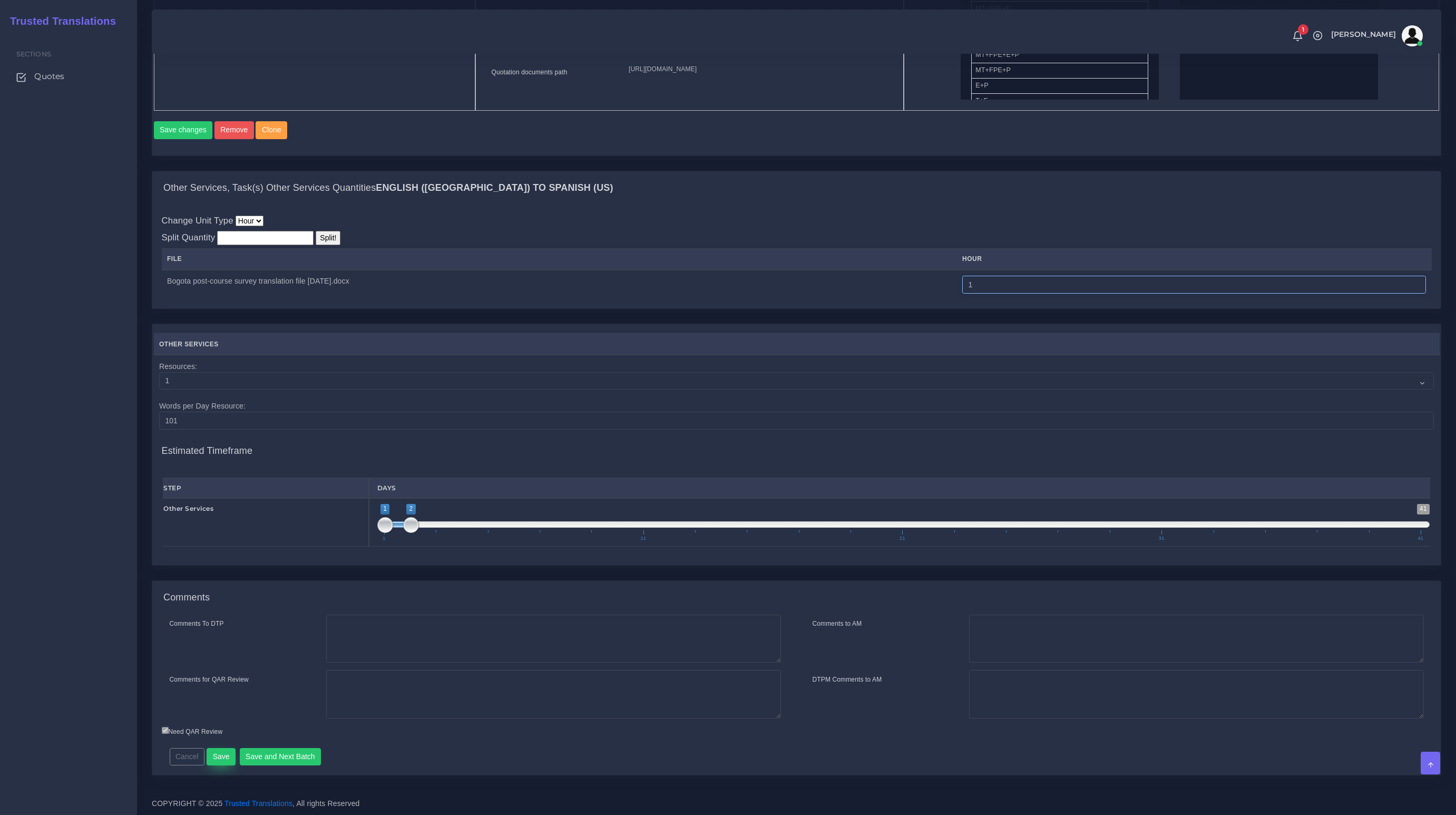
type input "1"
click at [222, 762] on button "Save" at bounding box center [221, 757] width 29 height 18
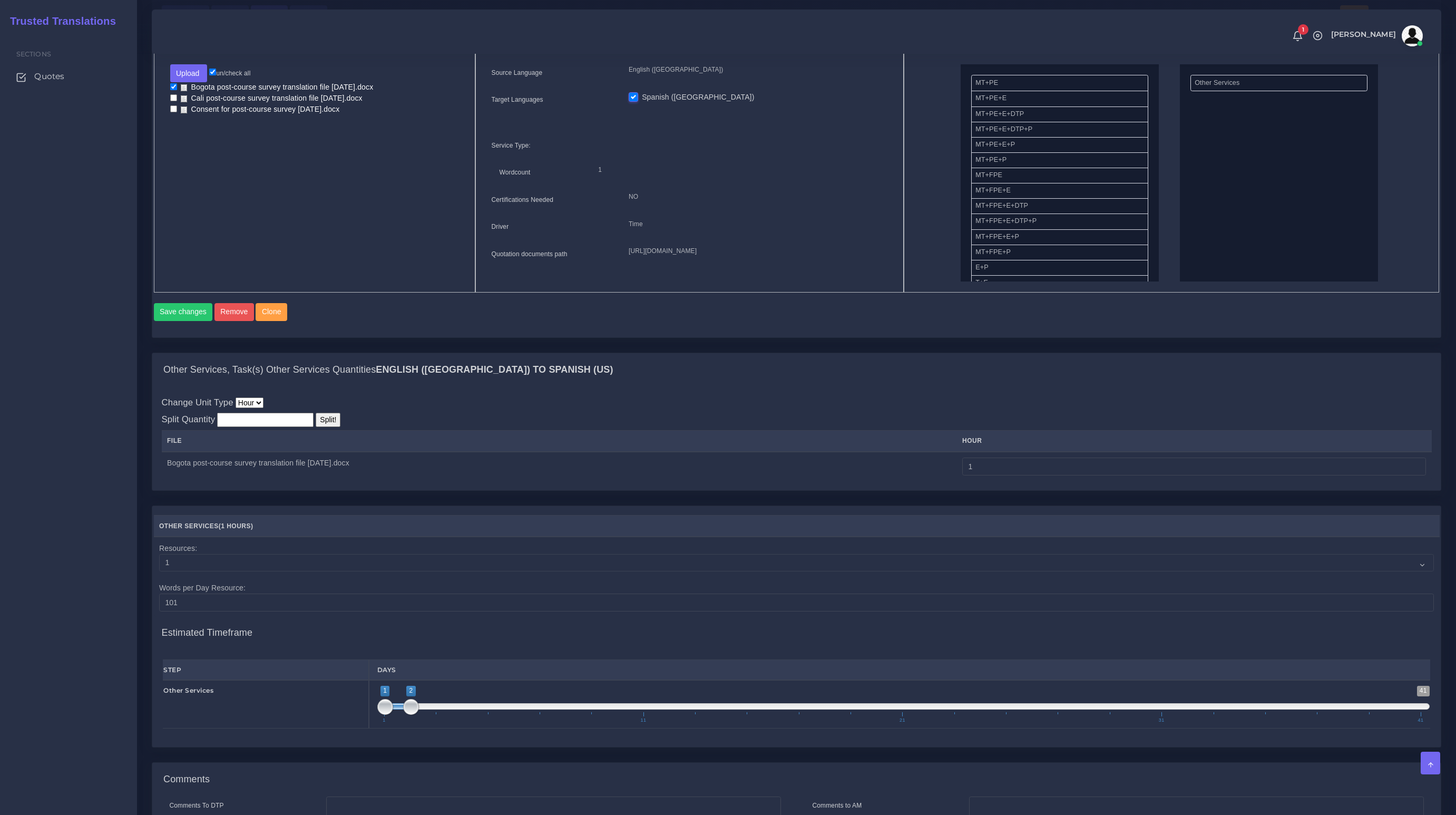
scroll to position [113, 0]
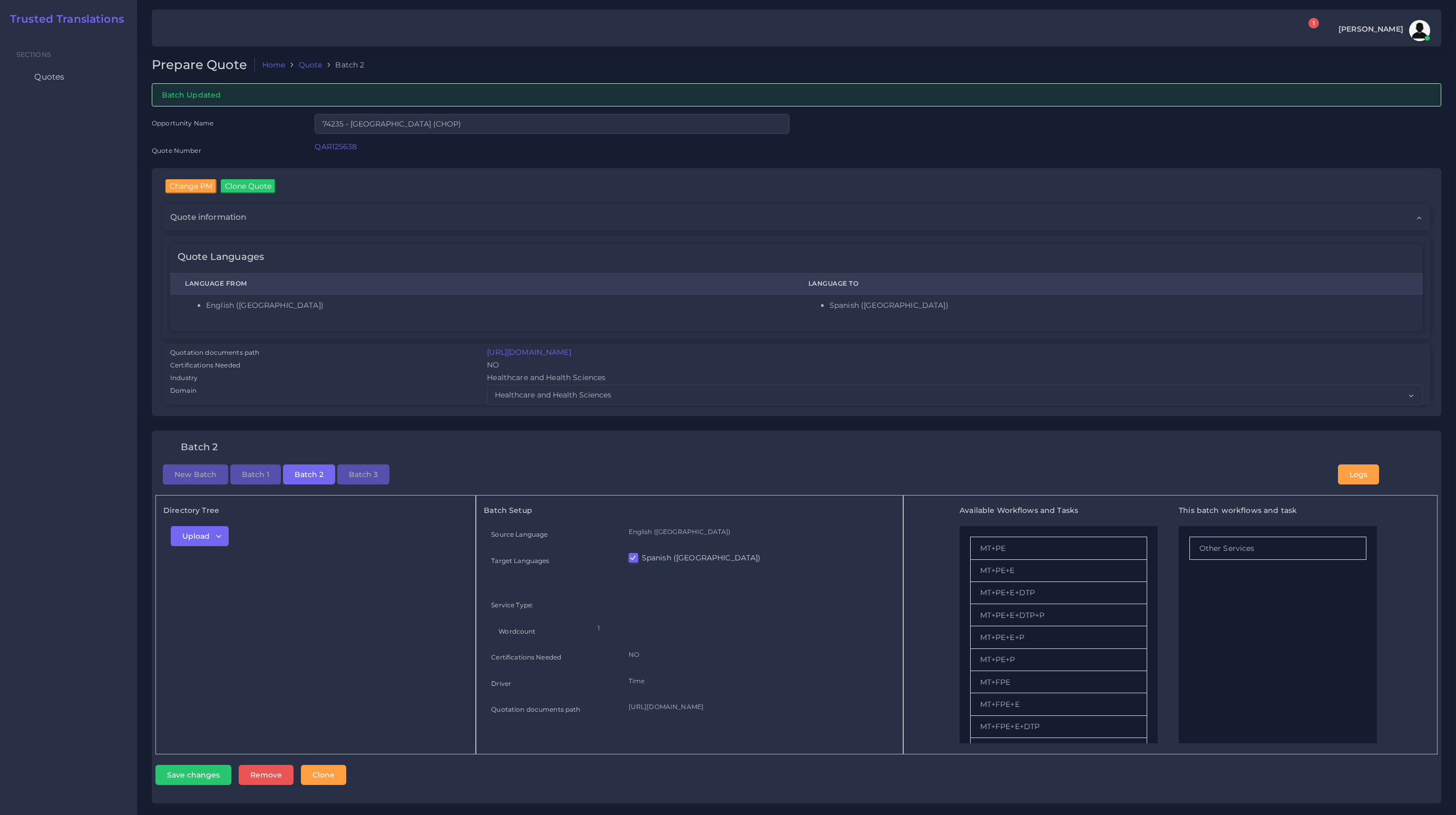
checkbox input "true"
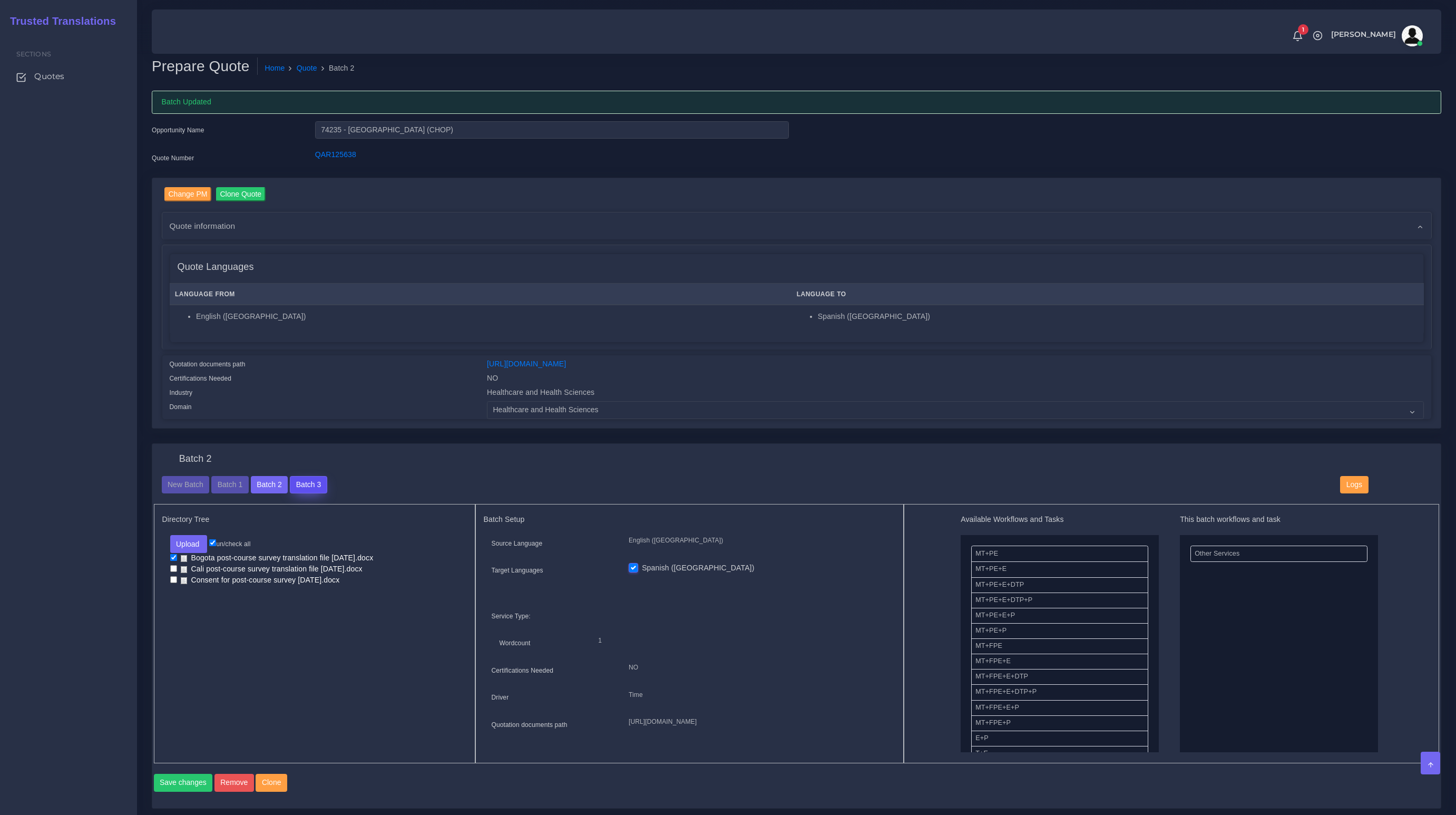
click at [316, 484] on button "Batch 3" at bounding box center [308, 485] width 37 height 18
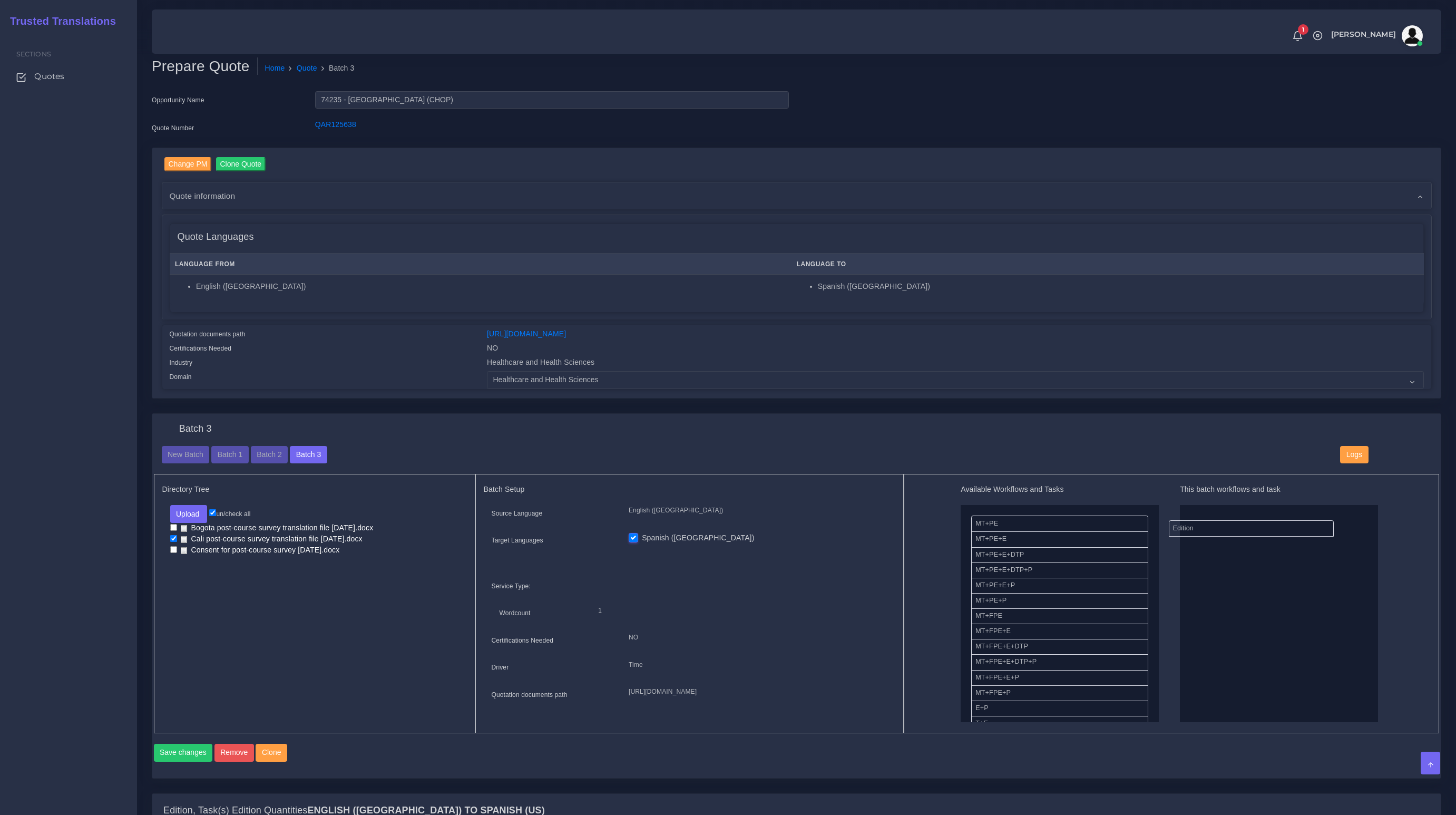
drag, startPoint x: 1204, startPoint y: 523, endPoint x: 967, endPoint y: 548, distance: 238.3
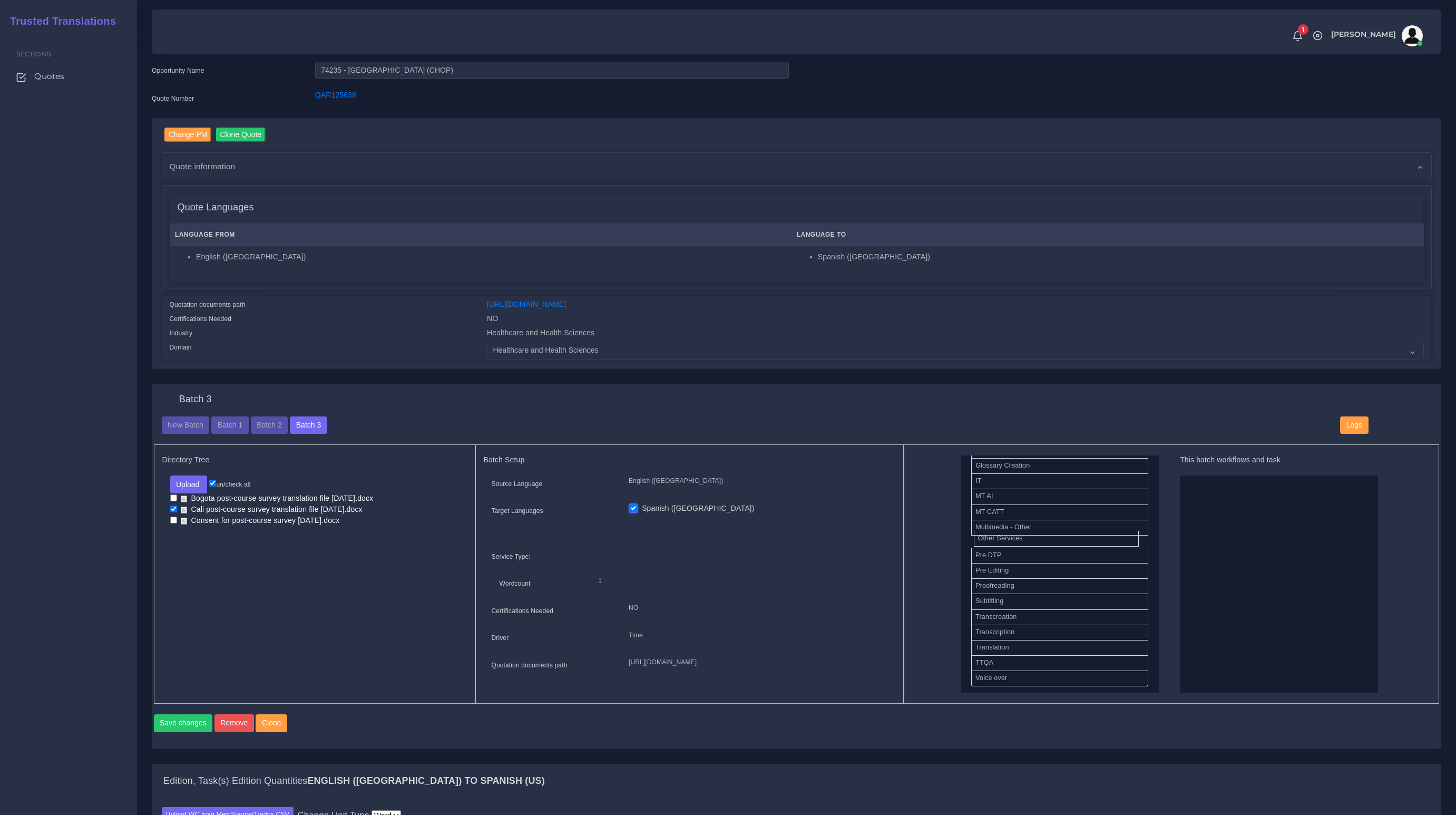
scroll to position [489, 0]
drag, startPoint x: 1010, startPoint y: 532, endPoint x: 1153, endPoint y: 549, distance: 144.0
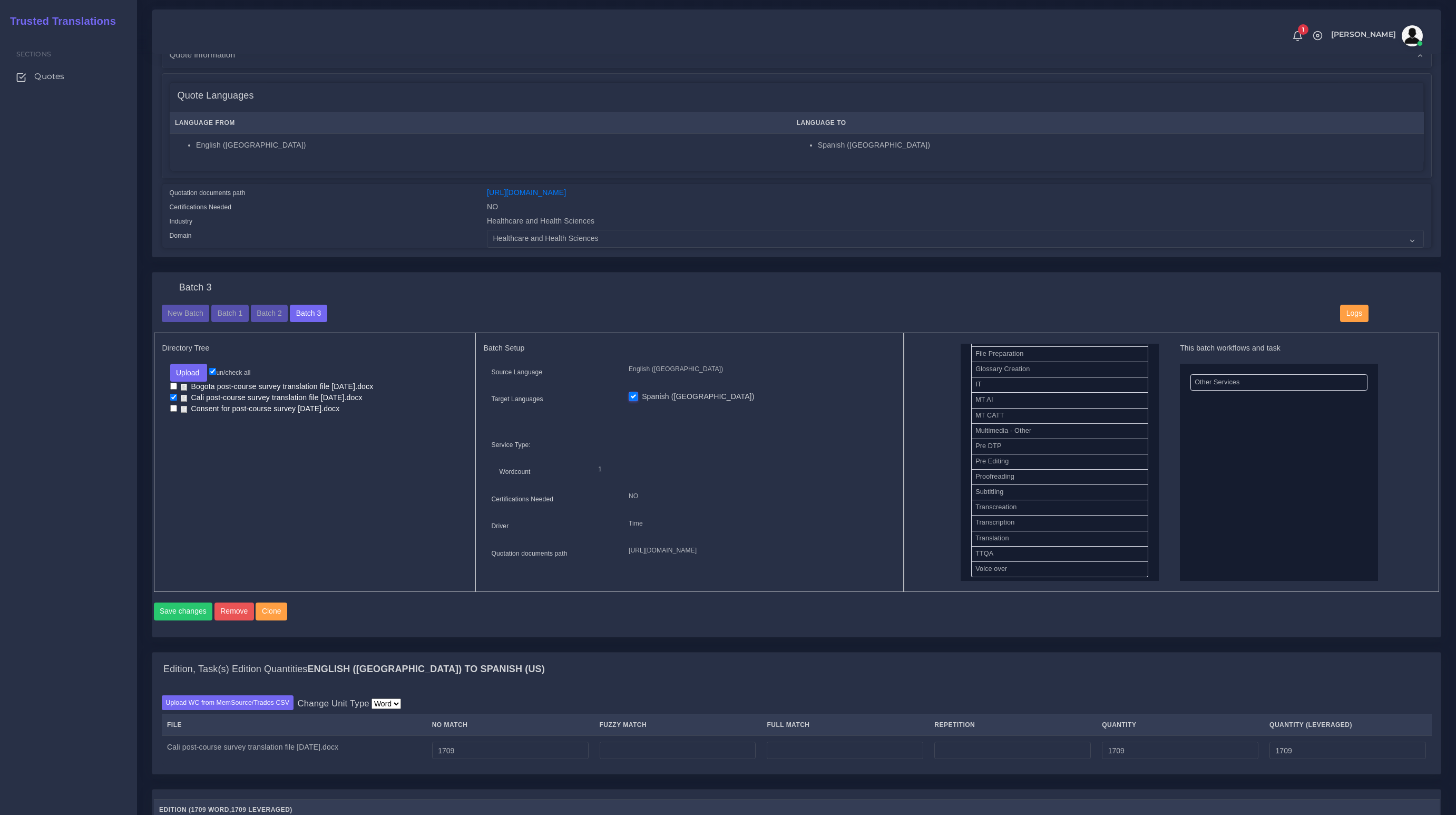
scroll to position [148, 0]
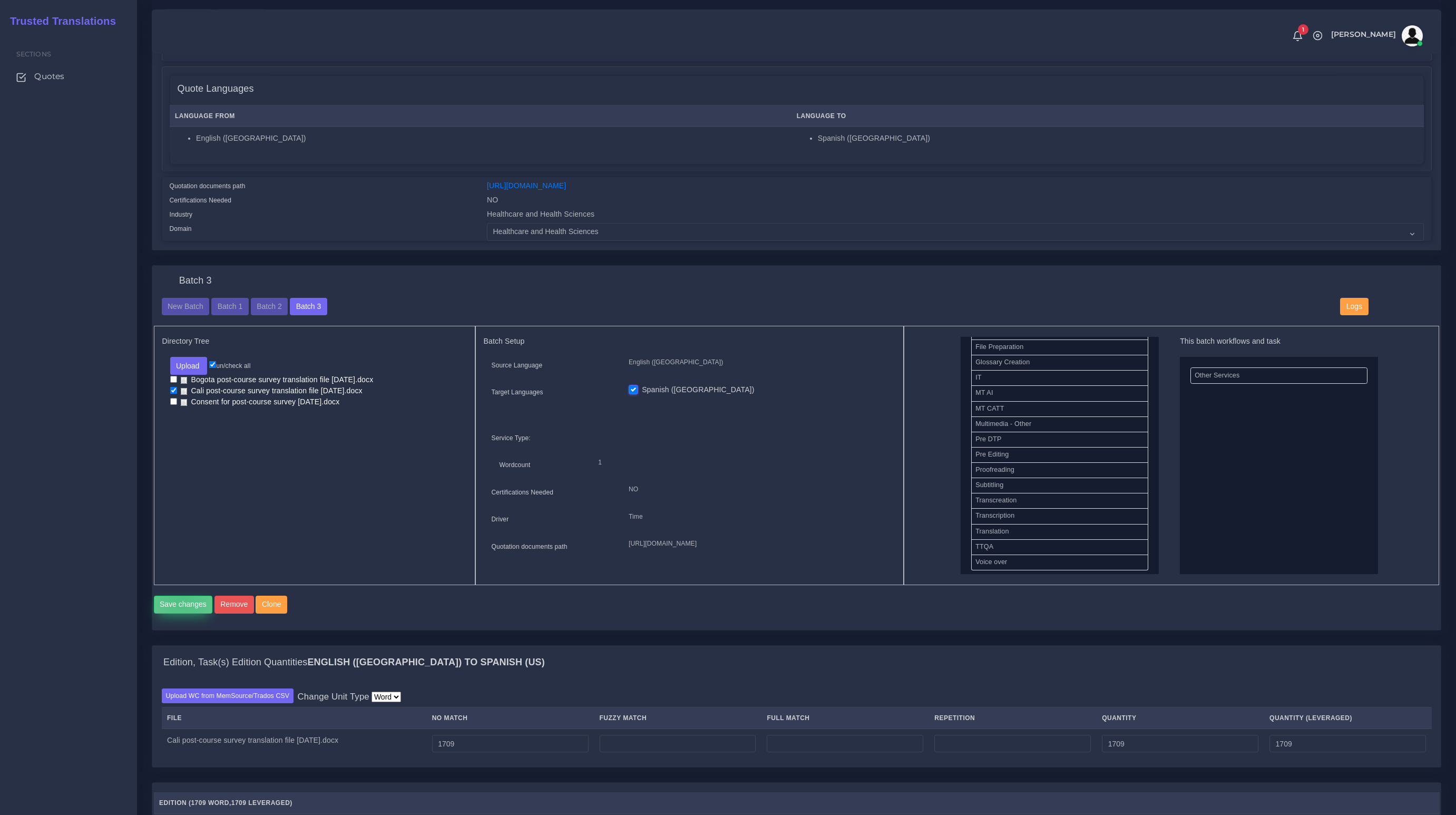
click at [182, 613] on button "Save changes" at bounding box center [183, 604] width 59 height 18
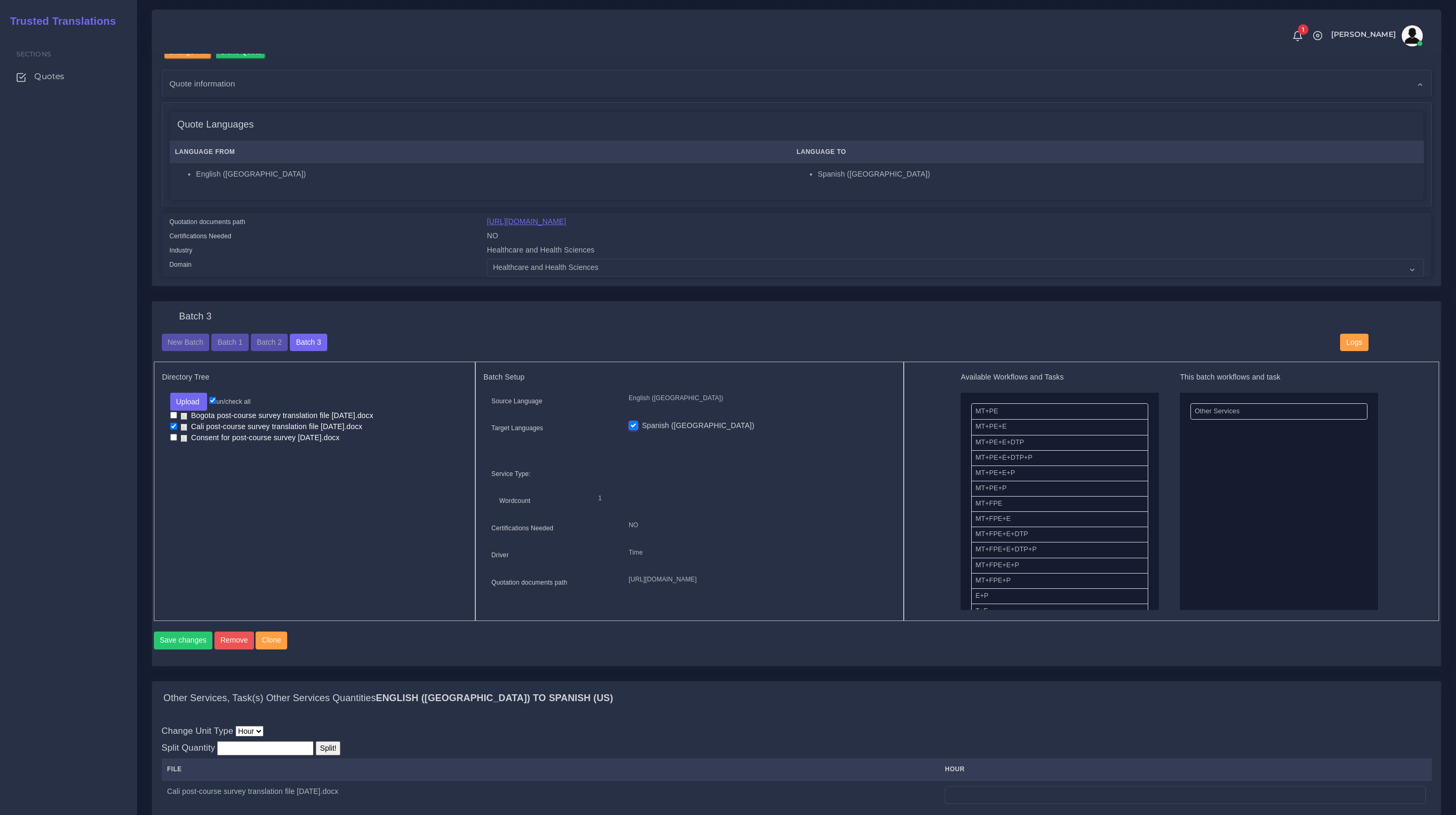
scroll to position [172, 0]
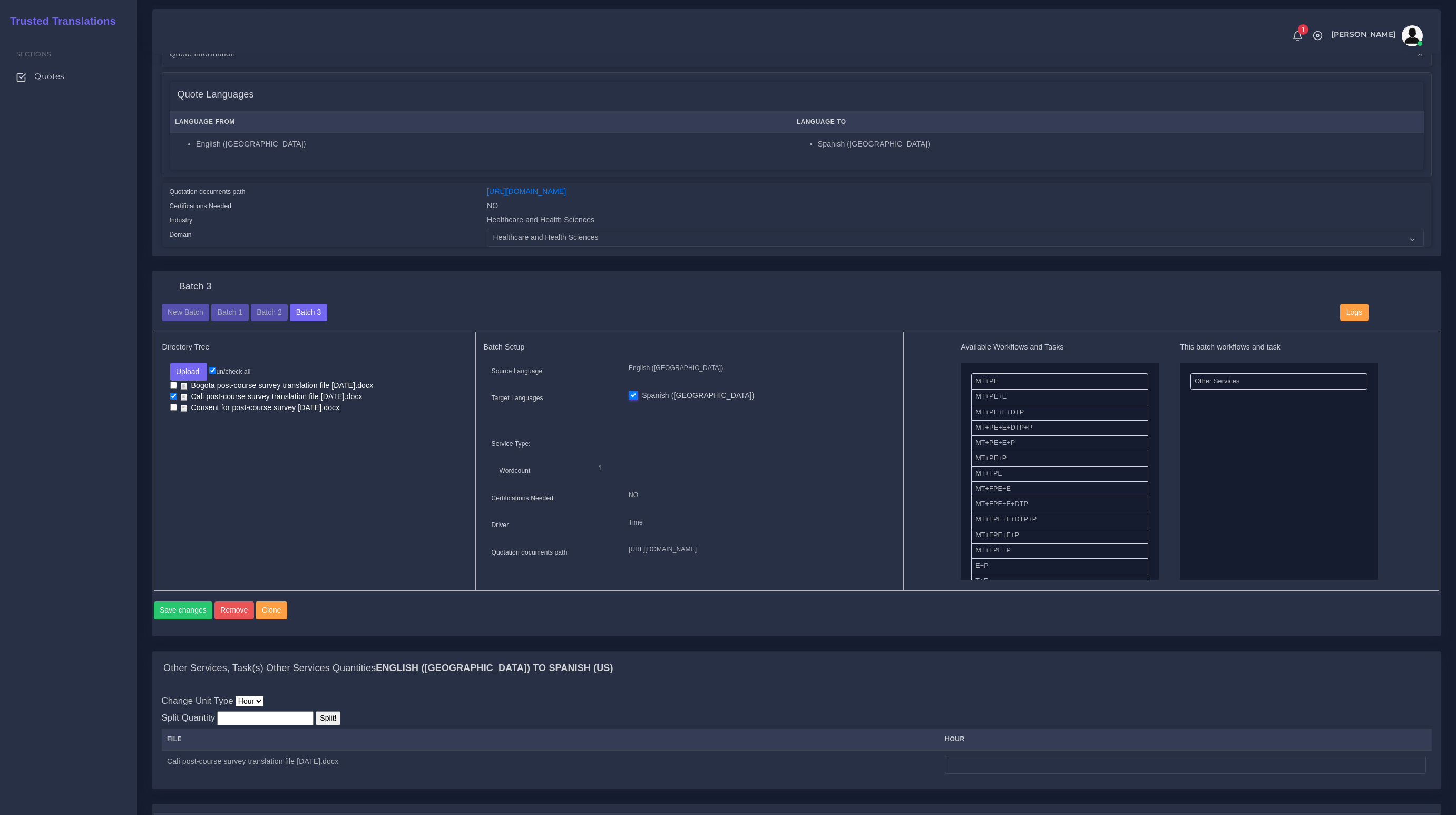
click at [1078, 780] on td at bounding box center [1186, 765] width 492 height 30
click at [1078, 773] on input "number" at bounding box center [1185, 765] width 481 height 18
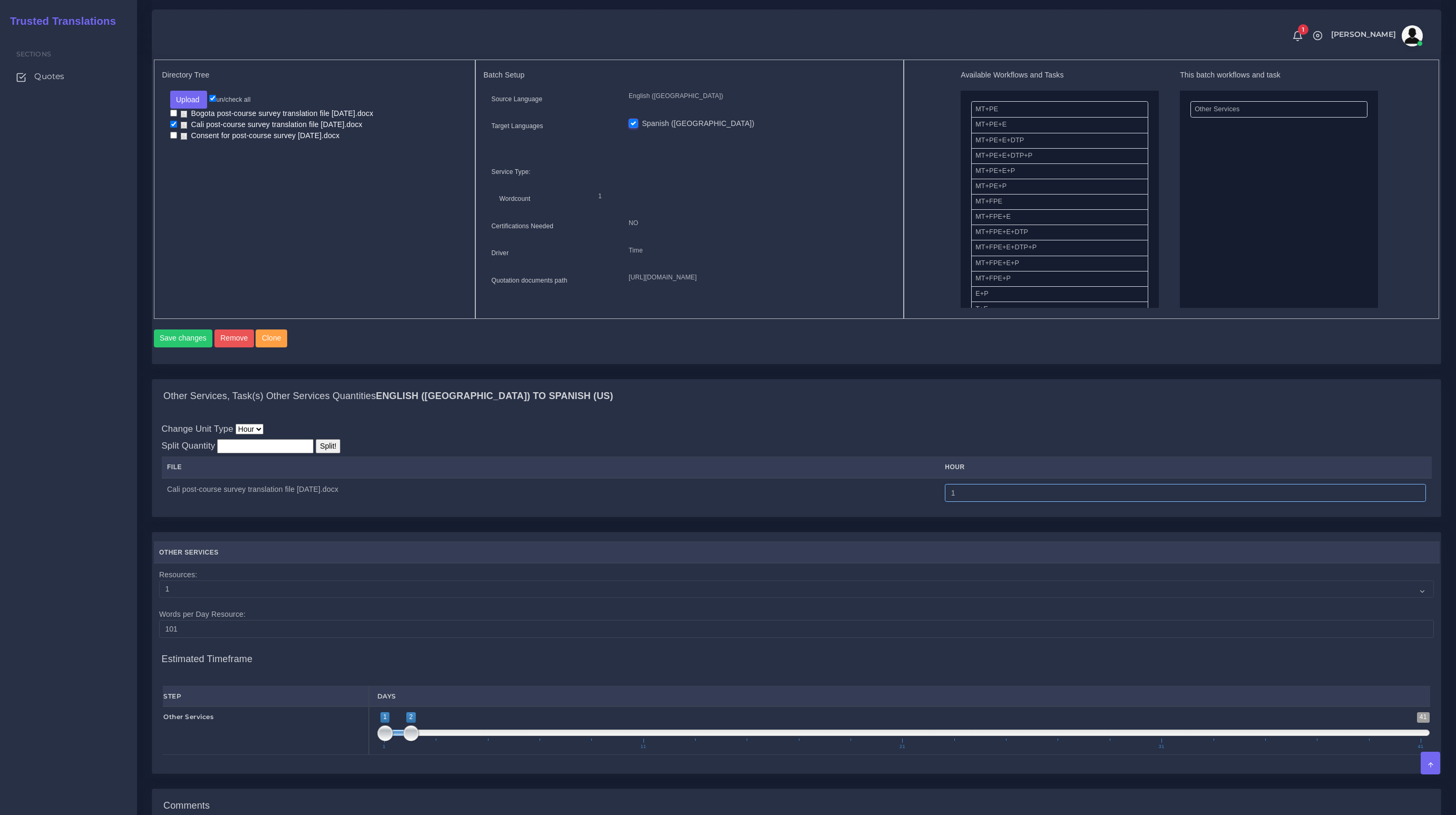
scroll to position [630, 0]
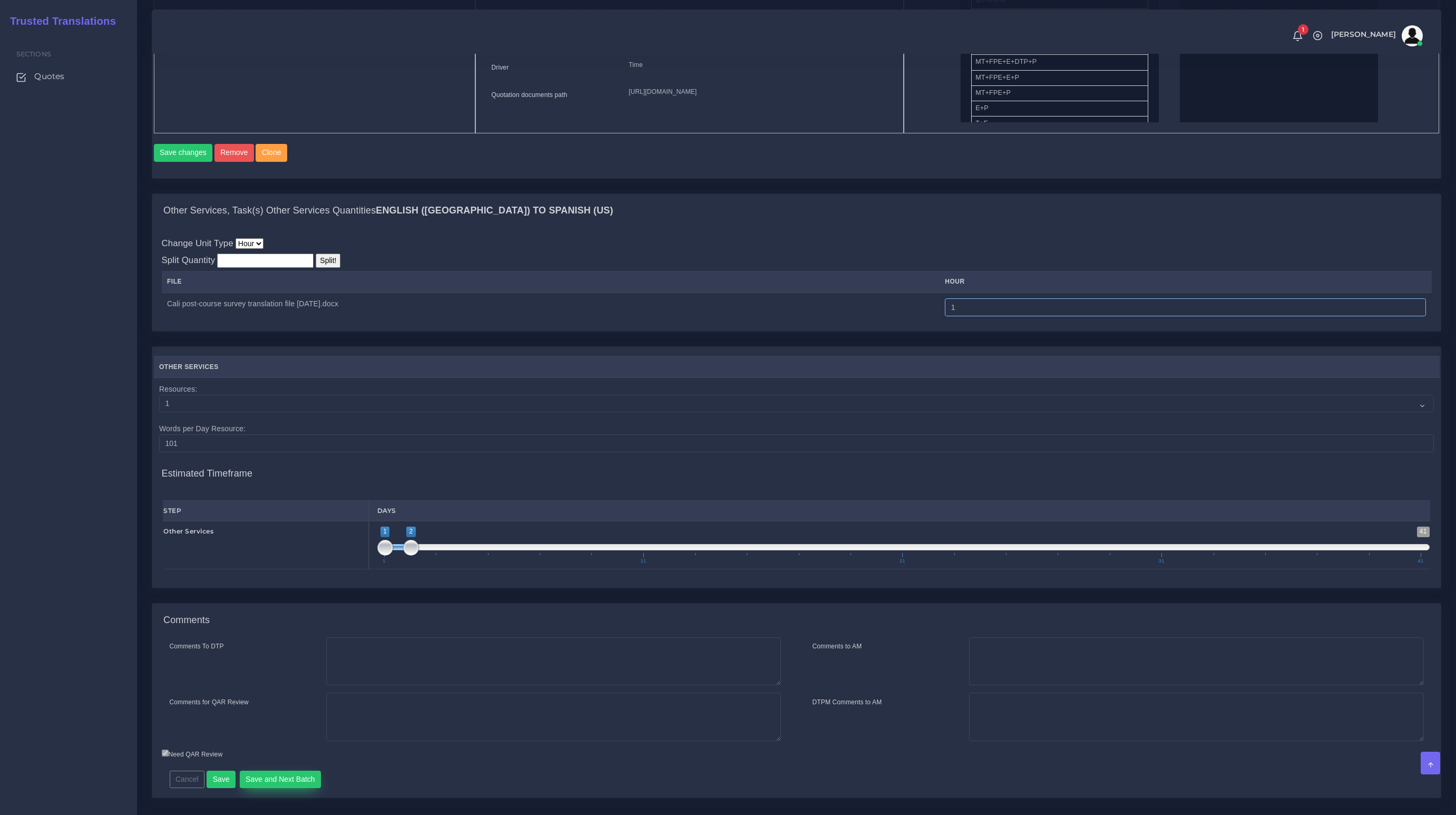
type input "1"
click at [259, 788] on button "Save and Next Batch" at bounding box center [281, 779] width 82 height 18
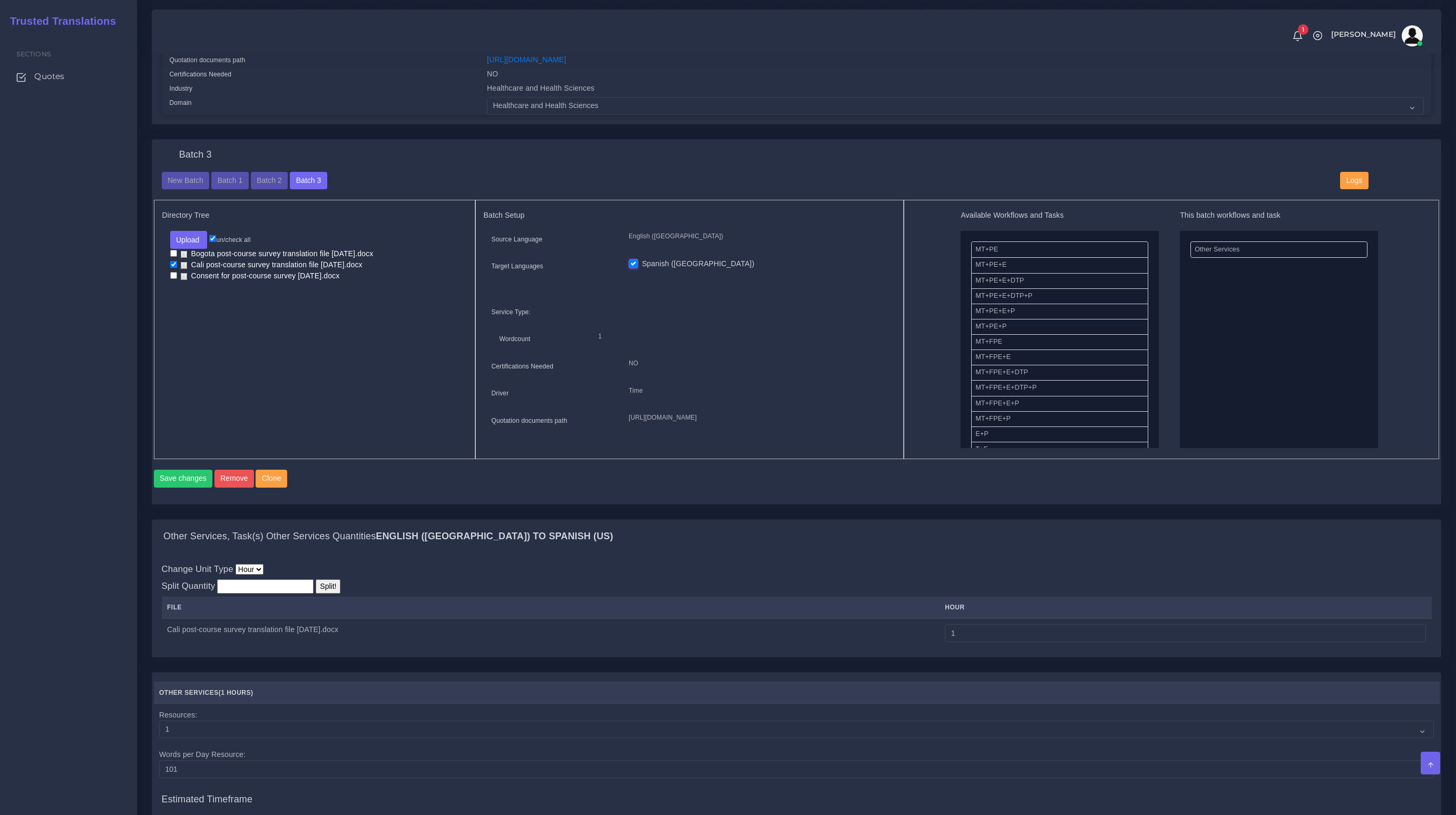
scroll to position [75, 0]
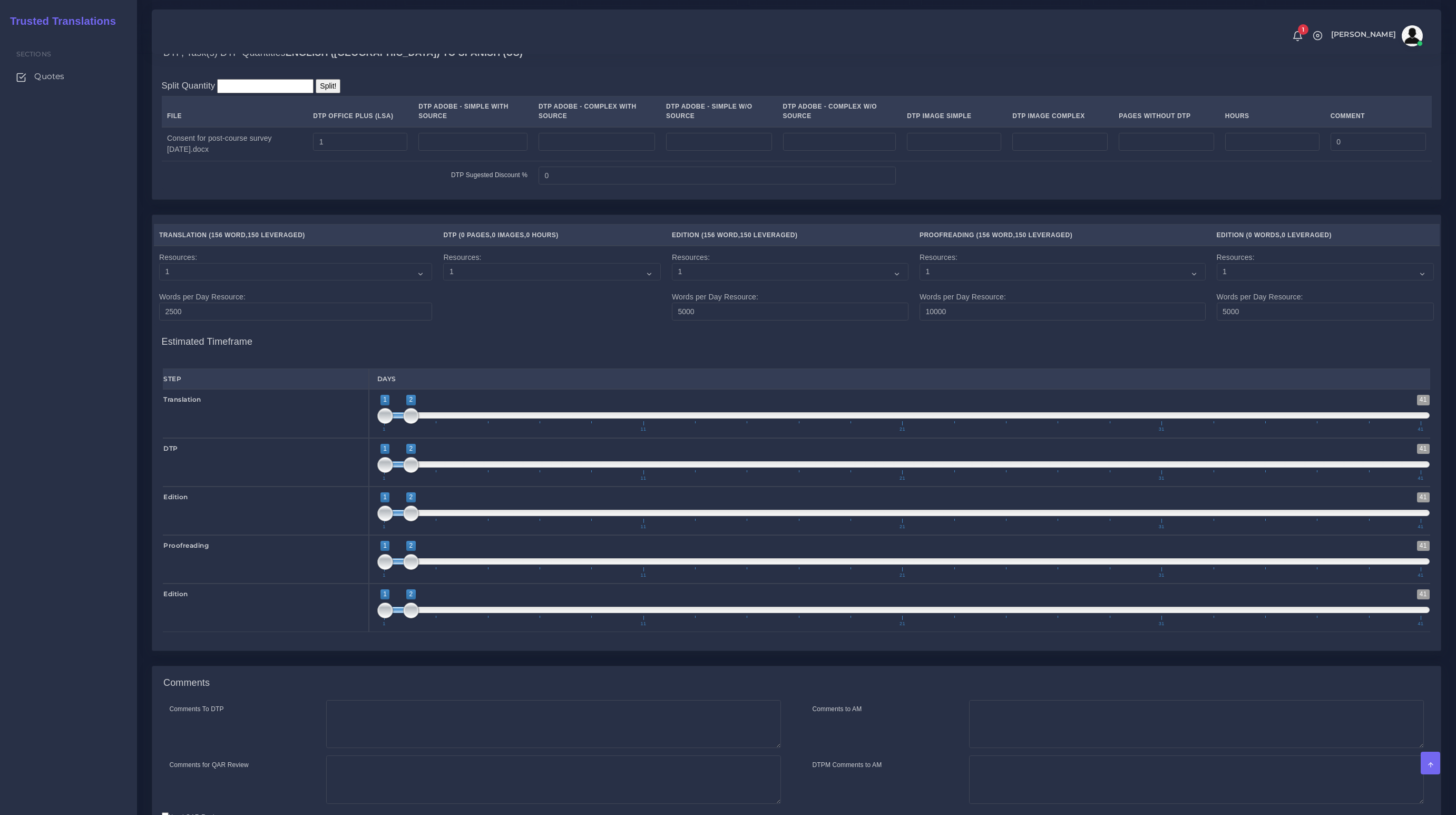
scroll to position [984, 0]
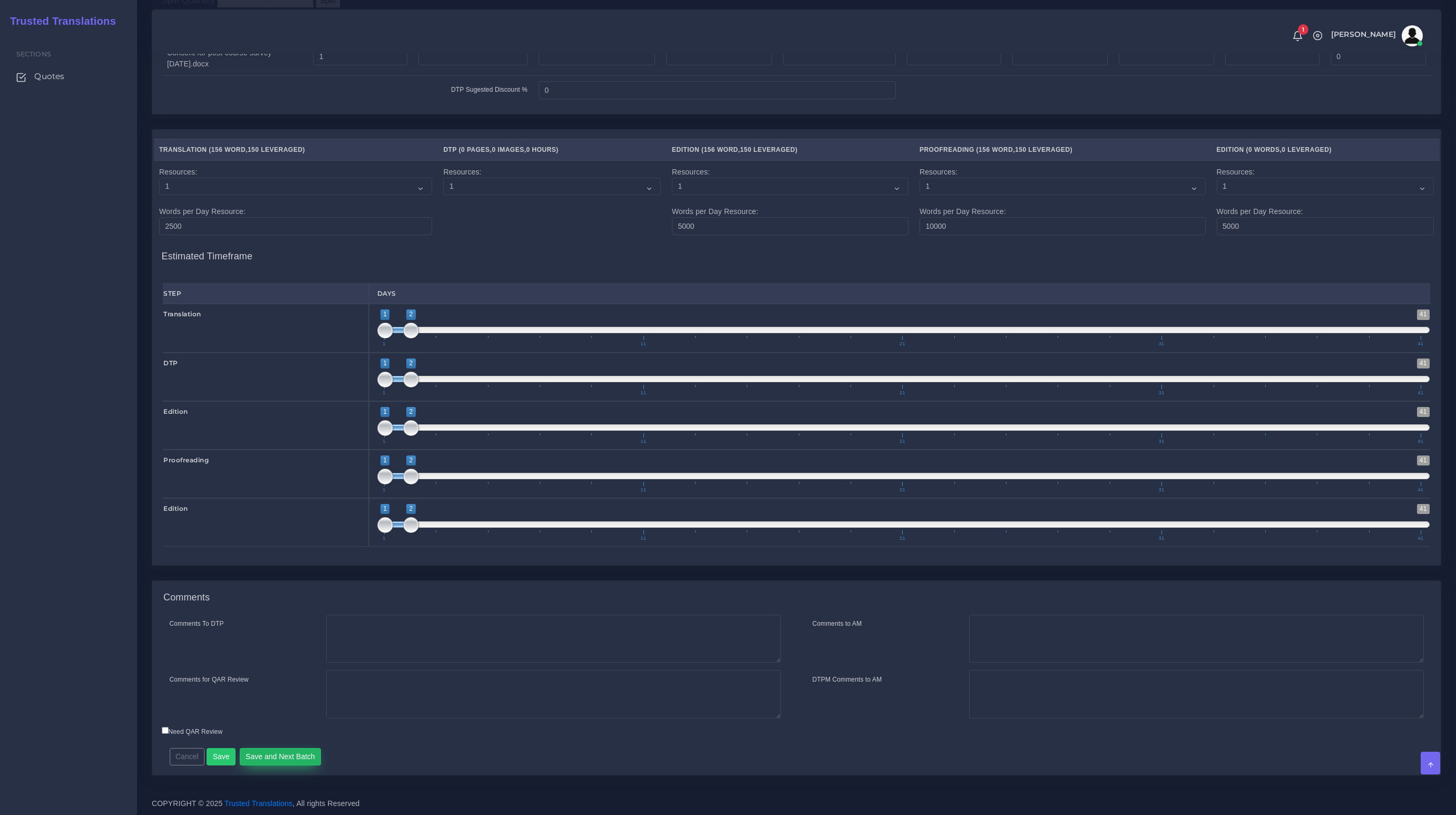
click at [259, 761] on button "Save and Next Batch" at bounding box center [281, 757] width 82 height 18
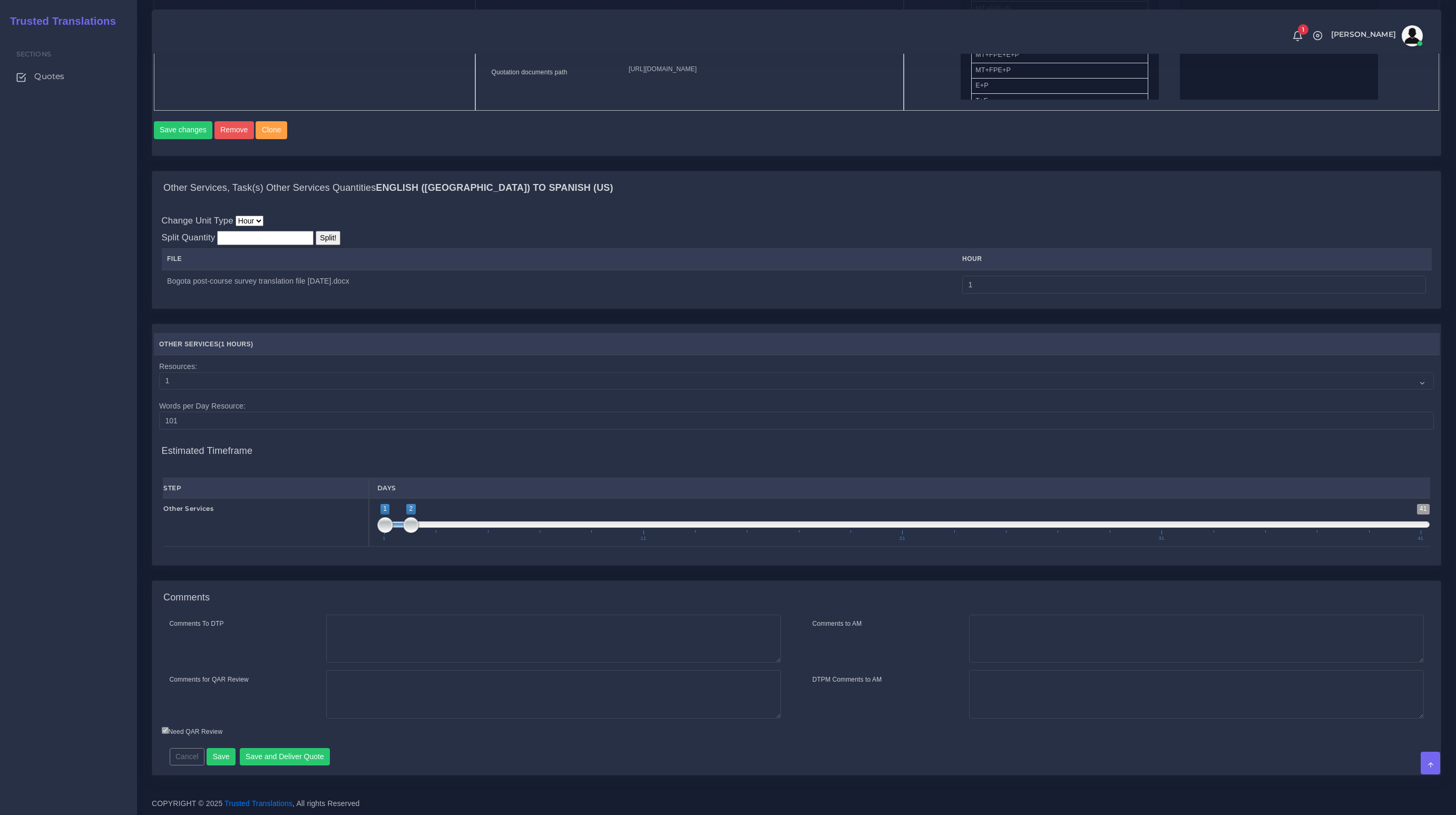
scroll to position [630, 0]
click at [405, 649] on textarea "Comments To DTP" at bounding box center [553, 639] width 455 height 49
paste textarea "Consent"
click at [408, 627] on textarea "Only file to do DTP is Consent"" at bounding box center [553, 639] width 455 height 49
type textarea "Only file to do DTP is "Consent""
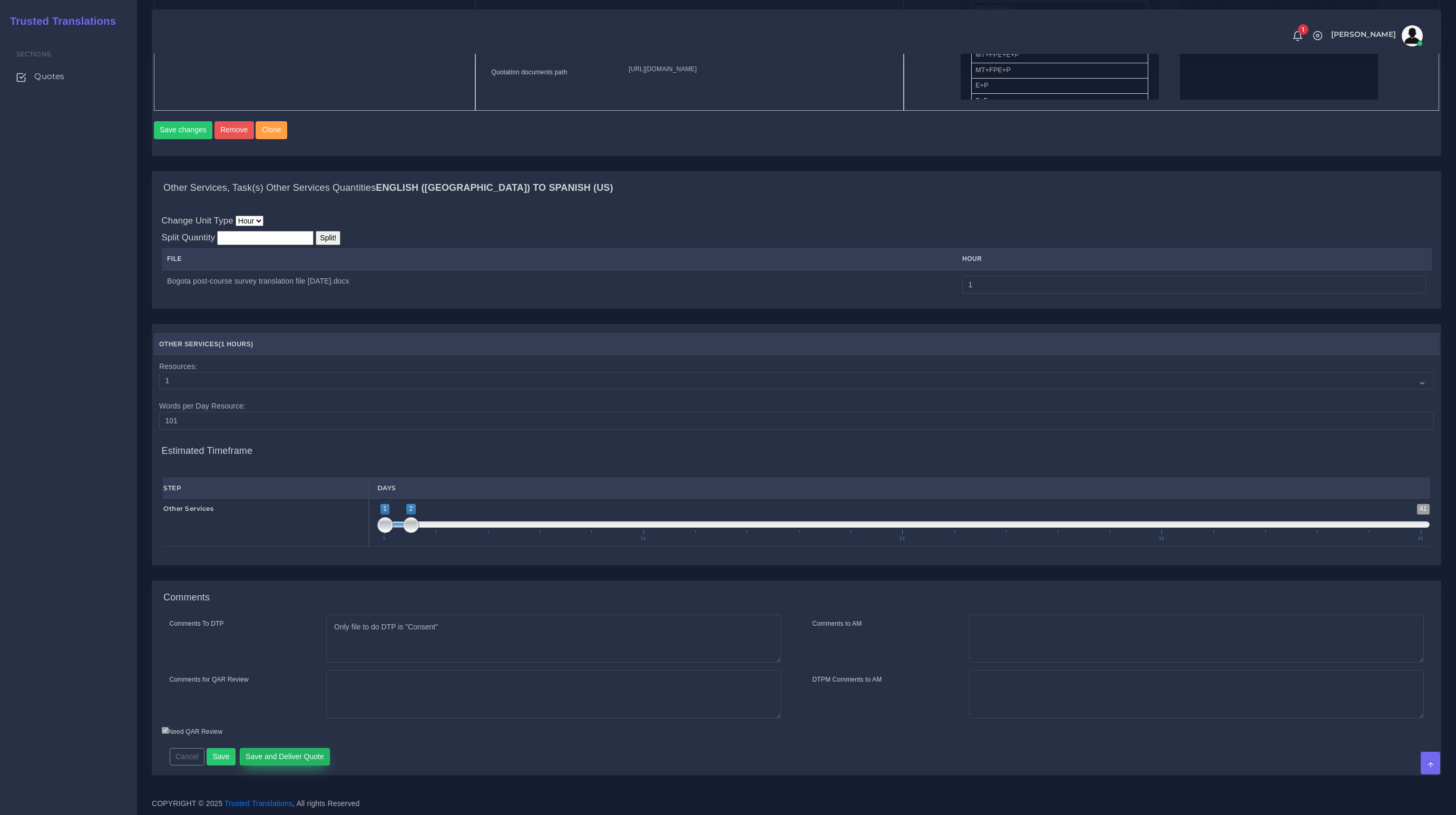
click at [275, 764] on button "Save and Deliver Quote" at bounding box center [284, 757] width 90 height 18
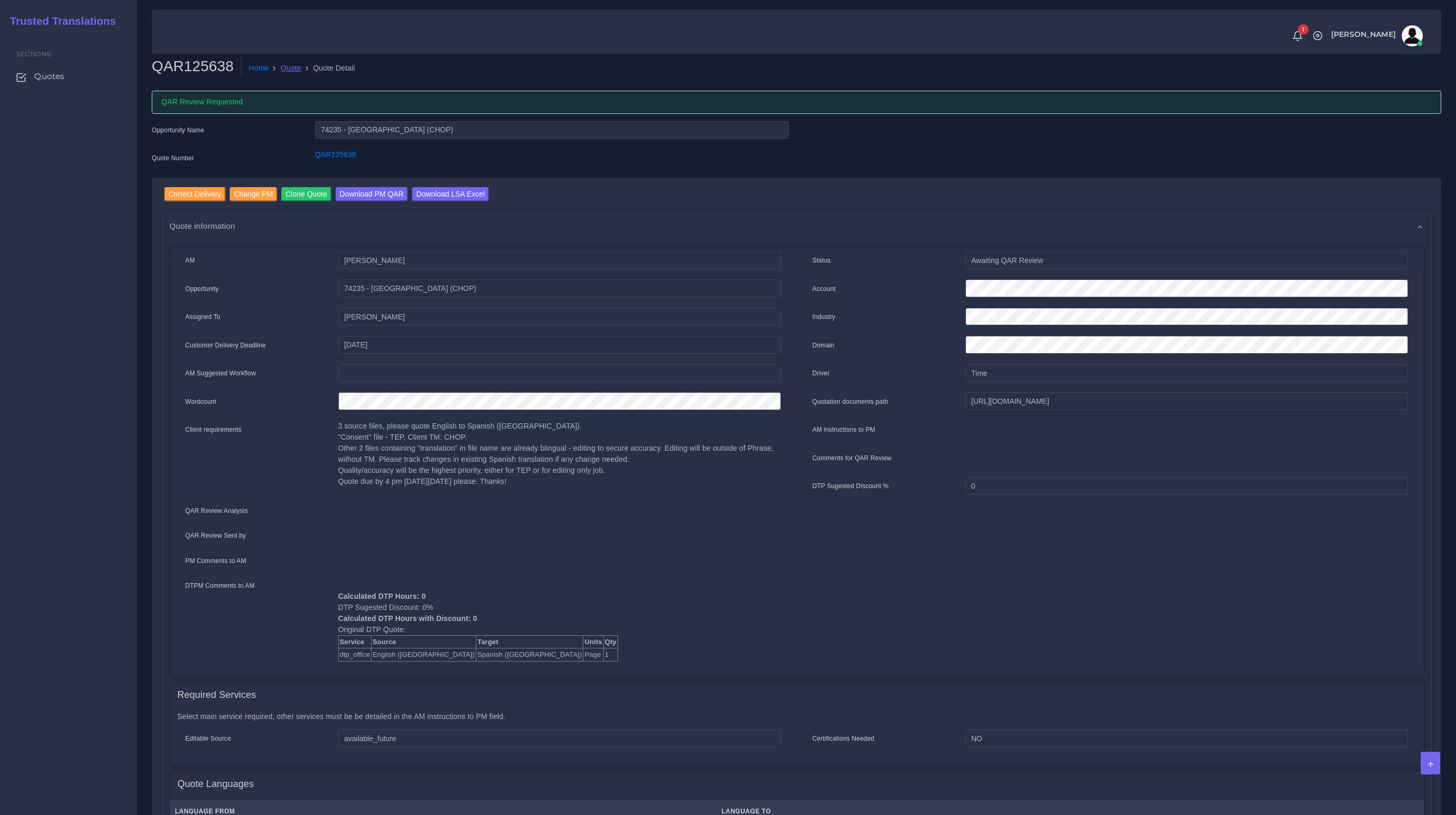
click at [294, 68] on link "Quote" at bounding box center [291, 68] width 20 height 11
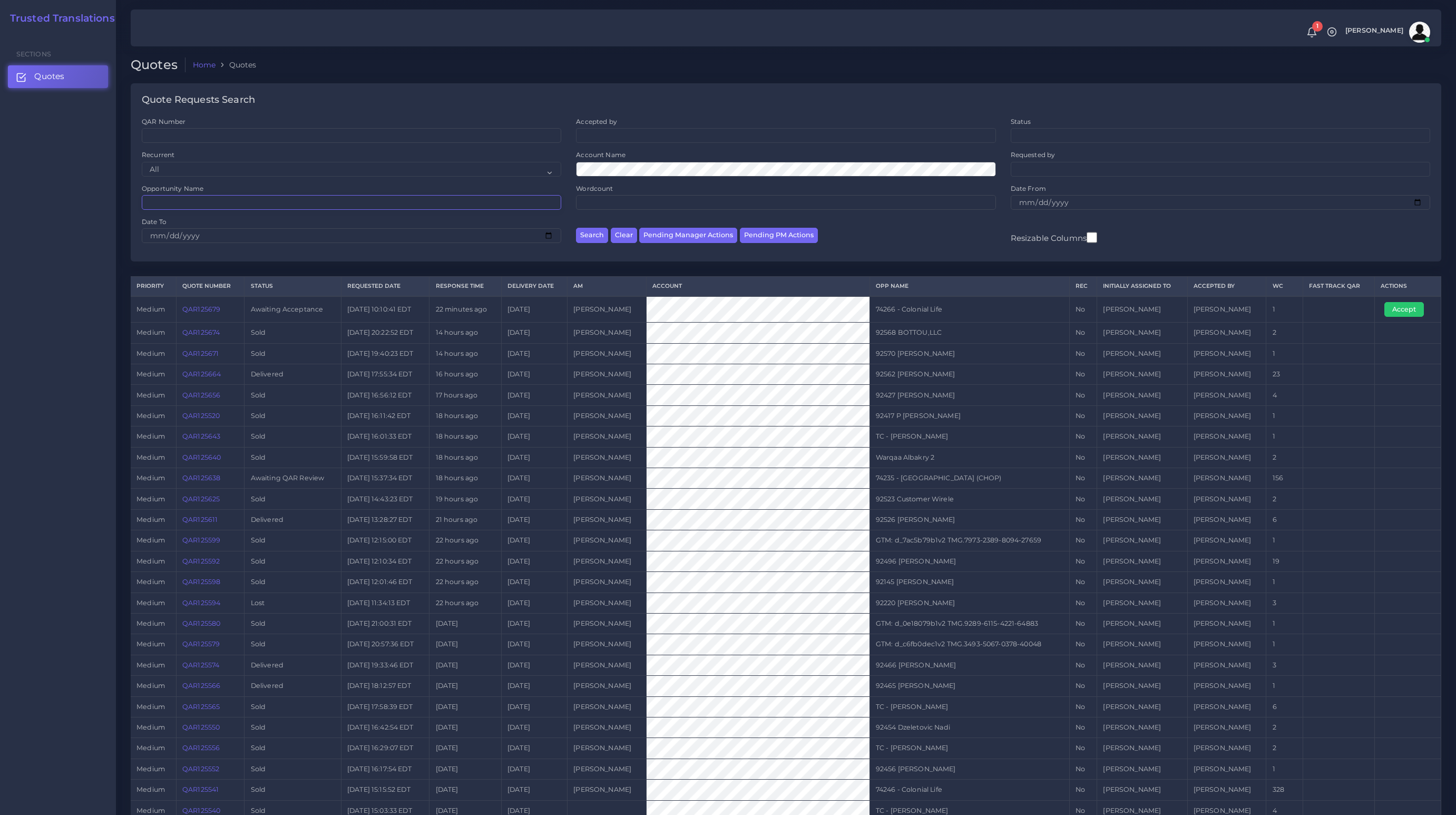
click at [172, 198] on input "Opportunity Name" at bounding box center [351, 202] width 420 height 15
paste input "74235"
type input "74235"
click at [576, 228] on button "Search" at bounding box center [592, 235] width 32 height 15
